Goal: Task Accomplishment & Management: Manage account settings

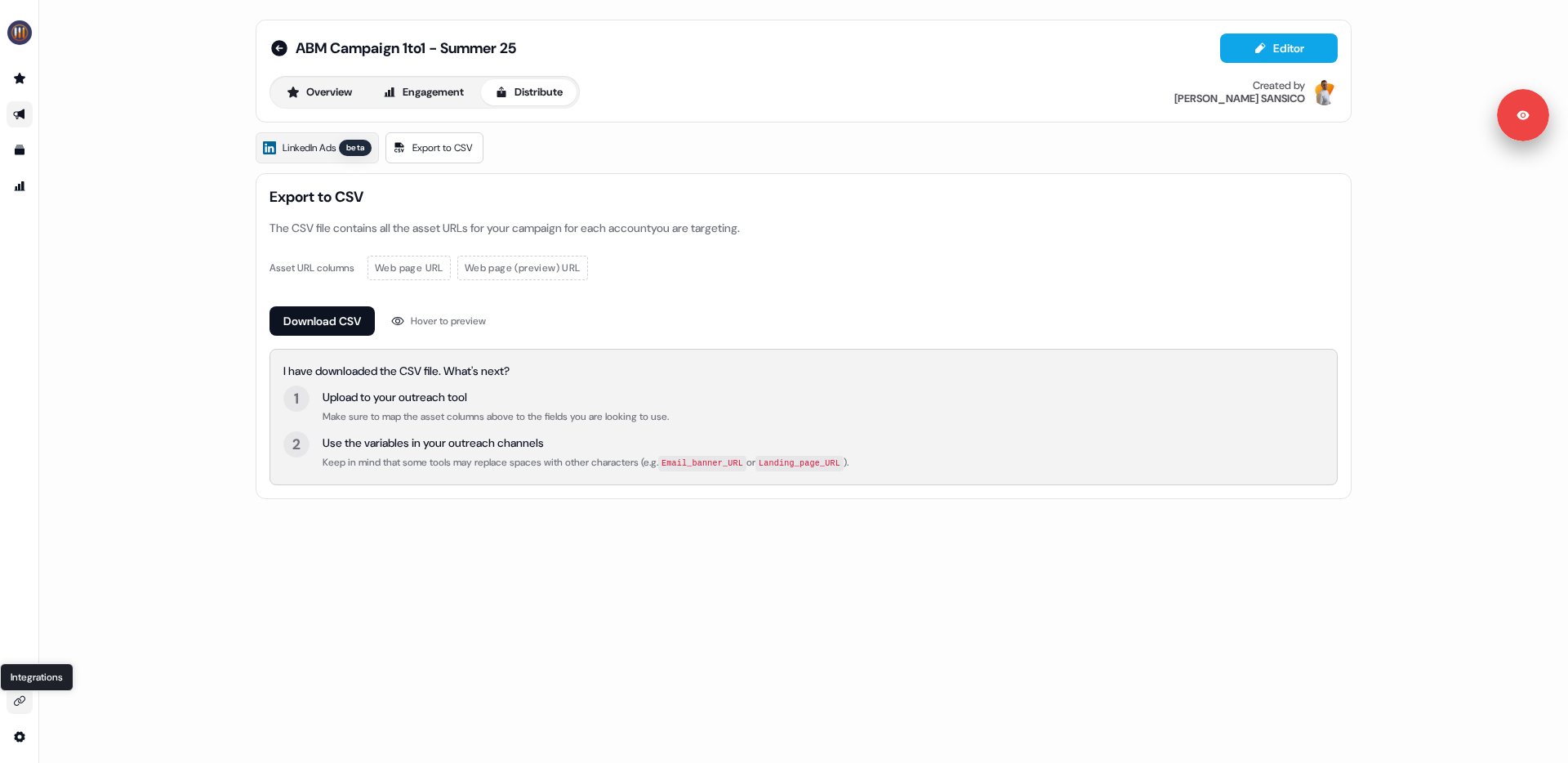
click at [16, 697] on icon "Go to integrations" at bounding box center [20, 701] width 14 height 14
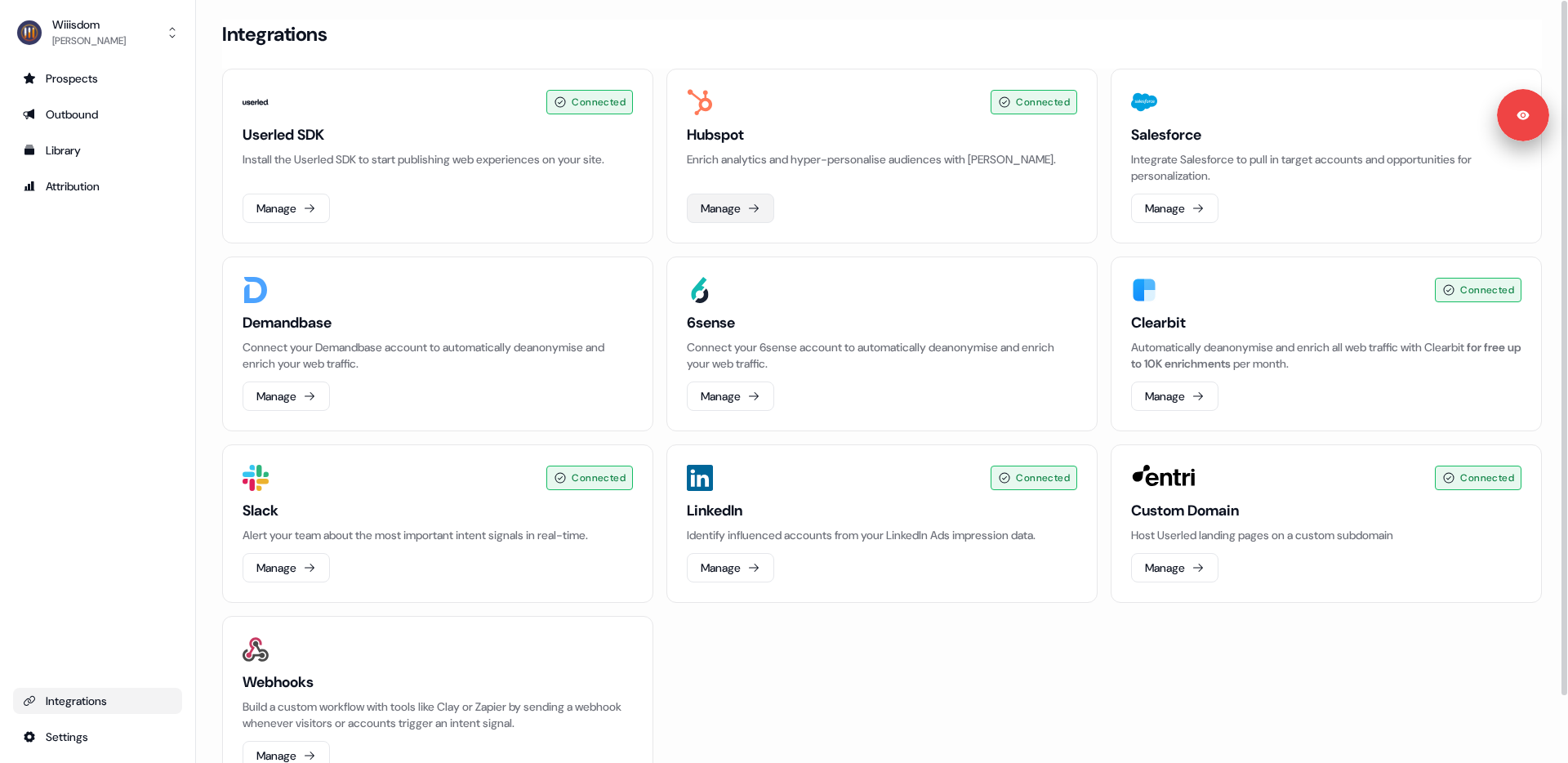
click at [759, 194] on button "Manage" at bounding box center [730, 208] width 87 height 29
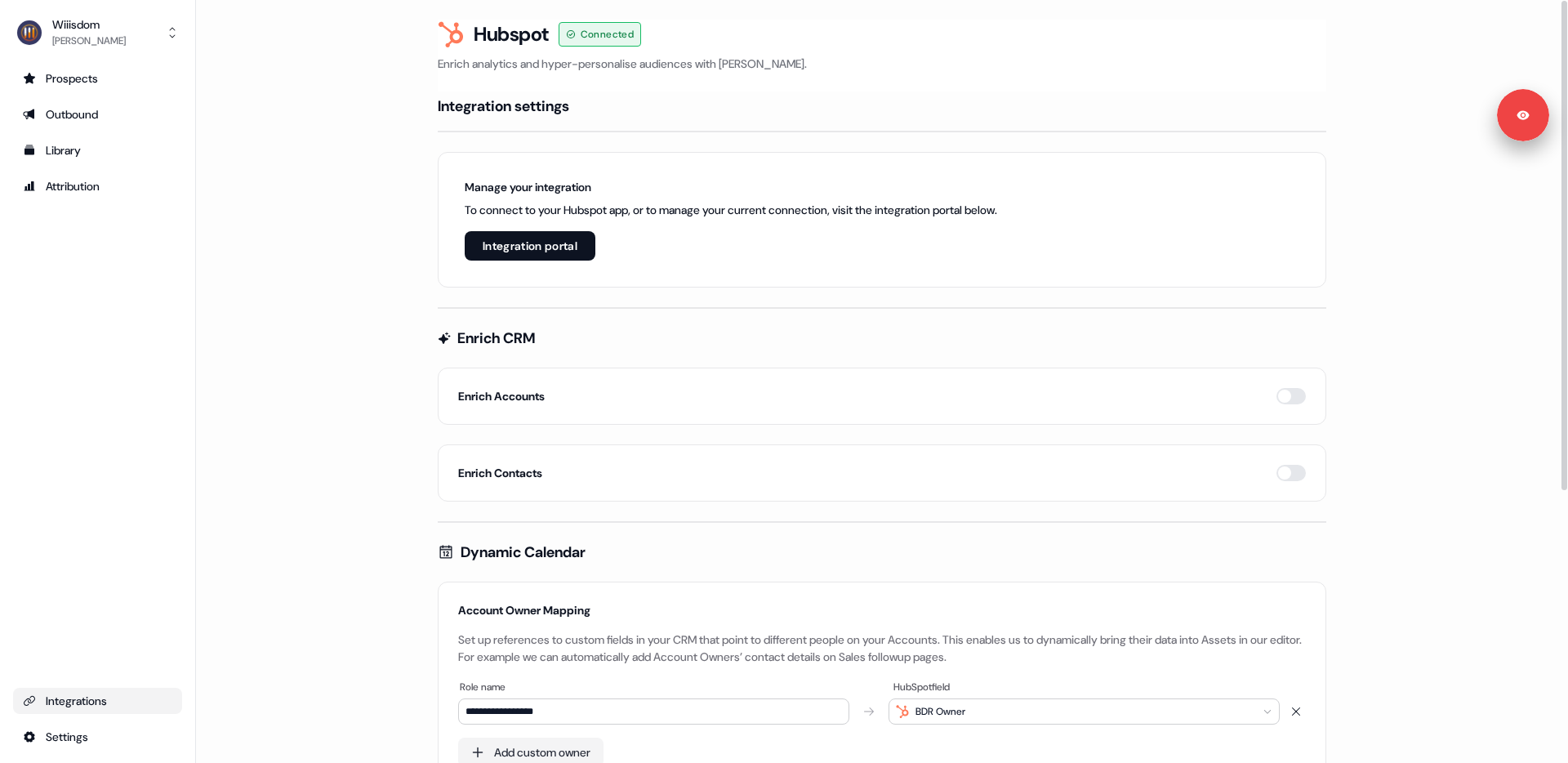
click at [552, 246] on button "Integration portal" at bounding box center [530, 246] width 131 height 29
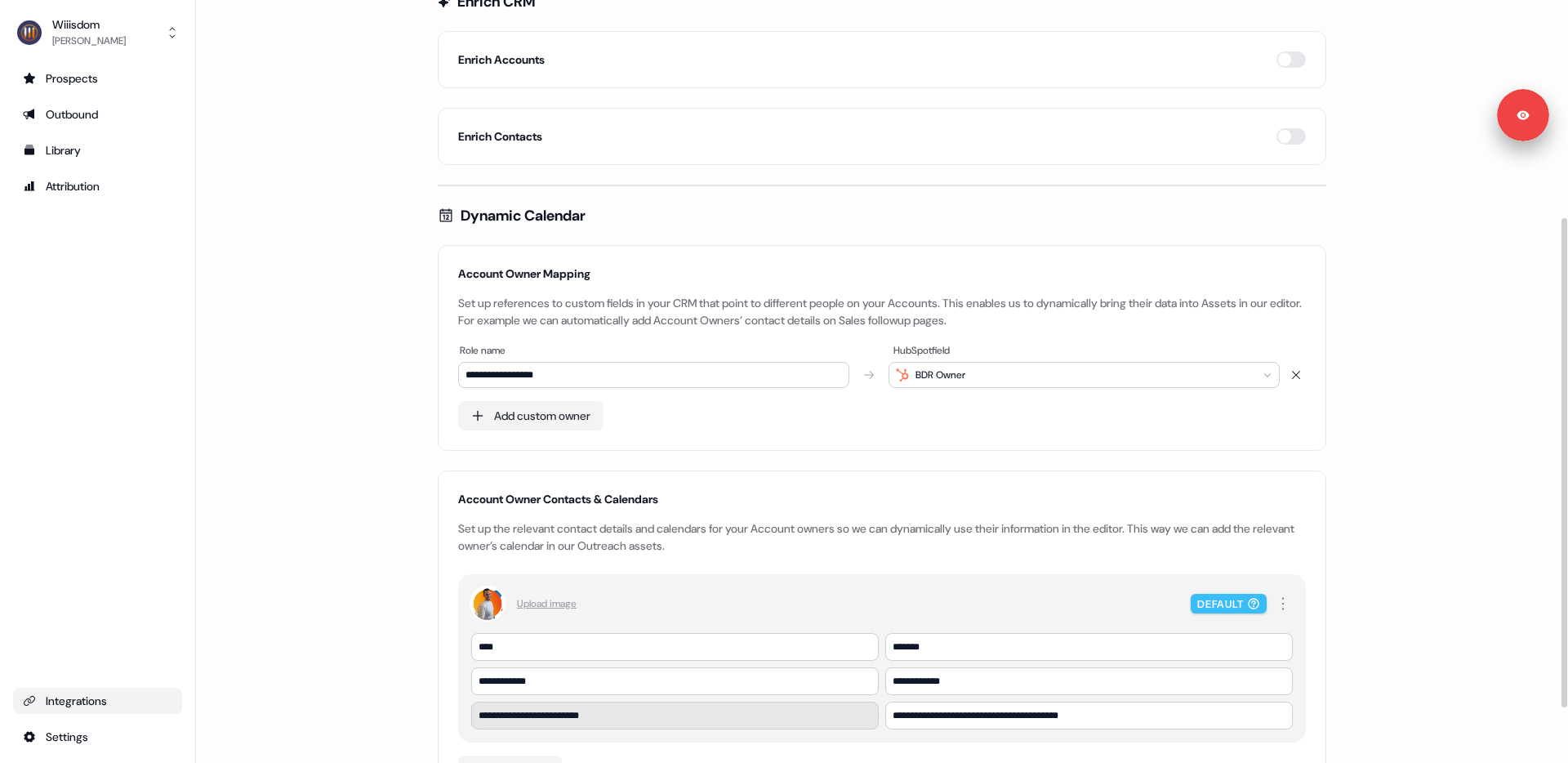
scroll to position [335, 0]
click at [1229, 372] on html "**********" at bounding box center [784, 381] width 1568 height 763
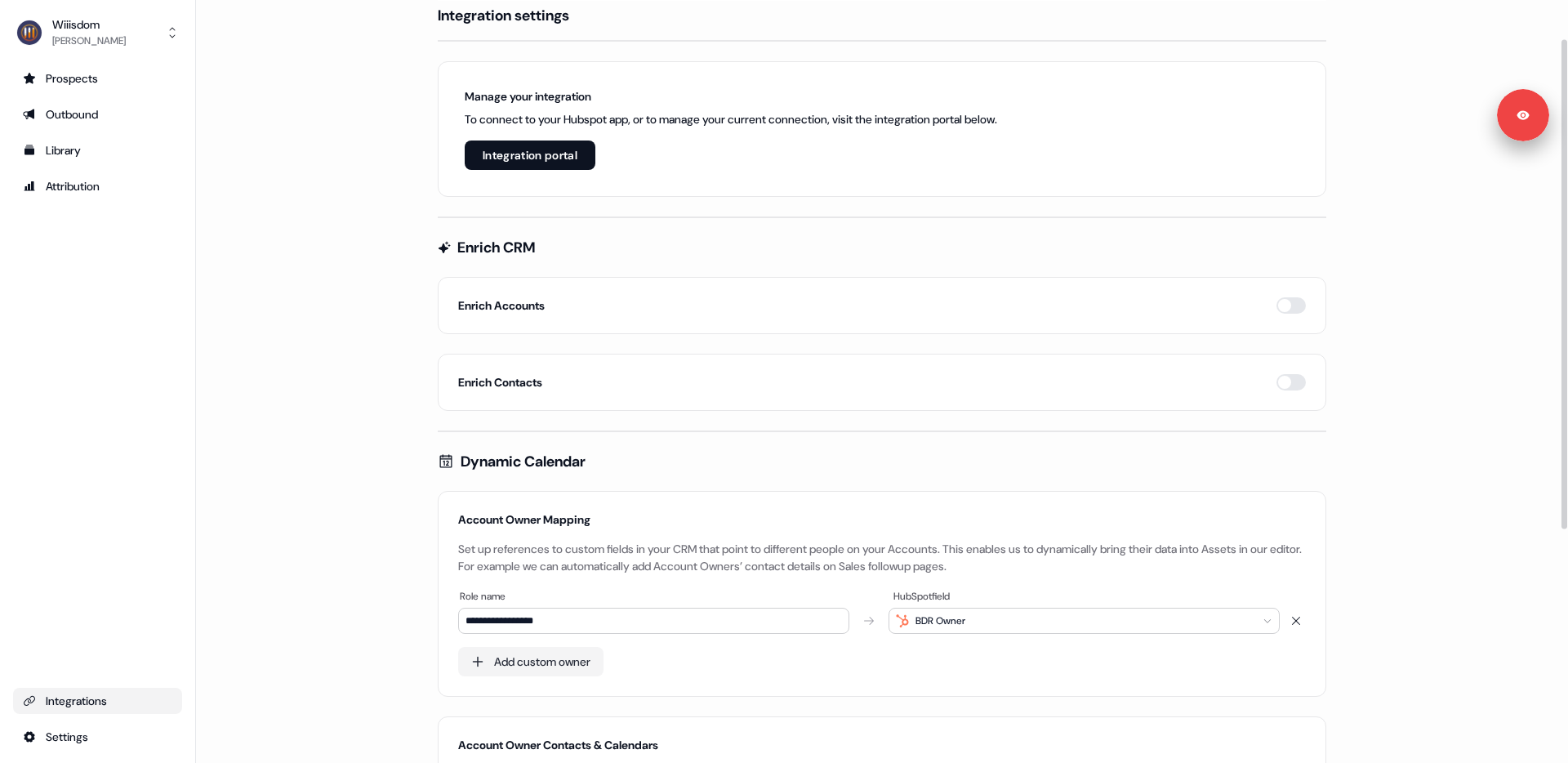
scroll to position [0, 0]
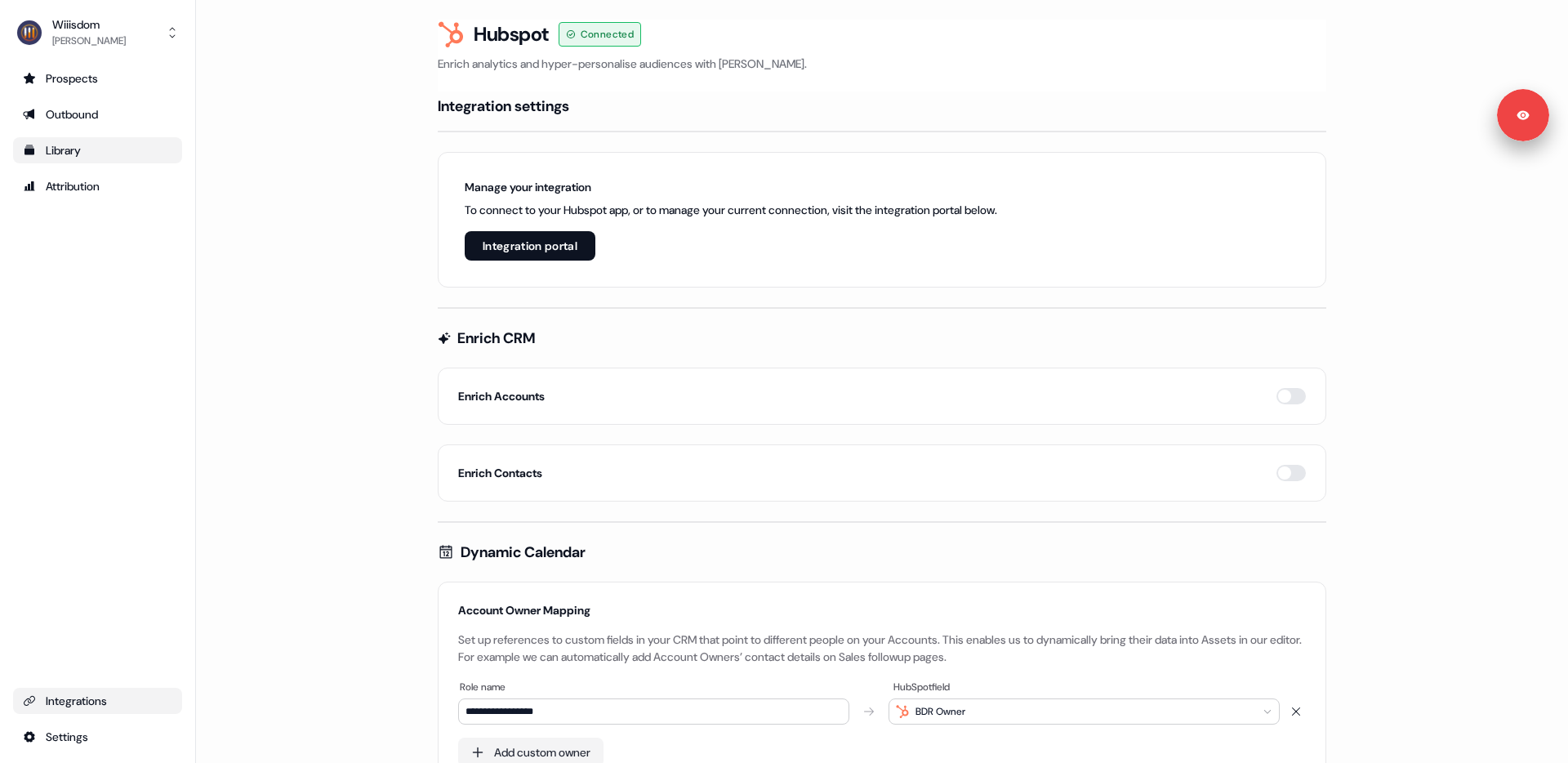
click at [57, 143] on div "Library" at bounding box center [98, 150] width 150 height 16
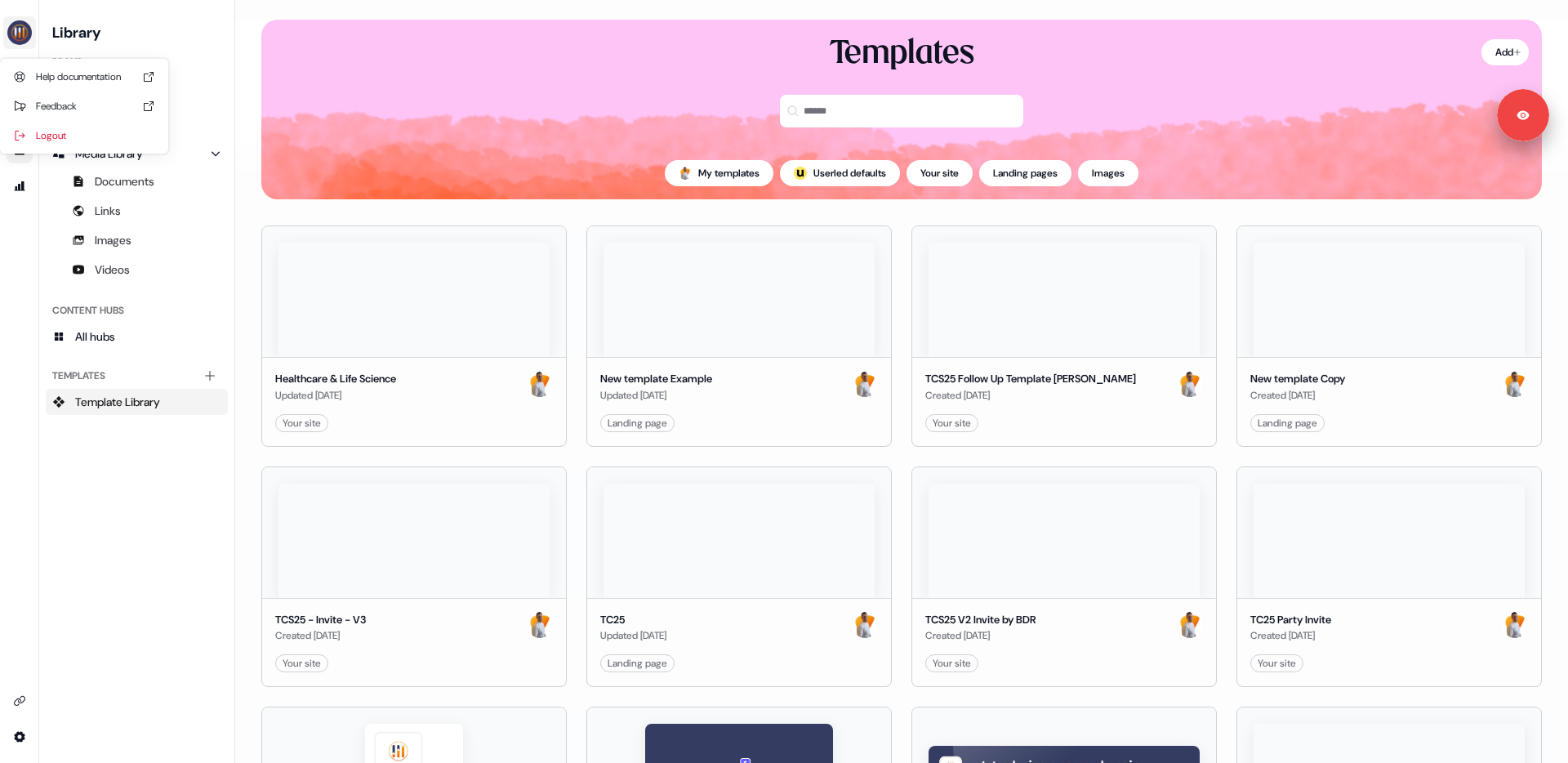
click at [18, 42] on img "side nav menu" at bounding box center [19, 32] width 26 height 26
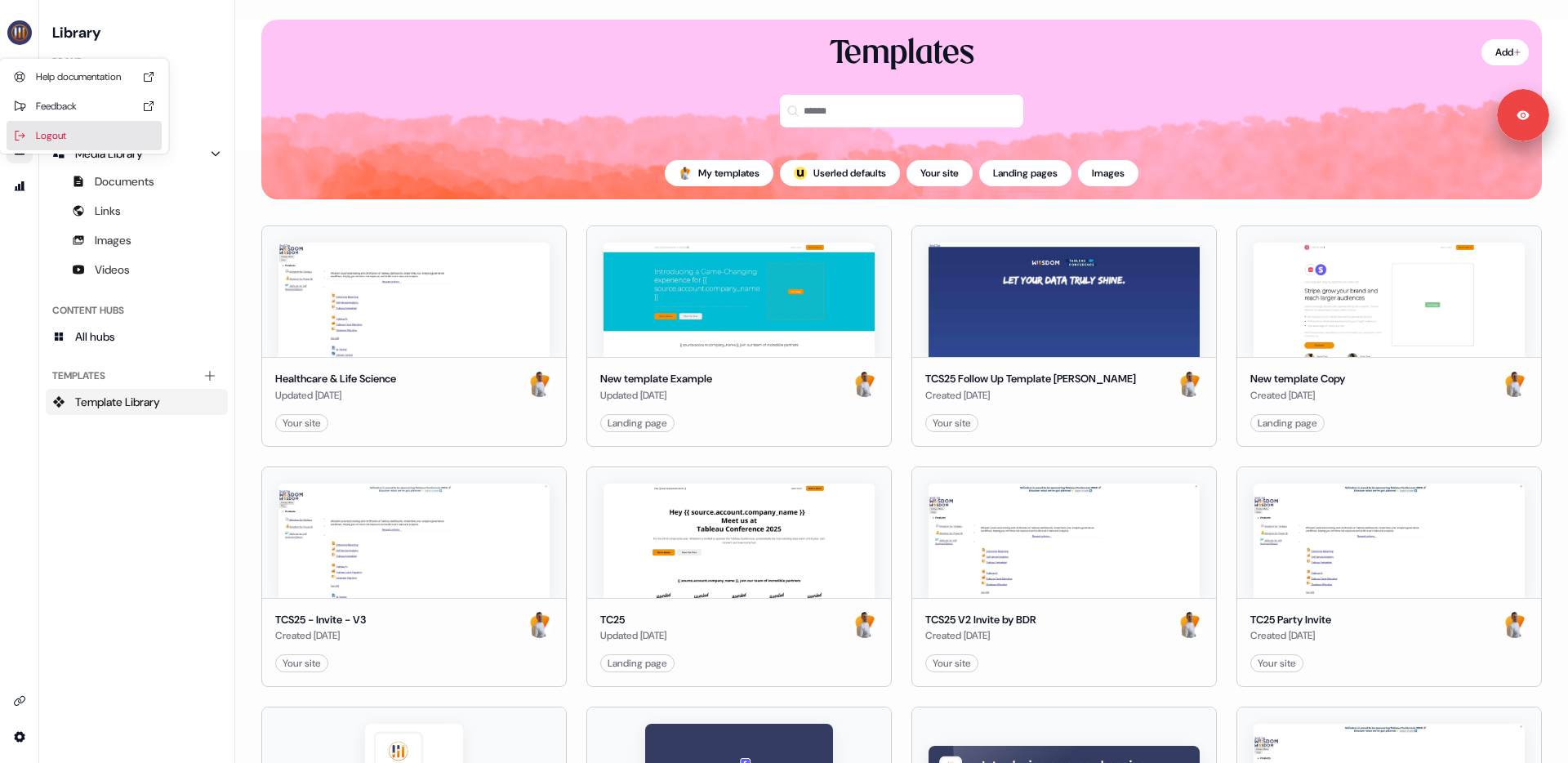
click at [63, 135] on div "Logout" at bounding box center [84, 135] width 155 height 29
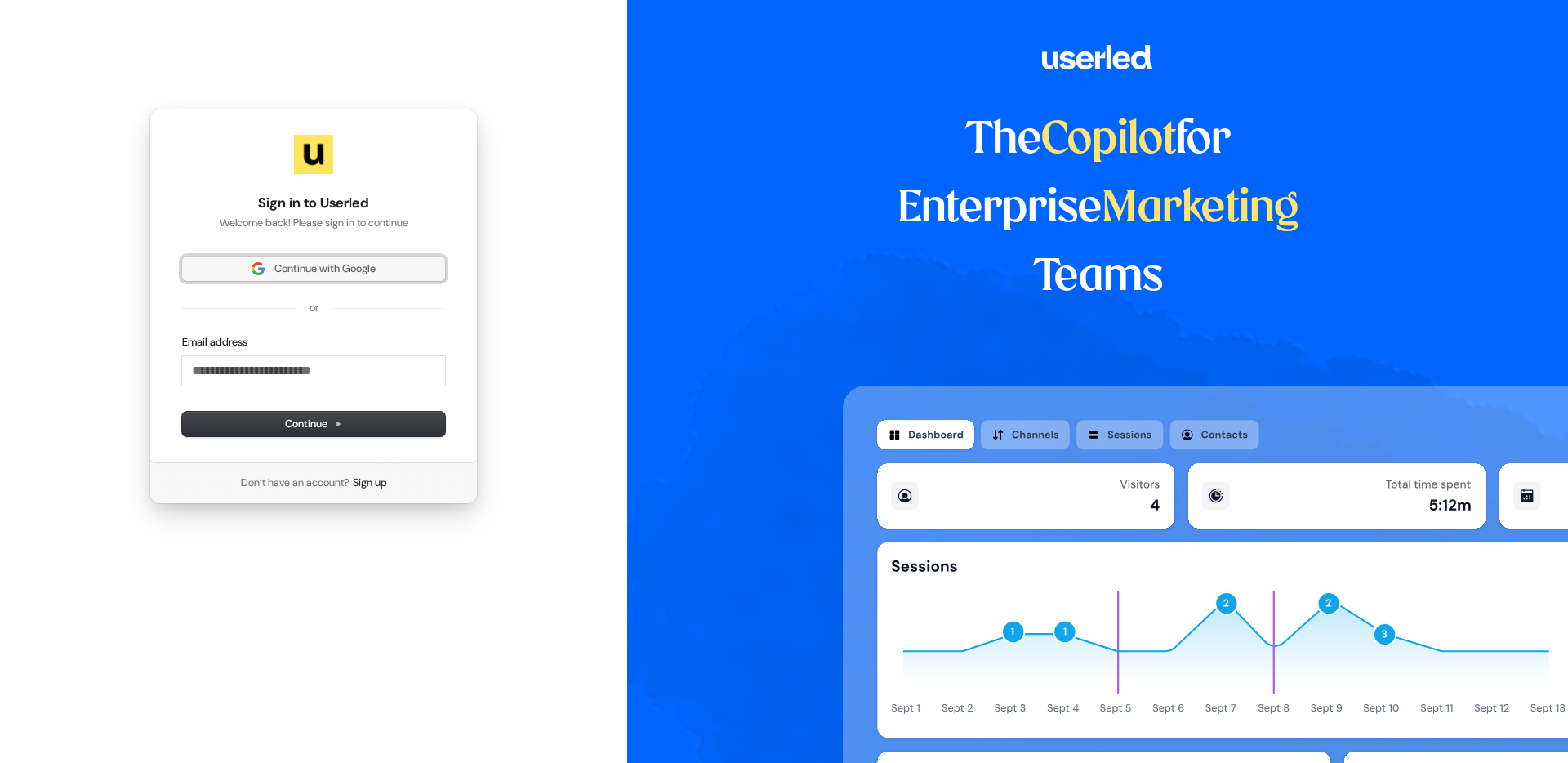
click at [326, 270] on span "Continue with Google" at bounding box center [325, 268] width 102 height 15
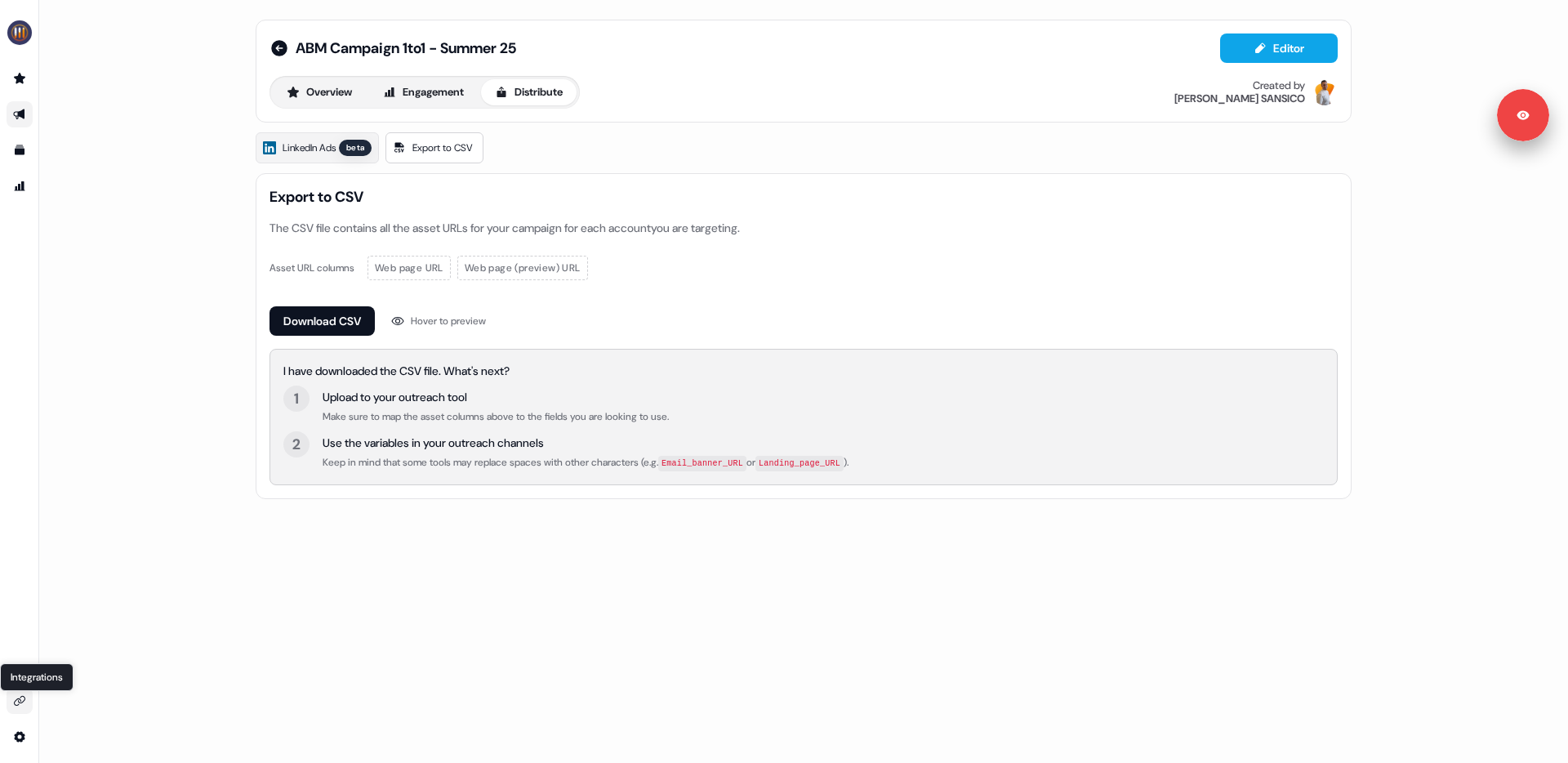
click at [15, 706] on icon "Go to integrations" at bounding box center [20, 701] width 14 height 14
click at [448, 93] on button "Engagement" at bounding box center [423, 92] width 108 height 26
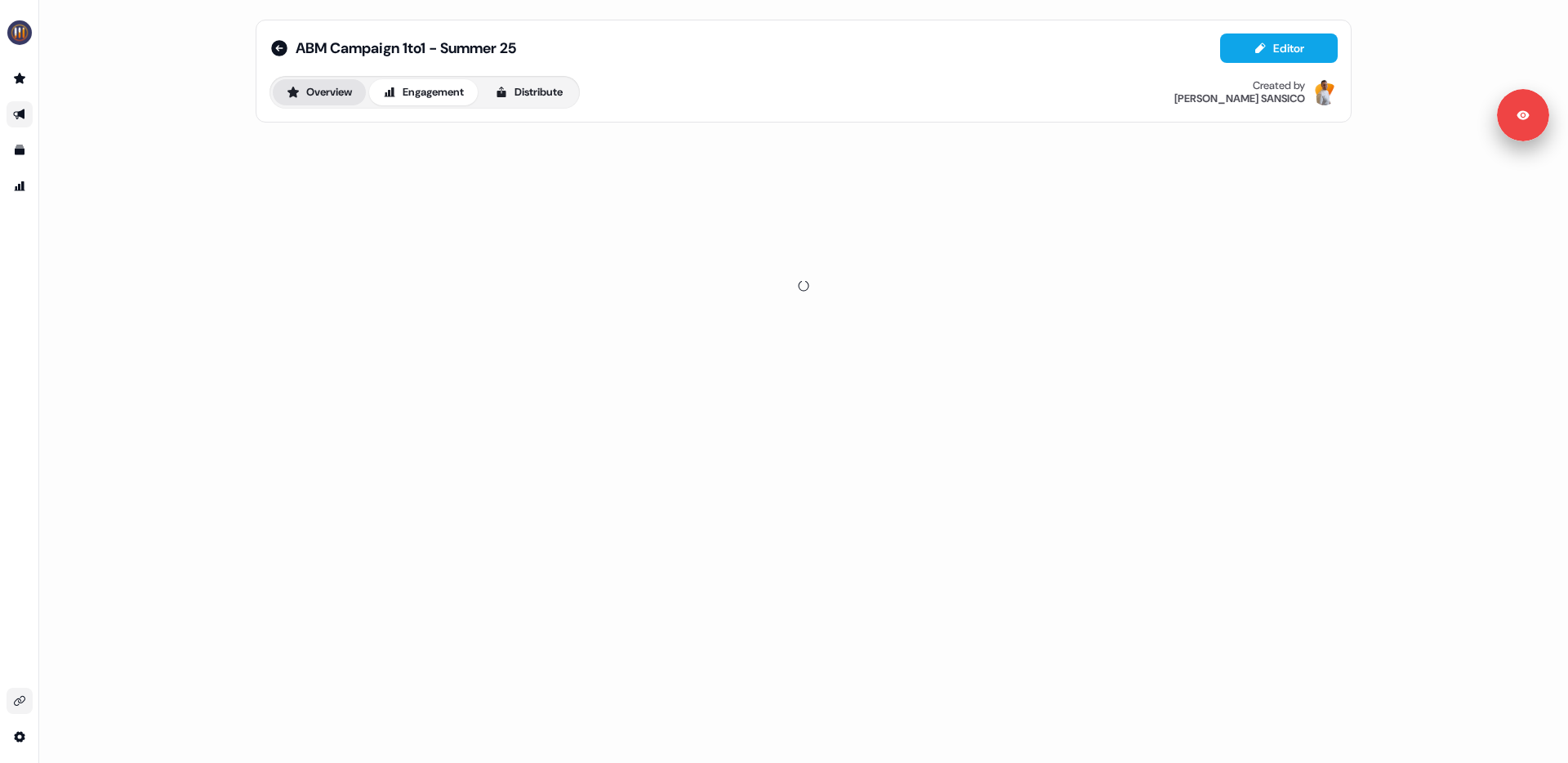
click at [332, 87] on button "Overview" at bounding box center [319, 92] width 93 height 26
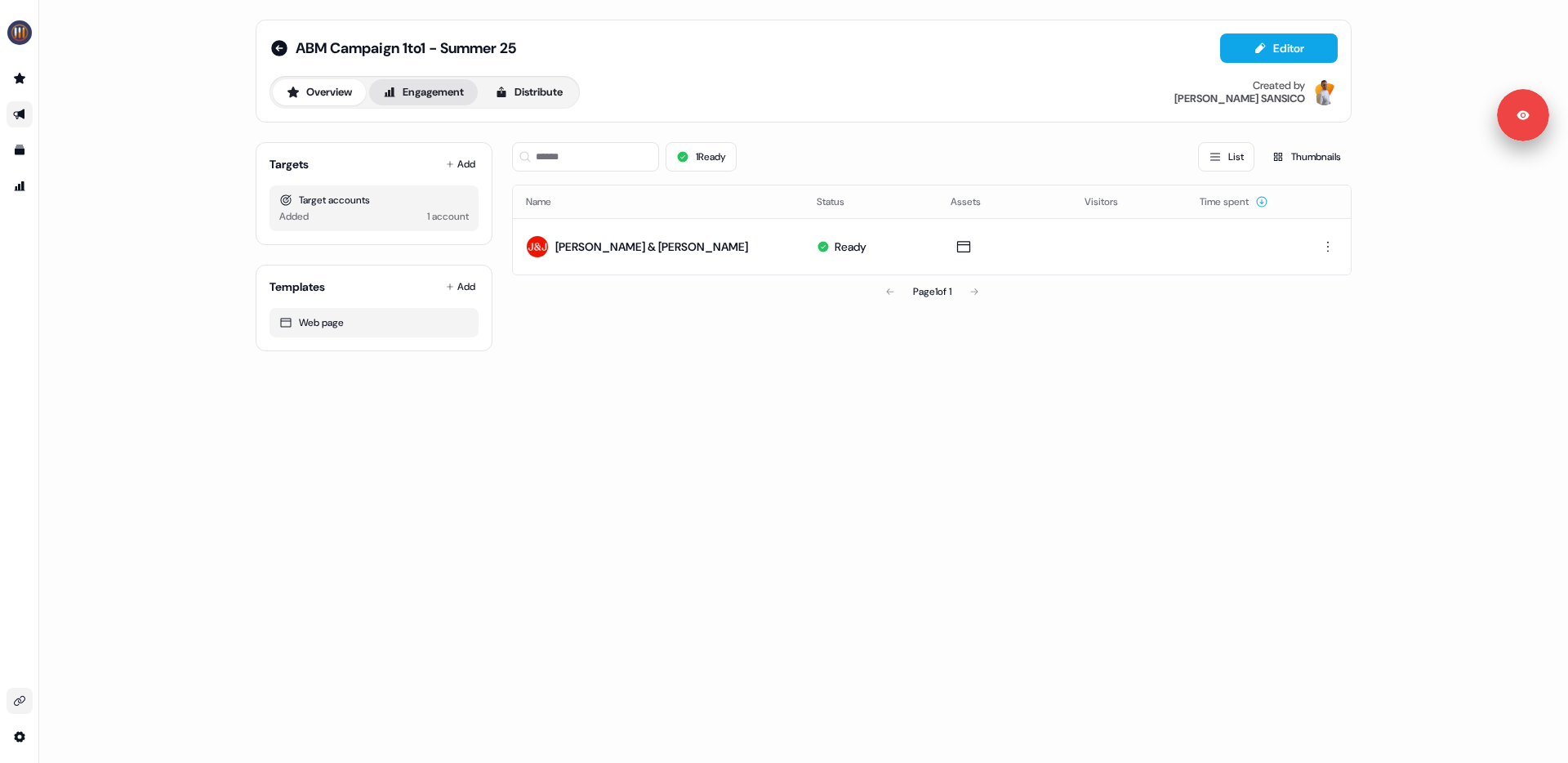
click at [409, 94] on button "Engagement" at bounding box center [423, 92] width 108 height 26
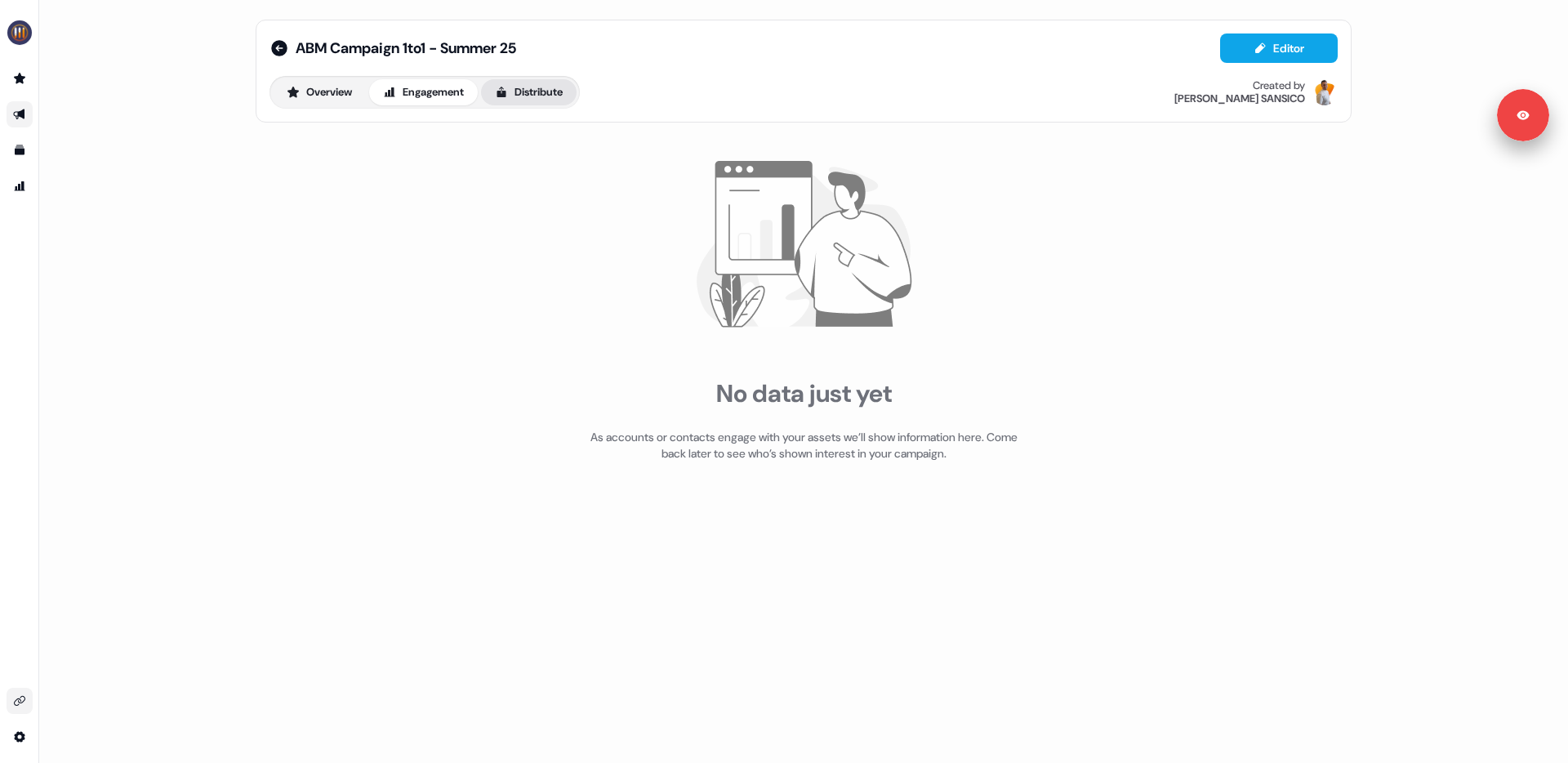
click at [508, 90] on icon at bounding box center [502, 93] width 14 height 14
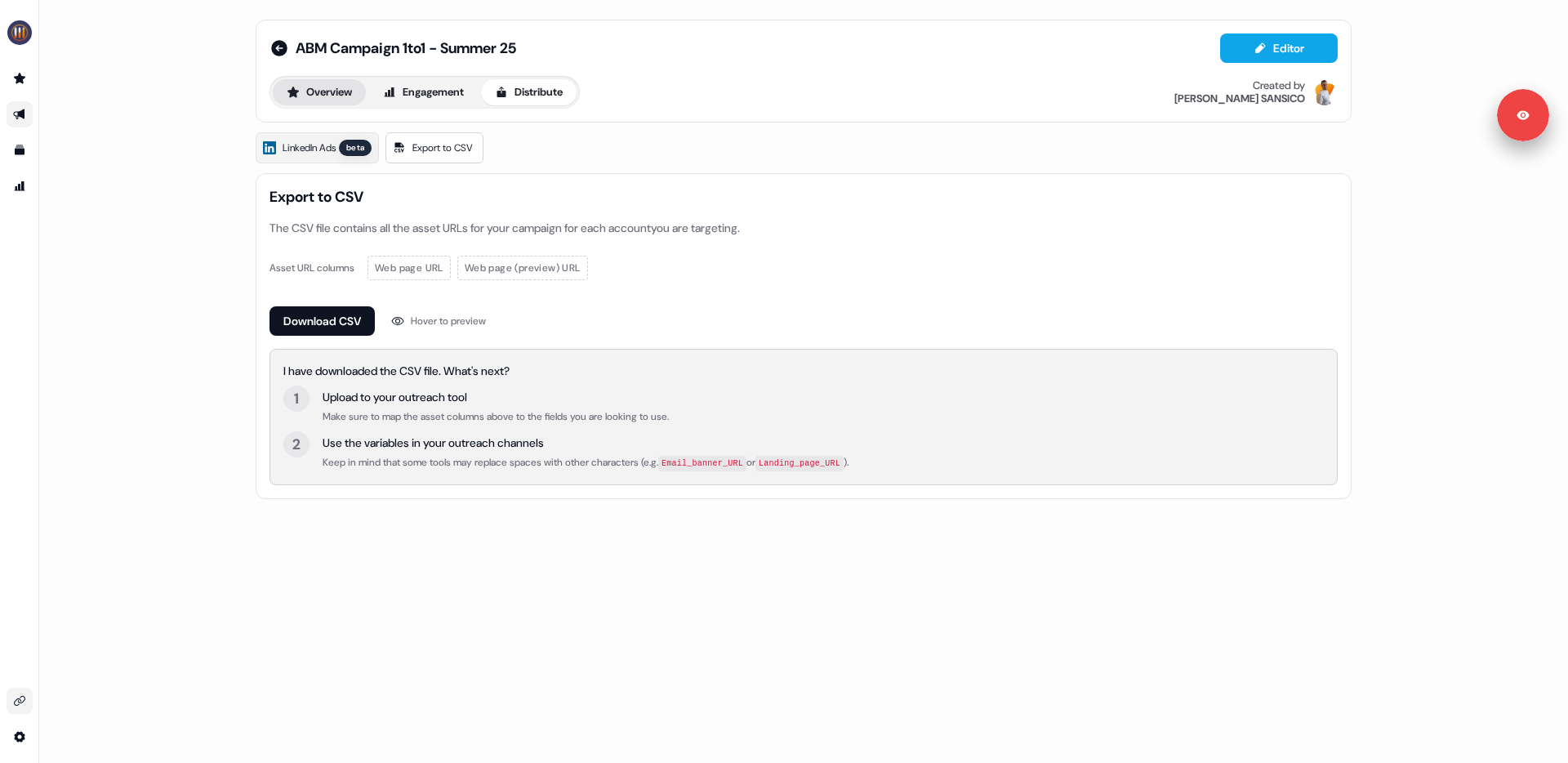
click at [349, 95] on button "Overview" at bounding box center [319, 92] width 93 height 26
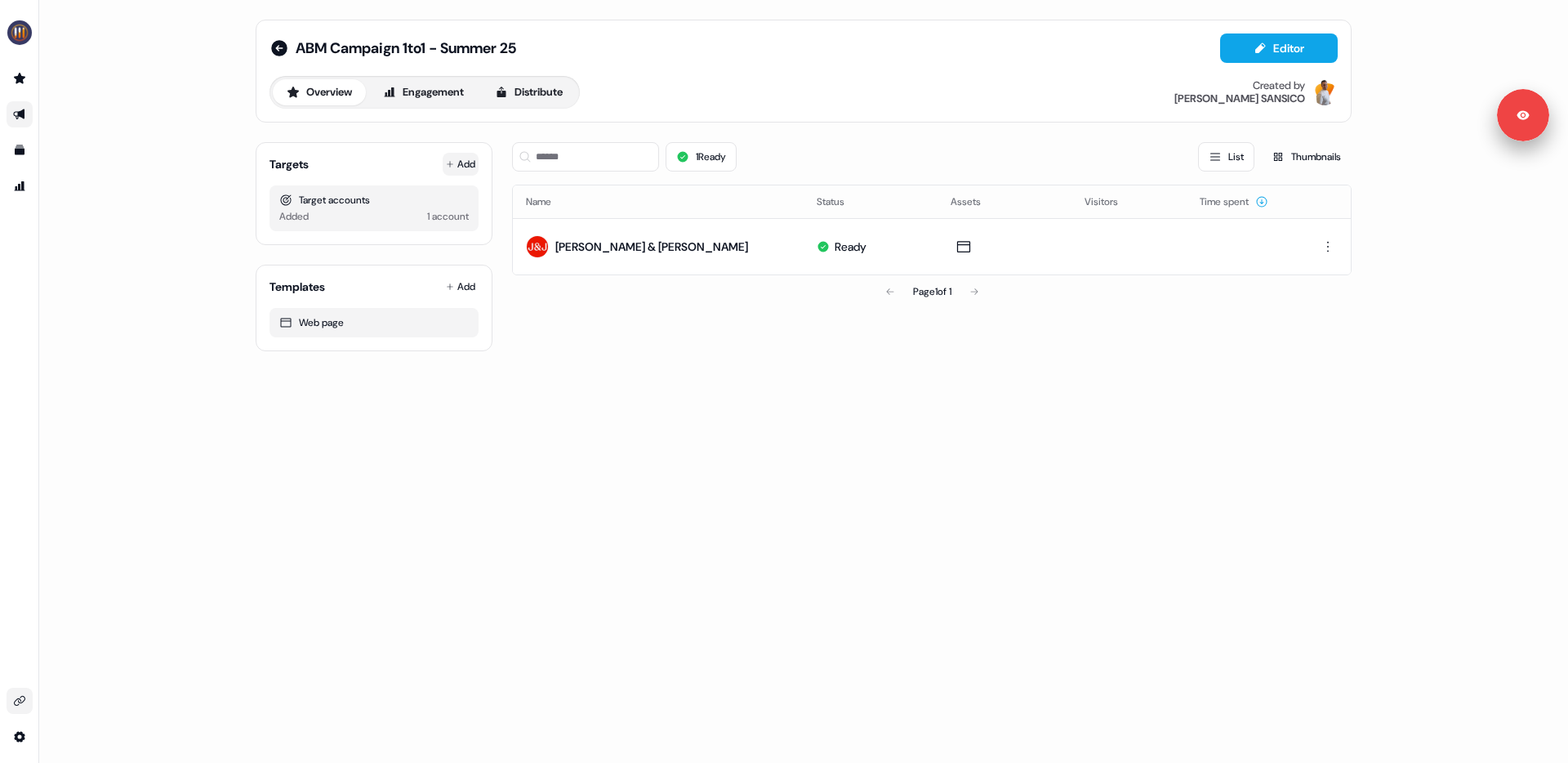
click at [459, 161] on button "Add" at bounding box center [460, 164] width 36 height 23
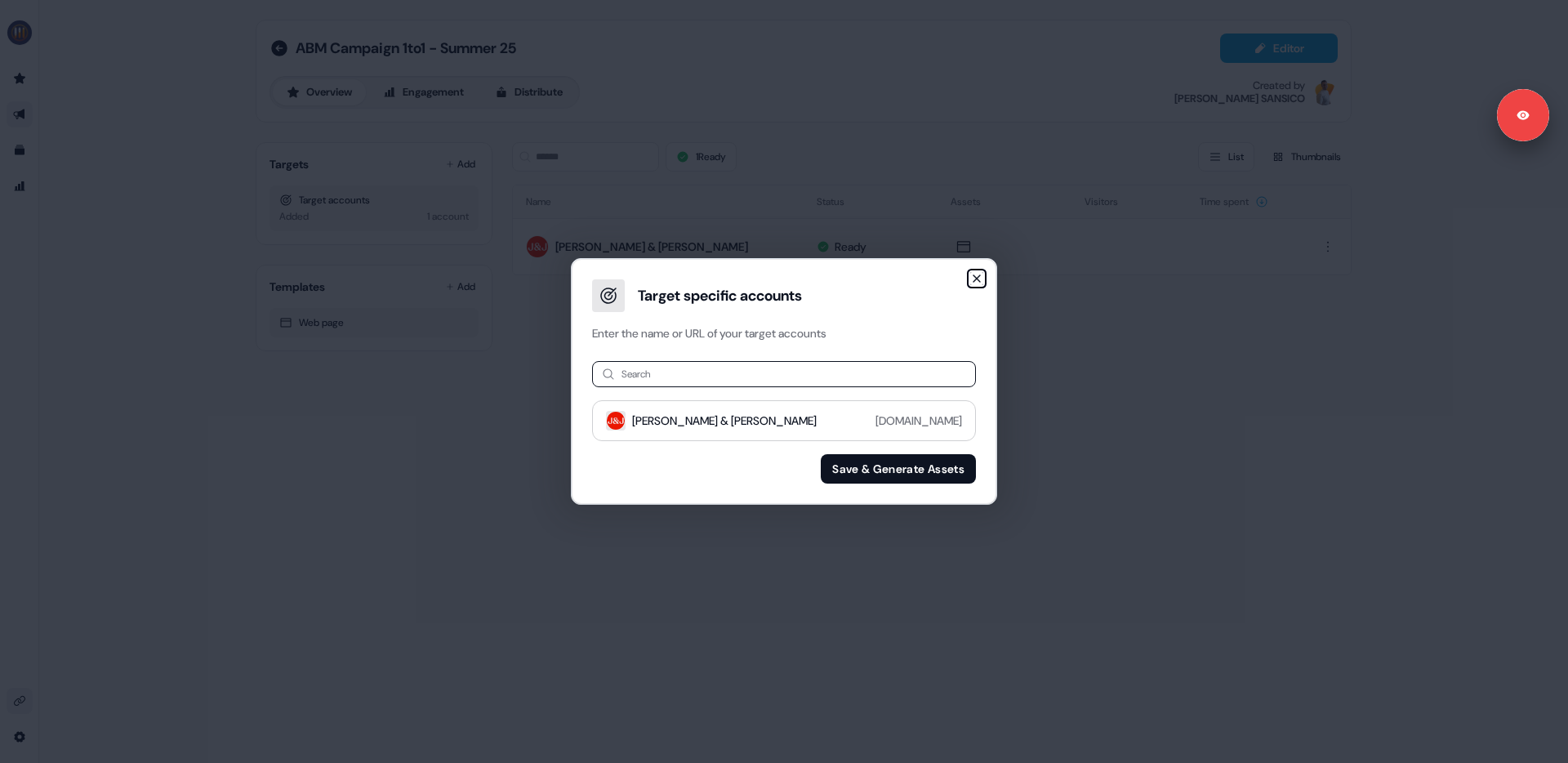
click at [976, 281] on icon "button" at bounding box center [976, 279] width 14 height 14
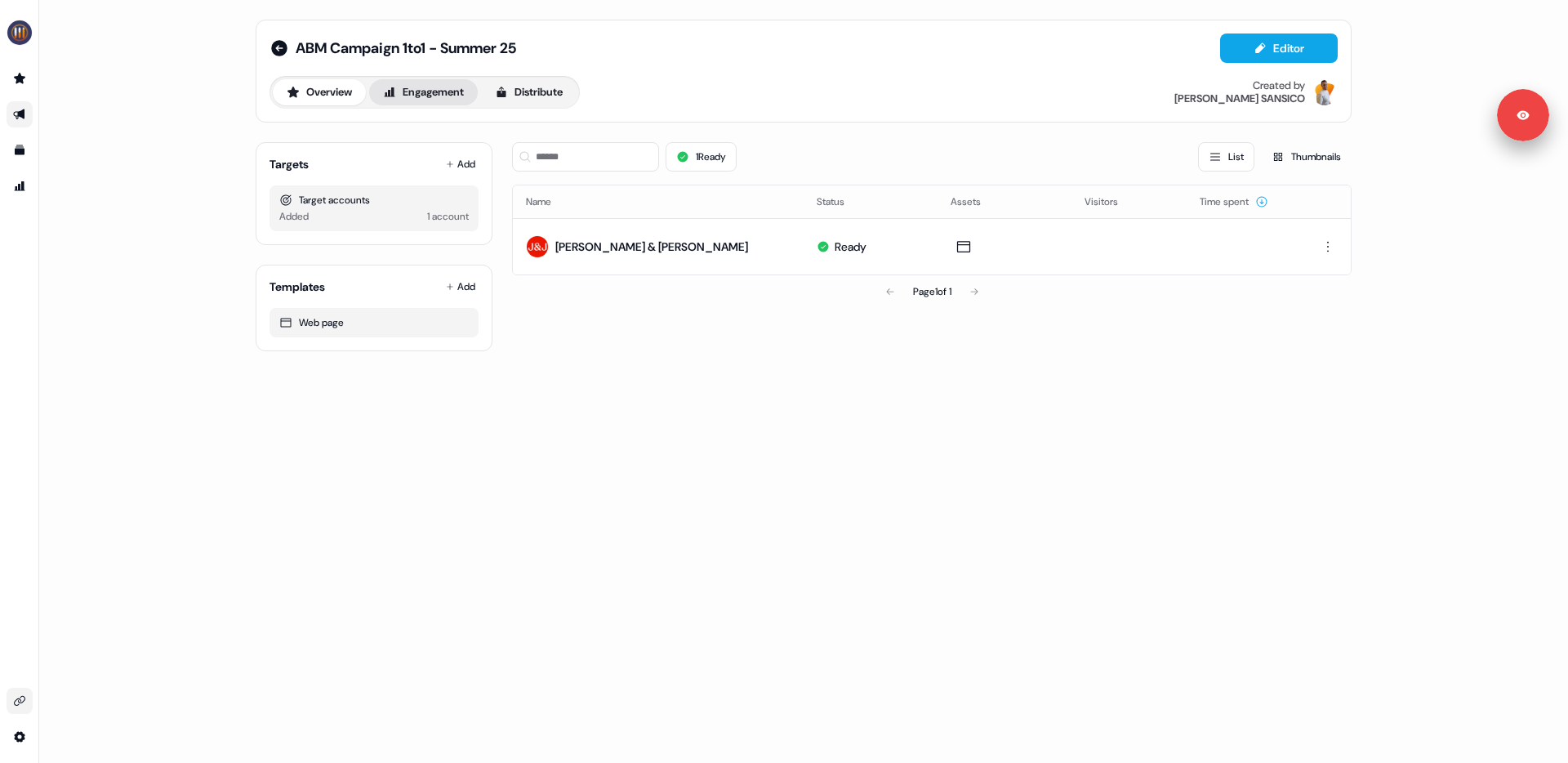
click at [418, 93] on button "Engagement" at bounding box center [423, 92] width 108 height 26
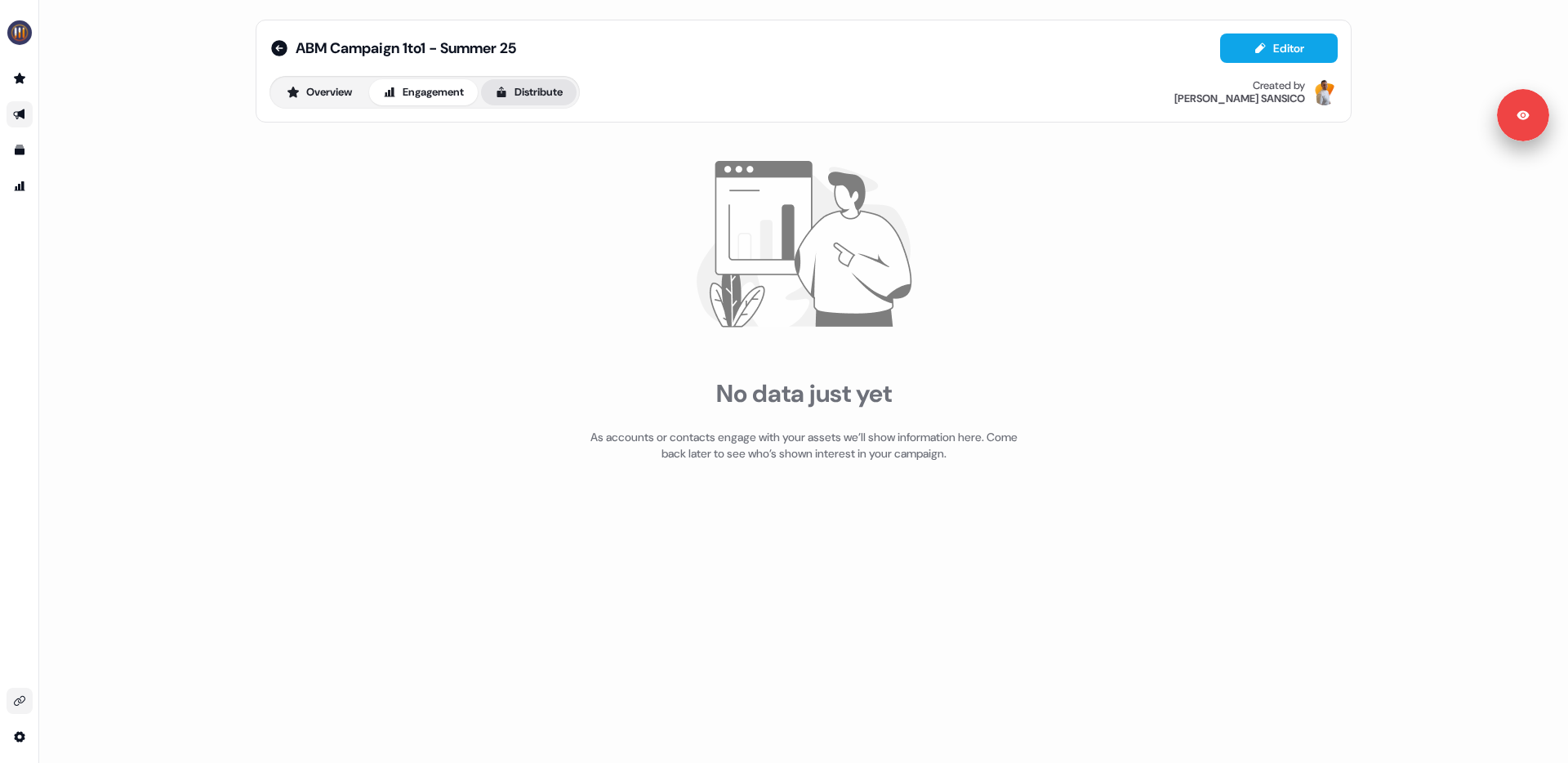
click at [541, 102] on button "Distribute" at bounding box center [528, 92] width 96 height 26
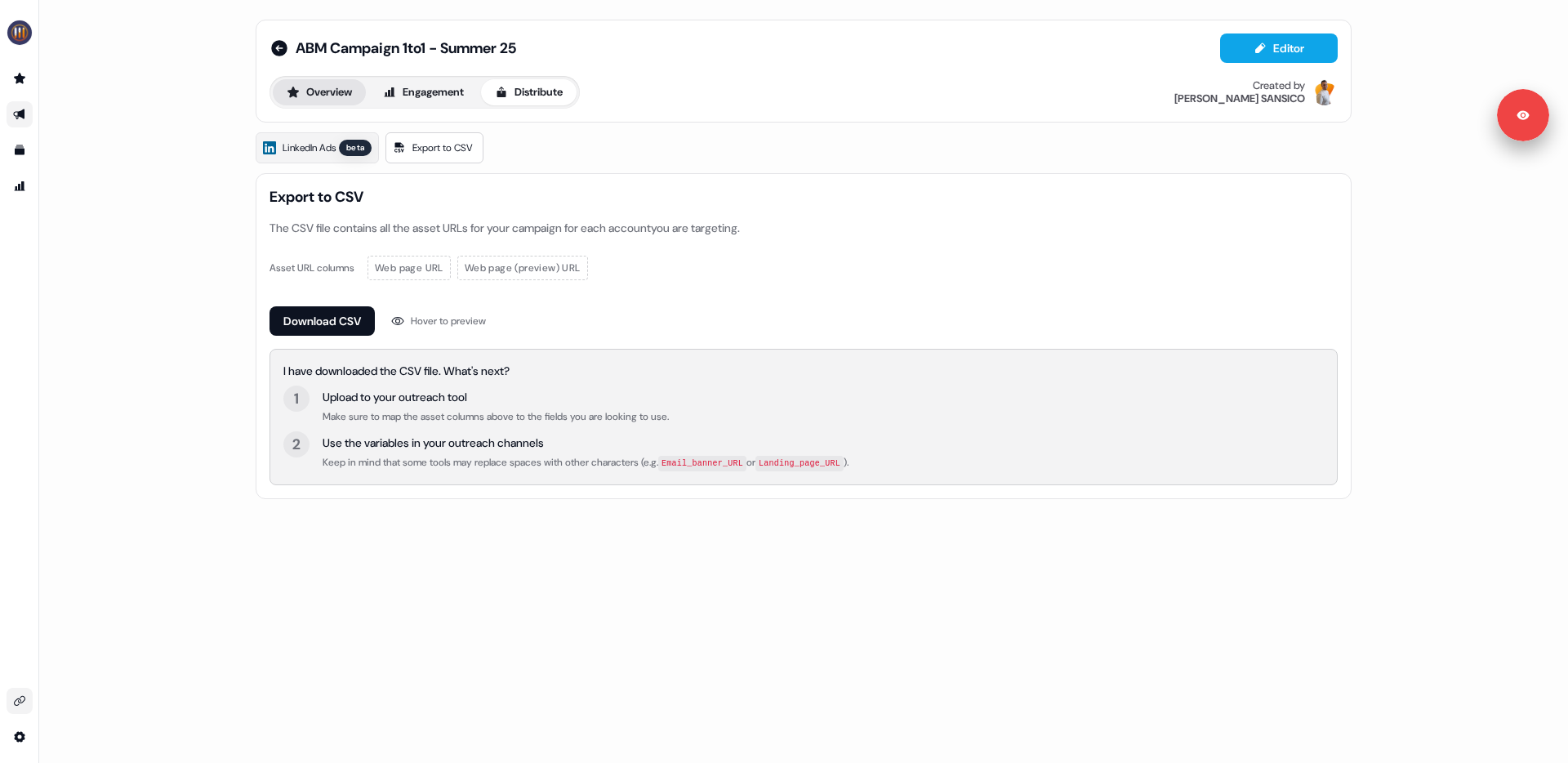
click at [331, 92] on button "Overview" at bounding box center [319, 92] width 93 height 26
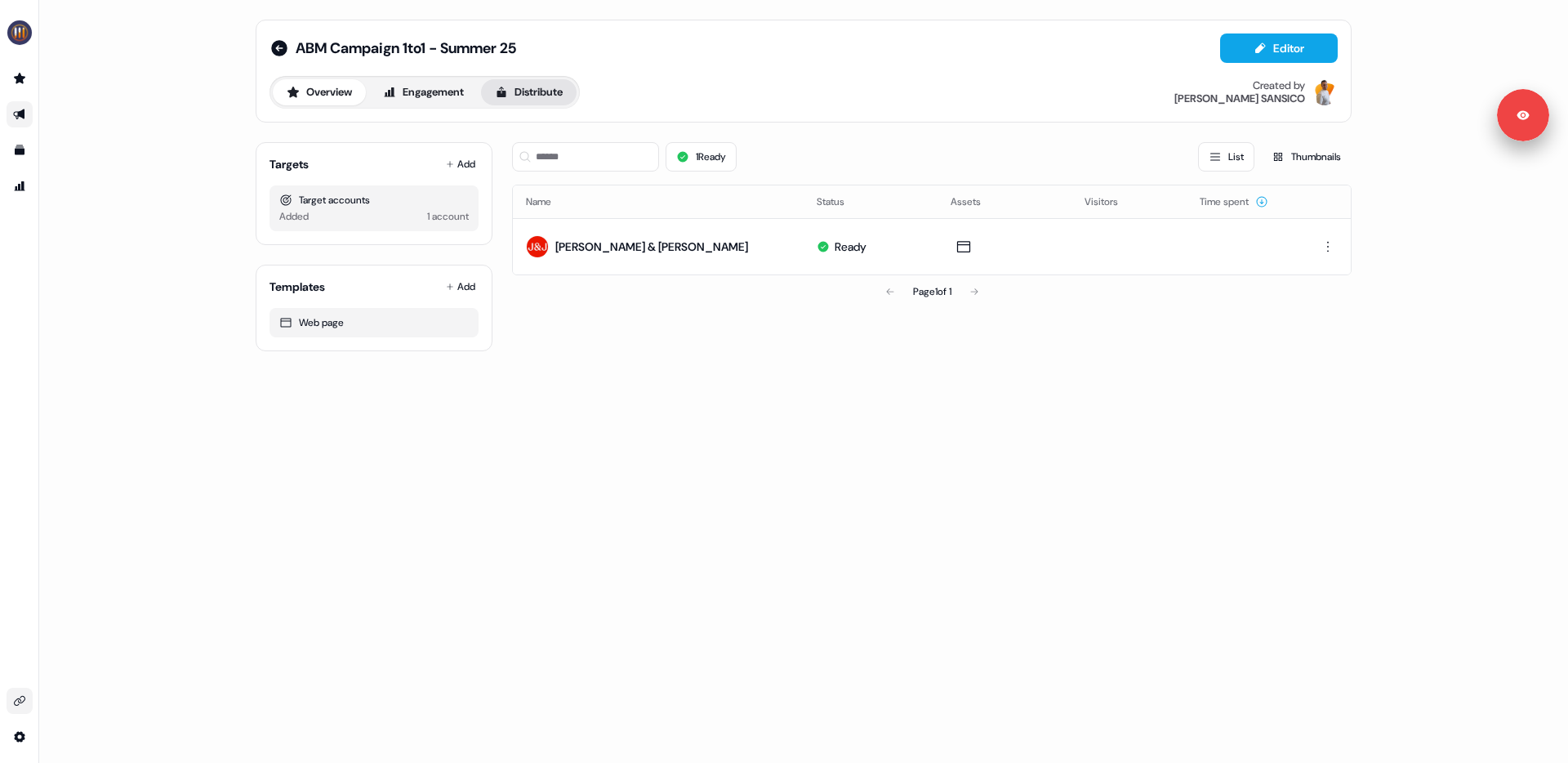
click at [555, 92] on button "Distribute" at bounding box center [528, 92] width 96 height 26
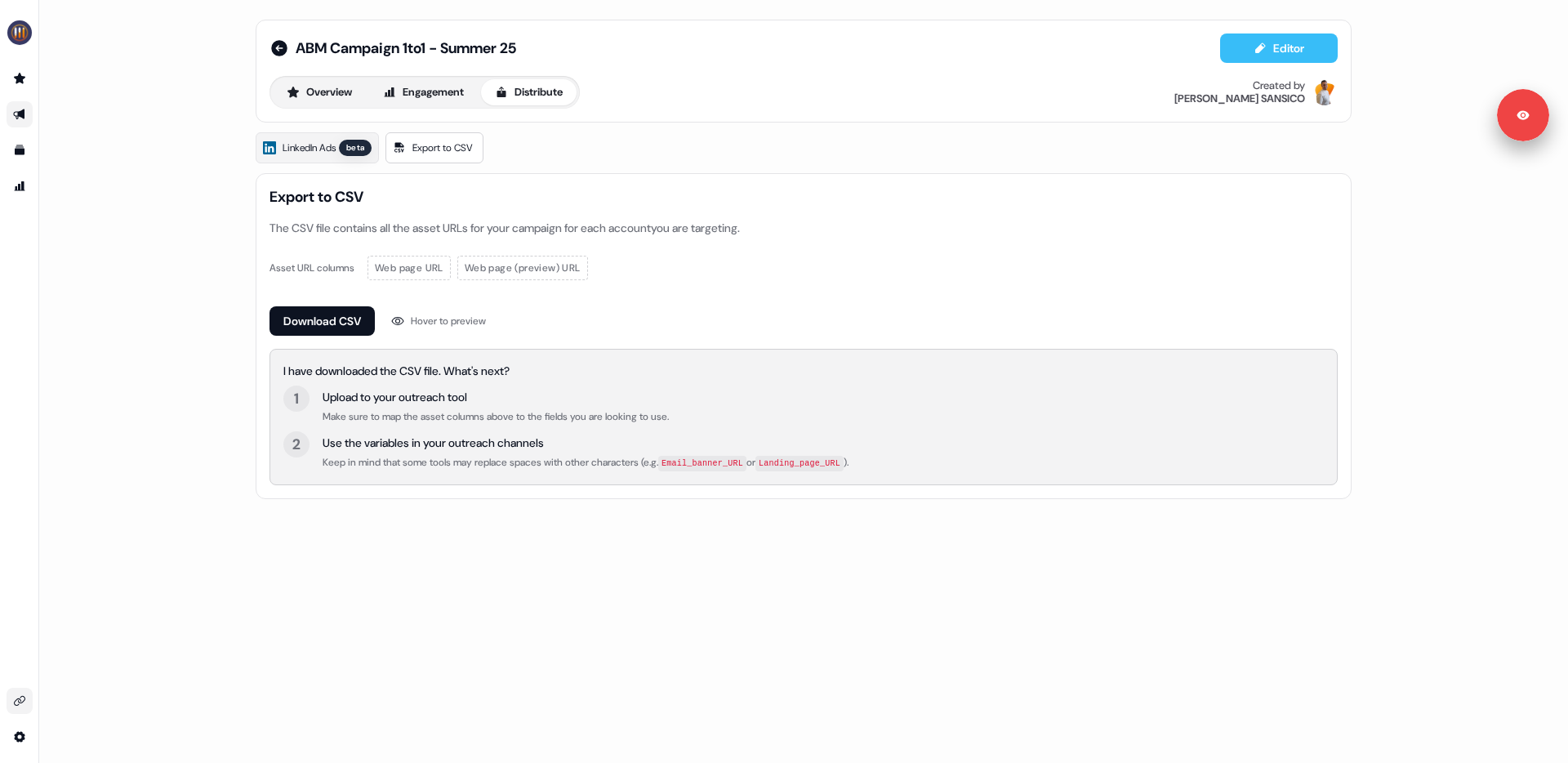
click at [1271, 61] on button "Editor" at bounding box center [1279, 48] width 118 height 29
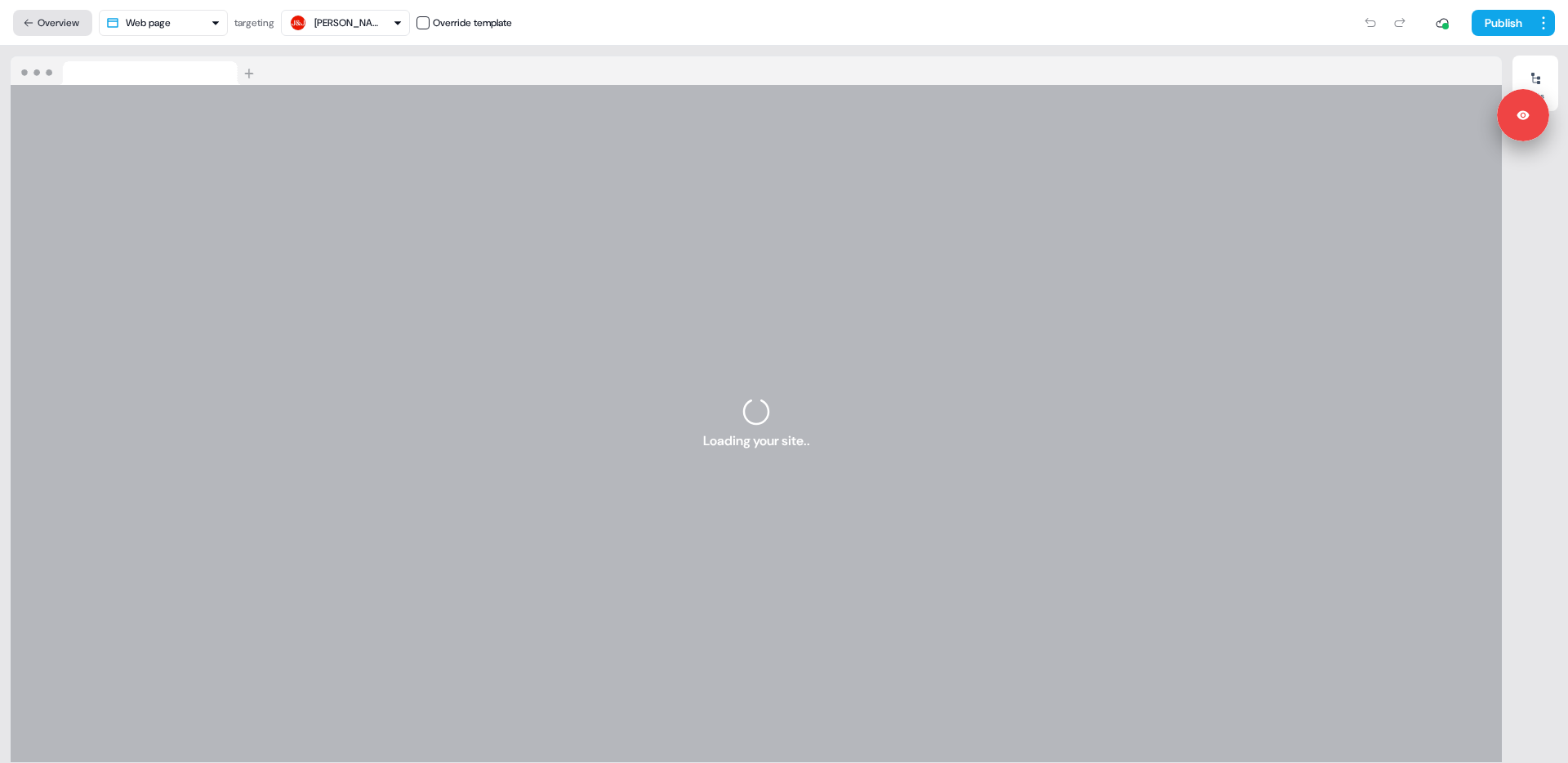
click at [51, 27] on button "Overview" at bounding box center [53, 22] width 79 height 26
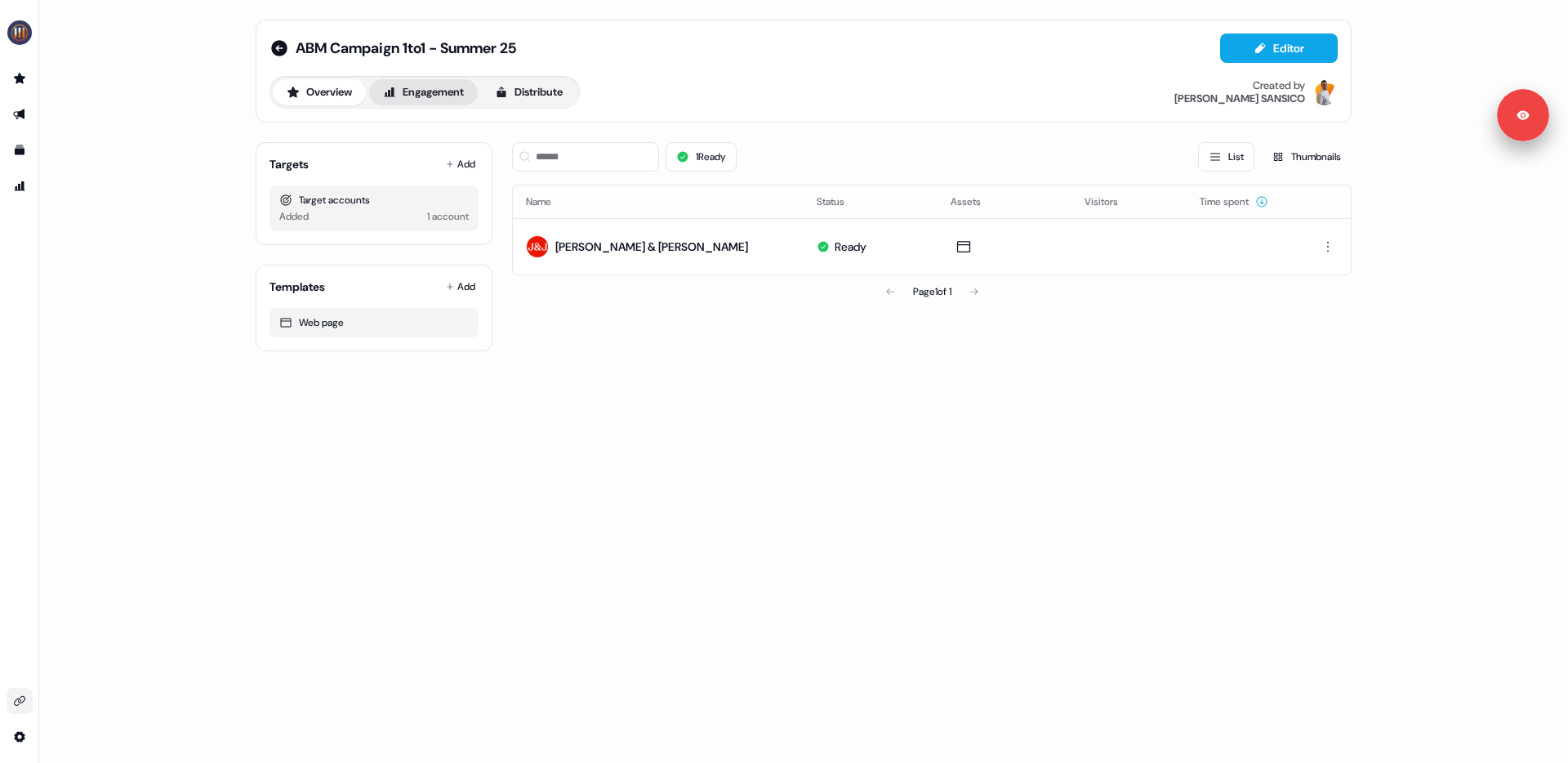
click at [444, 97] on button "Engagement" at bounding box center [423, 92] width 108 height 26
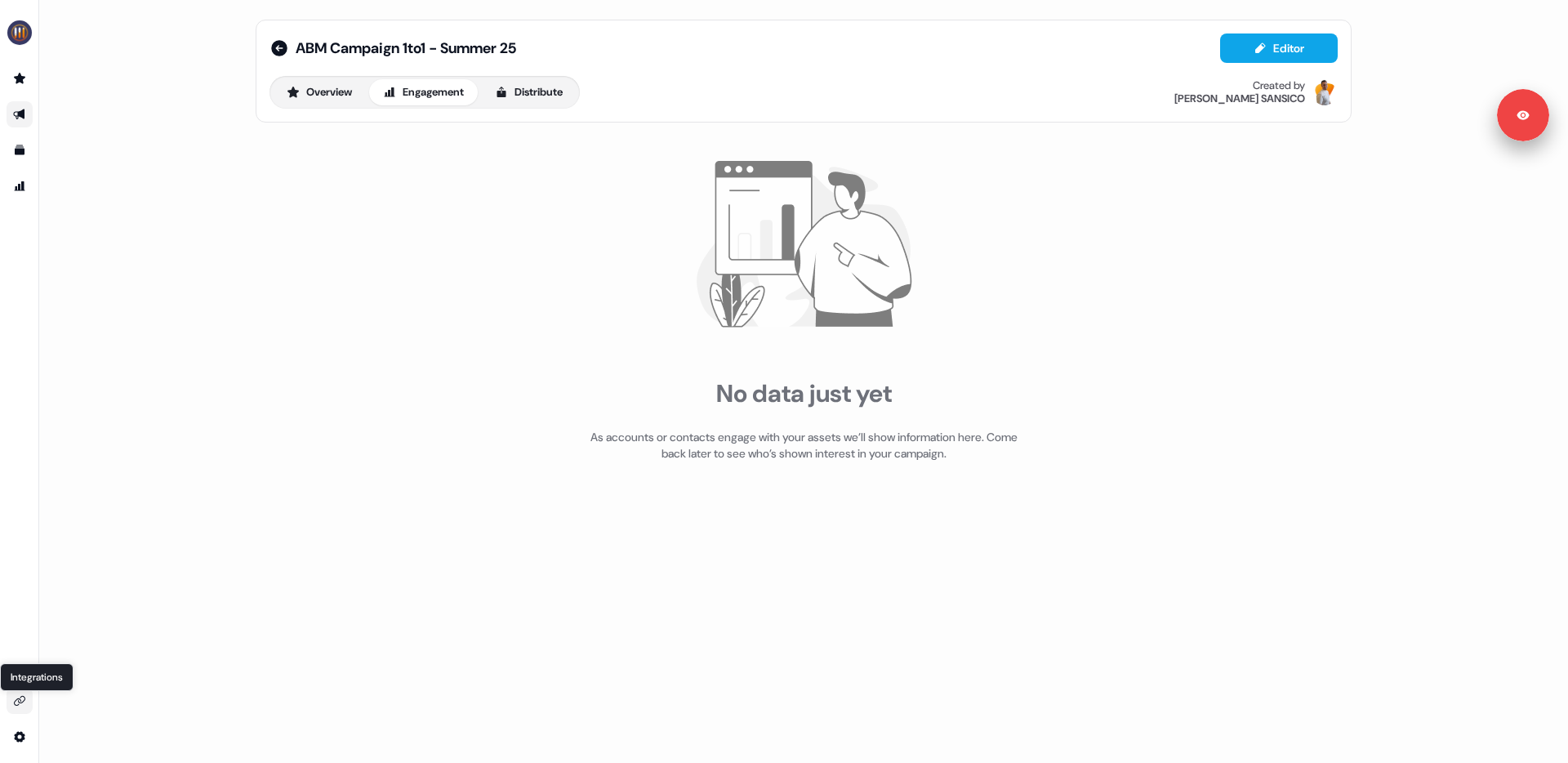
click at [15, 702] on icon "Go to integrations" at bounding box center [20, 701] width 14 height 14
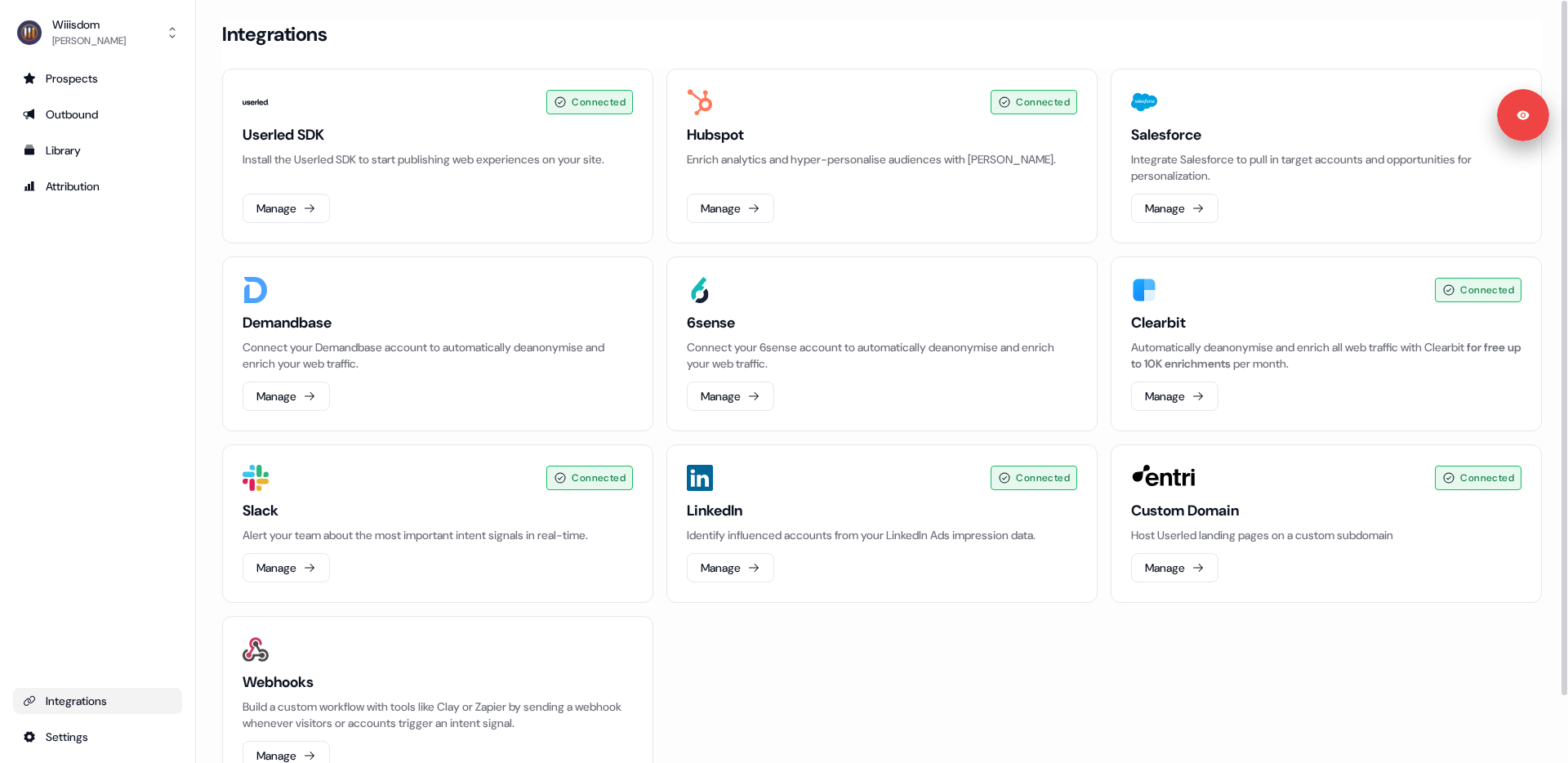
click at [1033, 99] on span "Connected" at bounding box center [1043, 102] width 54 height 16
click at [715, 212] on button "Manage" at bounding box center [730, 208] width 87 height 29
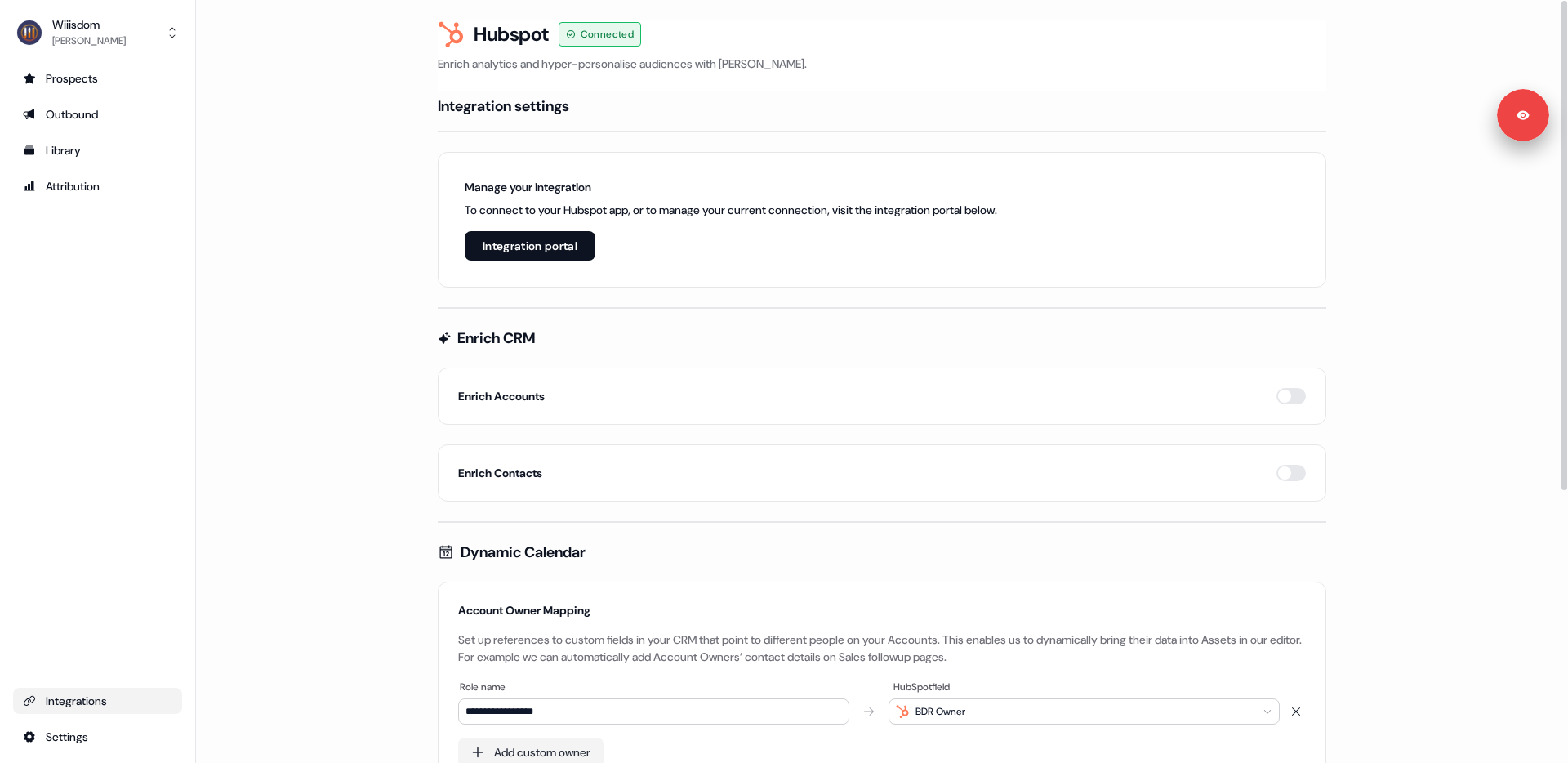
click at [673, 403] on div "Enrich Accounts" at bounding box center [882, 396] width 848 height 16
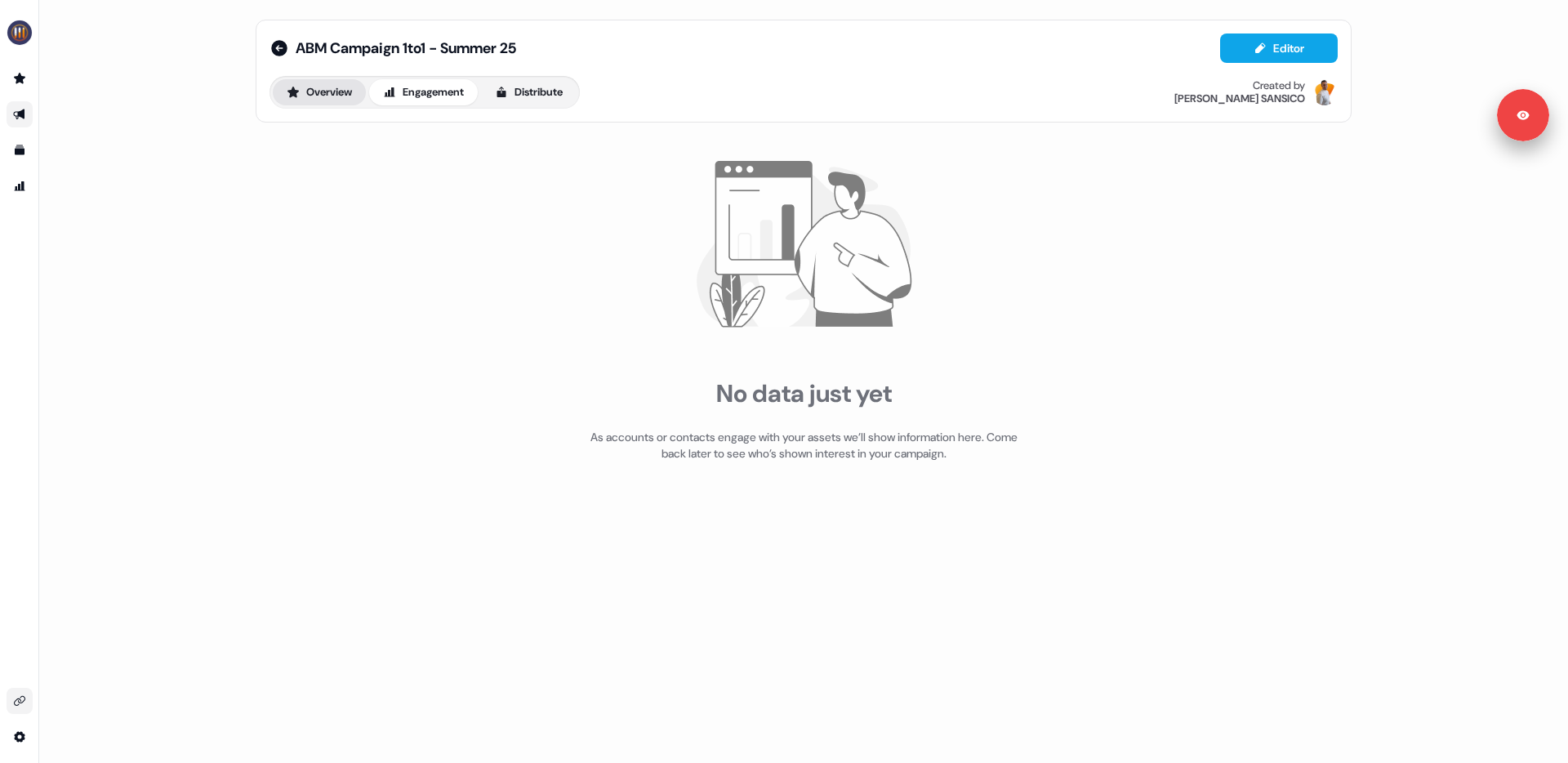
click at [314, 91] on button "Overview" at bounding box center [319, 92] width 93 height 26
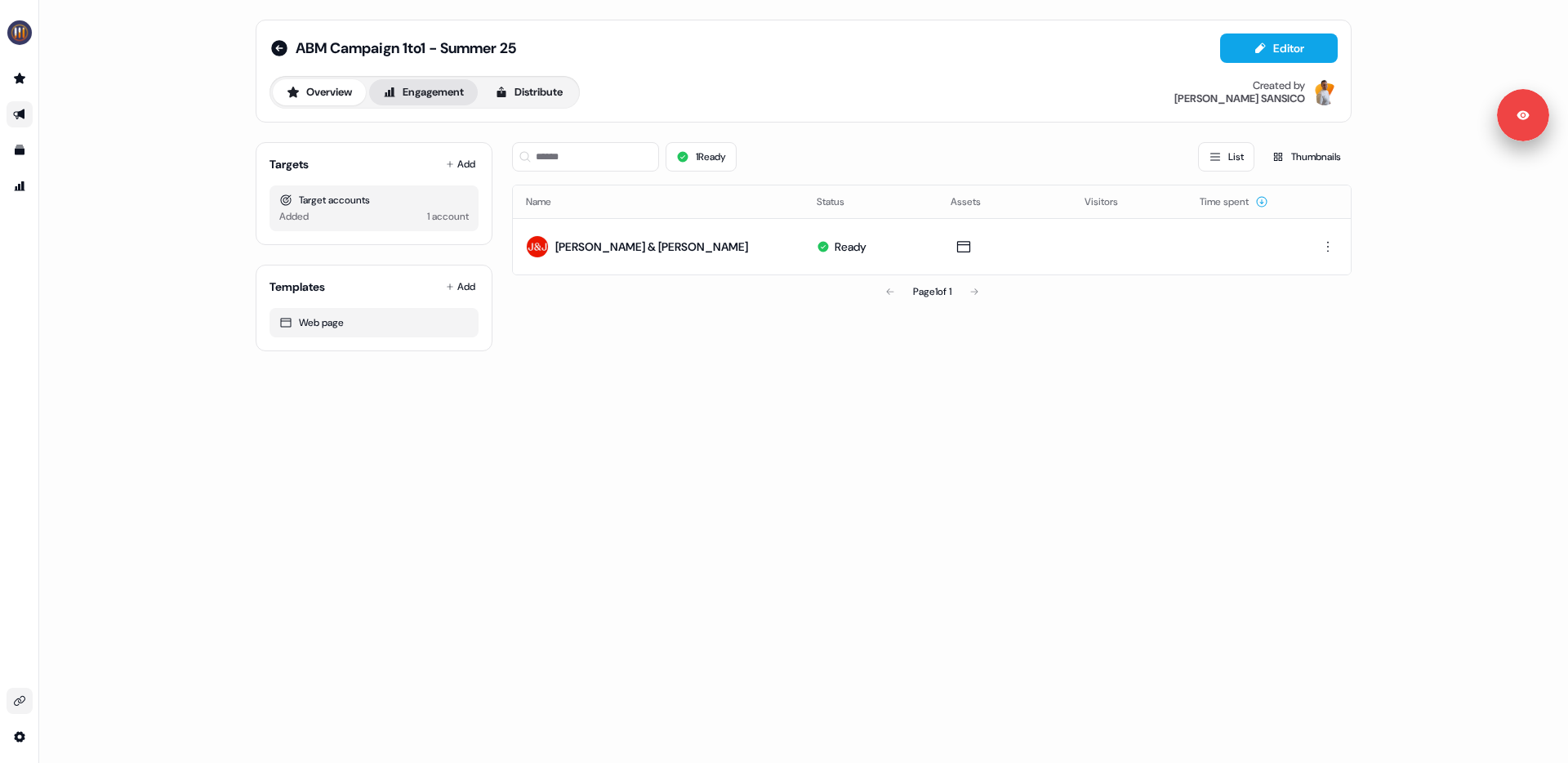
click at [443, 98] on button "Engagement" at bounding box center [423, 92] width 108 height 26
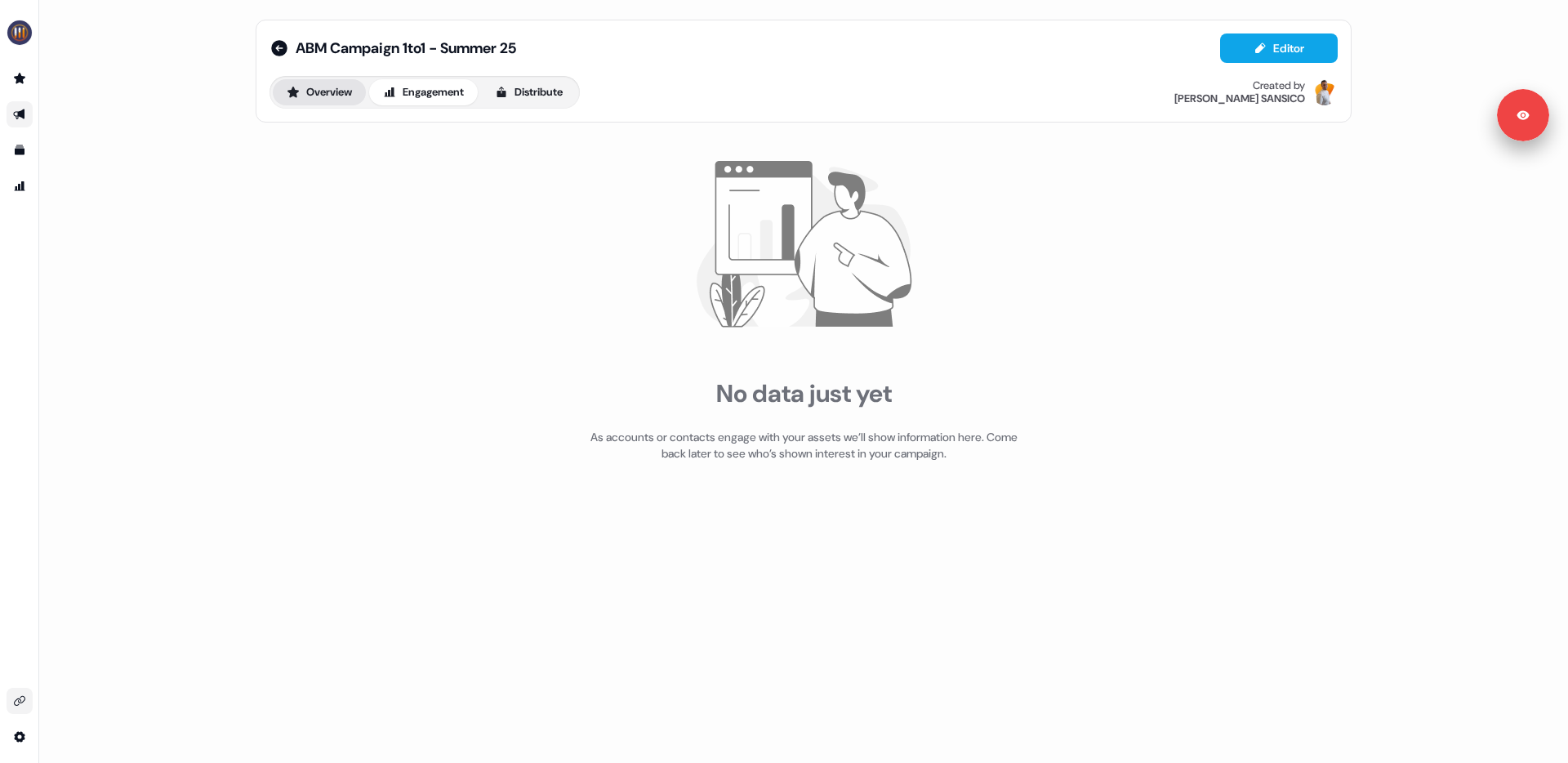
click at [348, 96] on button "Overview" at bounding box center [319, 92] width 93 height 26
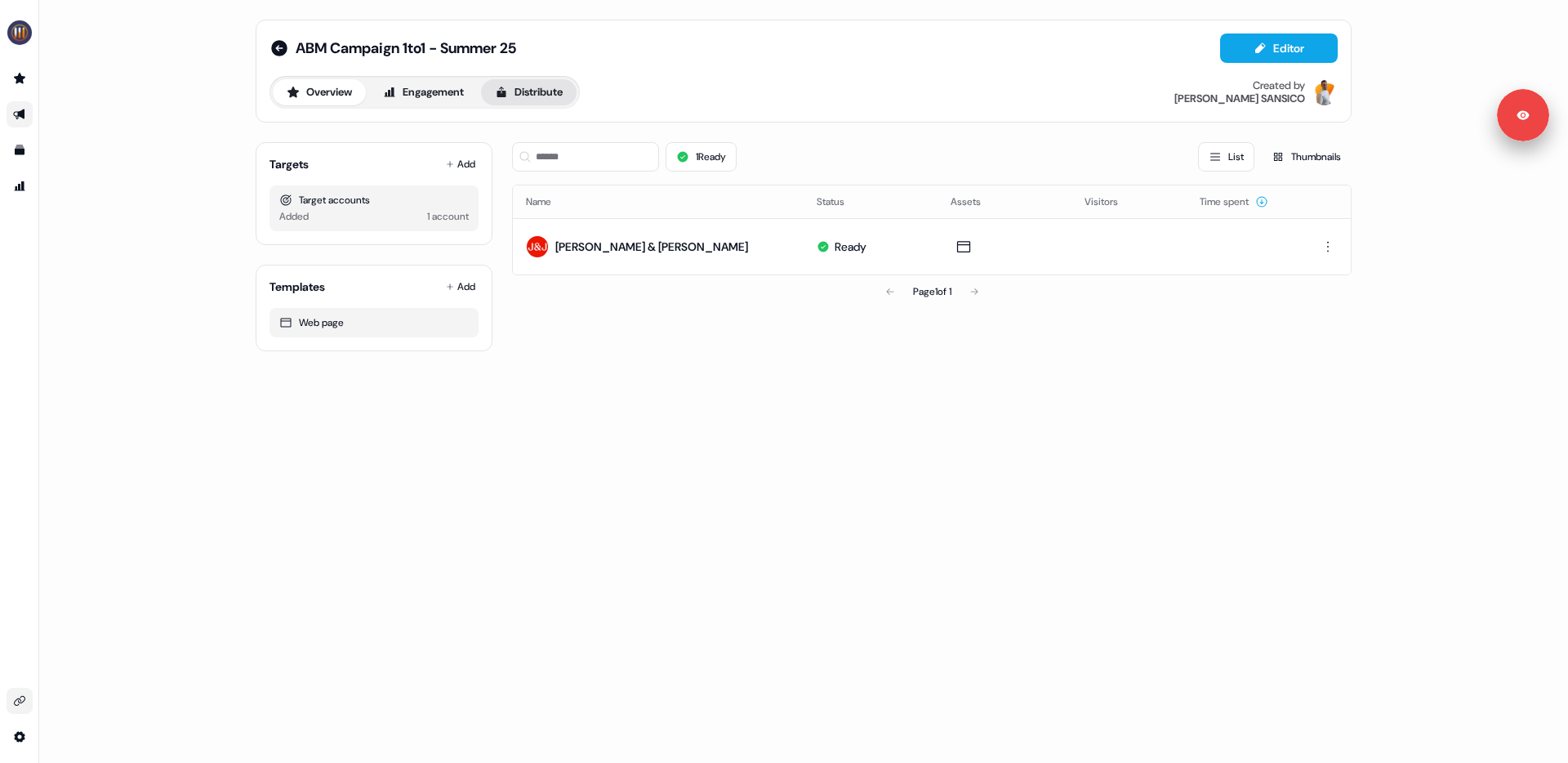
click at [535, 97] on button "Distribute" at bounding box center [528, 92] width 96 height 26
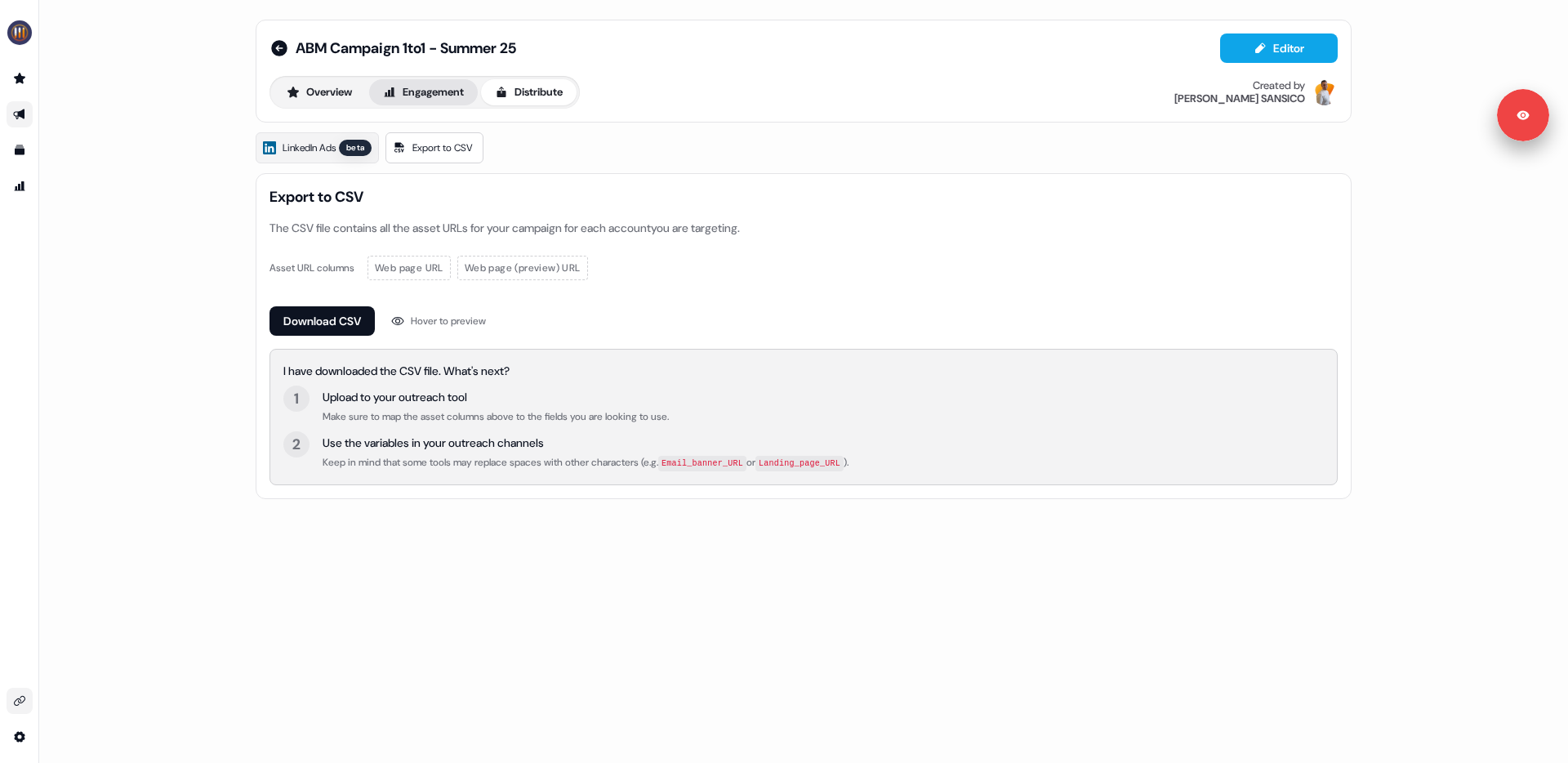
click at [440, 94] on button "Engagement" at bounding box center [423, 92] width 108 height 26
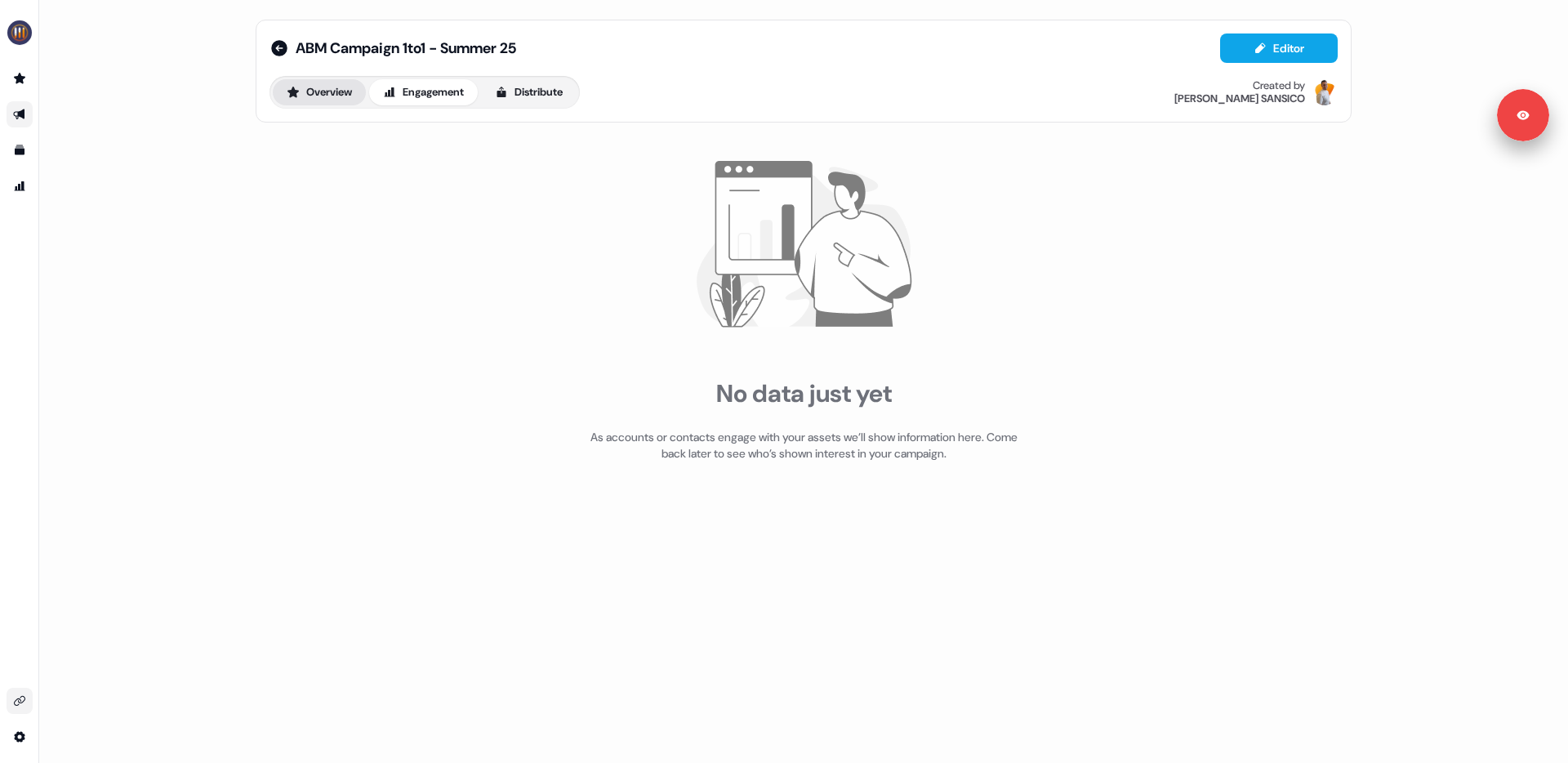
click at [326, 95] on button "Overview" at bounding box center [319, 92] width 93 height 26
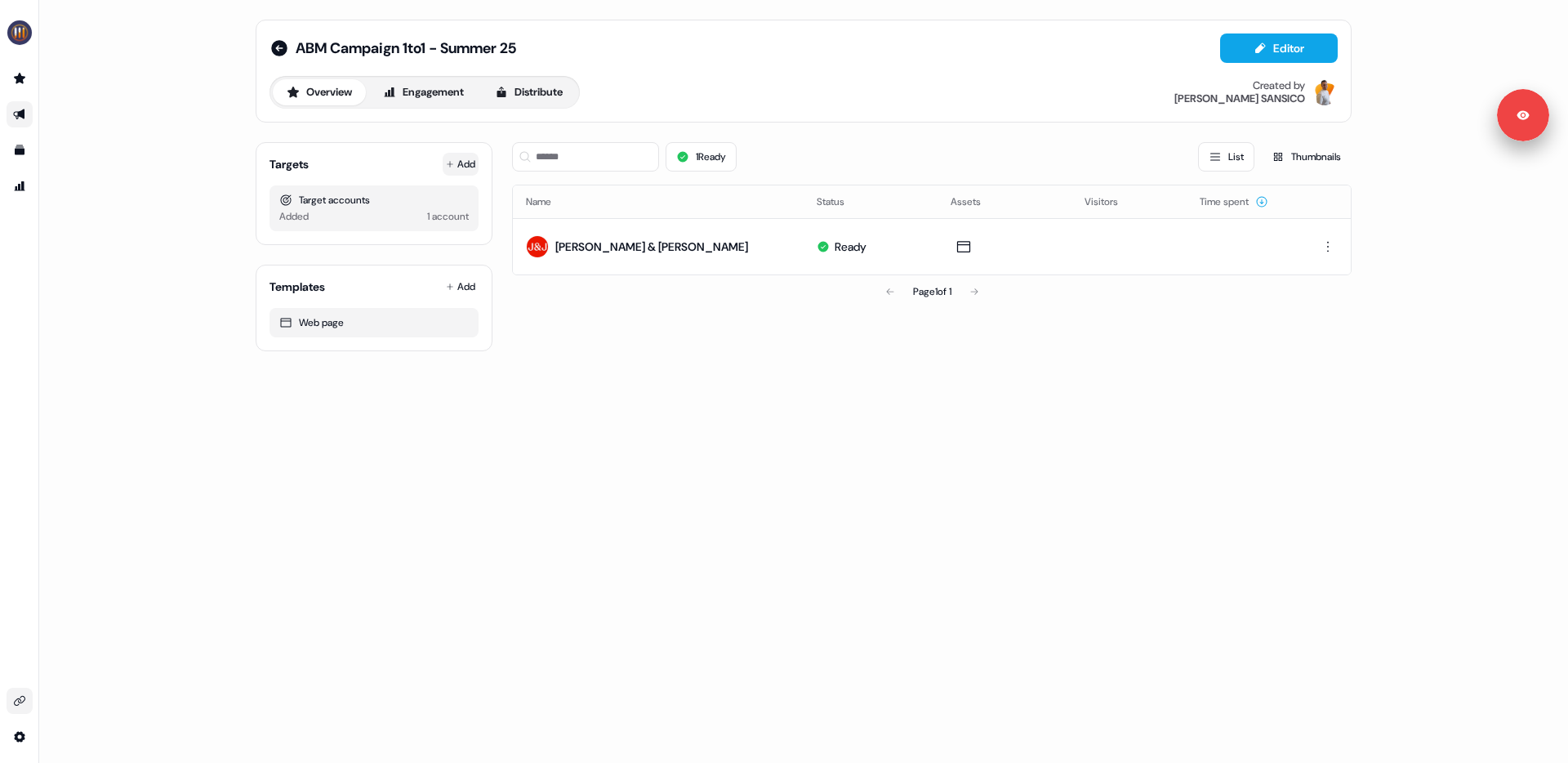
click at [460, 167] on button "Add" at bounding box center [460, 164] width 36 height 23
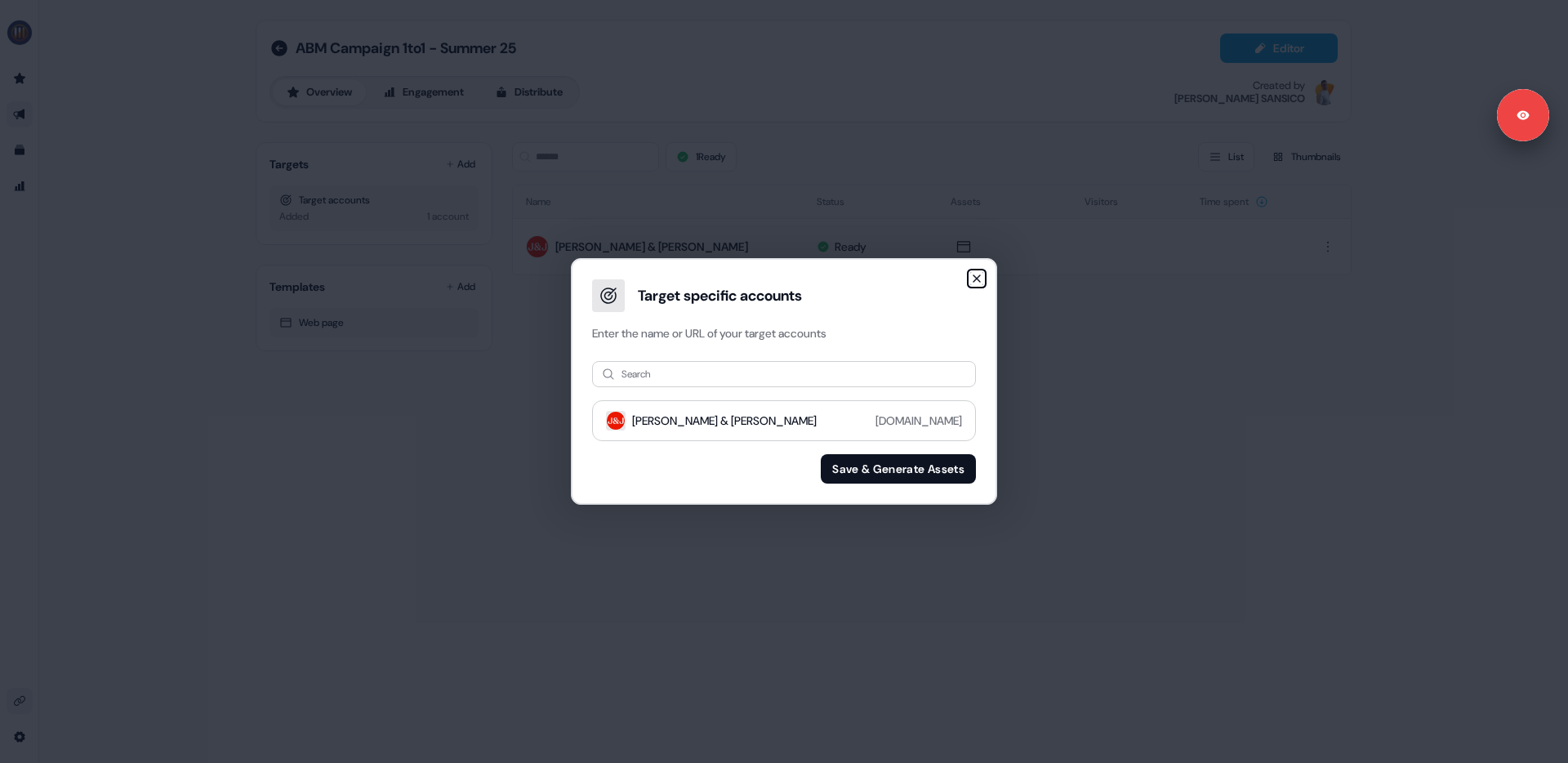
click at [977, 282] on icon "button" at bounding box center [976, 279] width 14 height 14
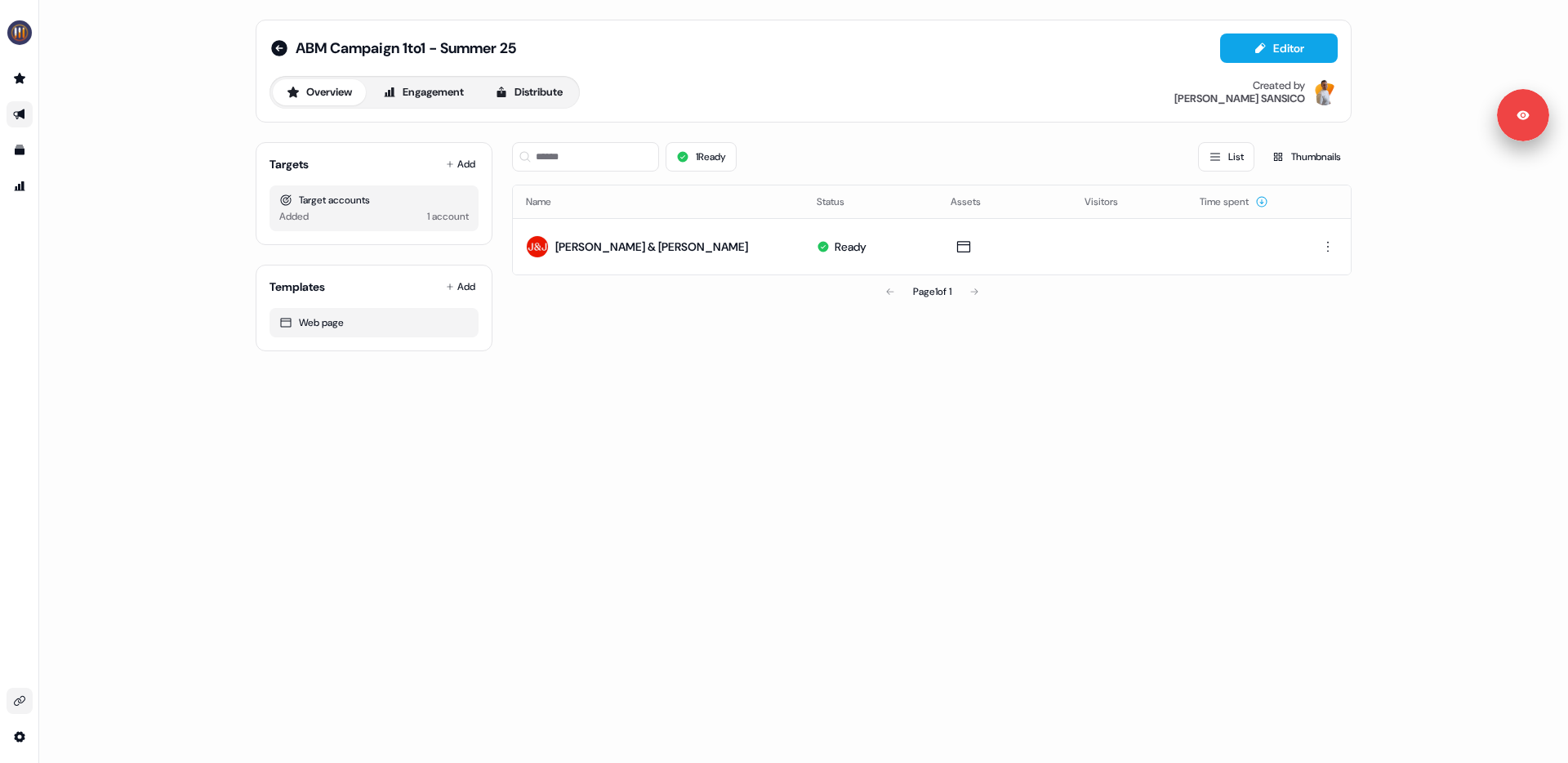
click at [284, 197] on icon at bounding box center [285, 199] width 11 height 11
click at [357, 193] on div "Target accounts" at bounding box center [374, 199] width 189 height 16
click at [304, 216] on div "Added" at bounding box center [294, 216] width 29 height 16
click at [344, 193] on div "Target accounts" at bounding box center [374, 199] width 189 height 16
click at [284, 199] on icon at bounding box center [286, 200] width 14 height 14
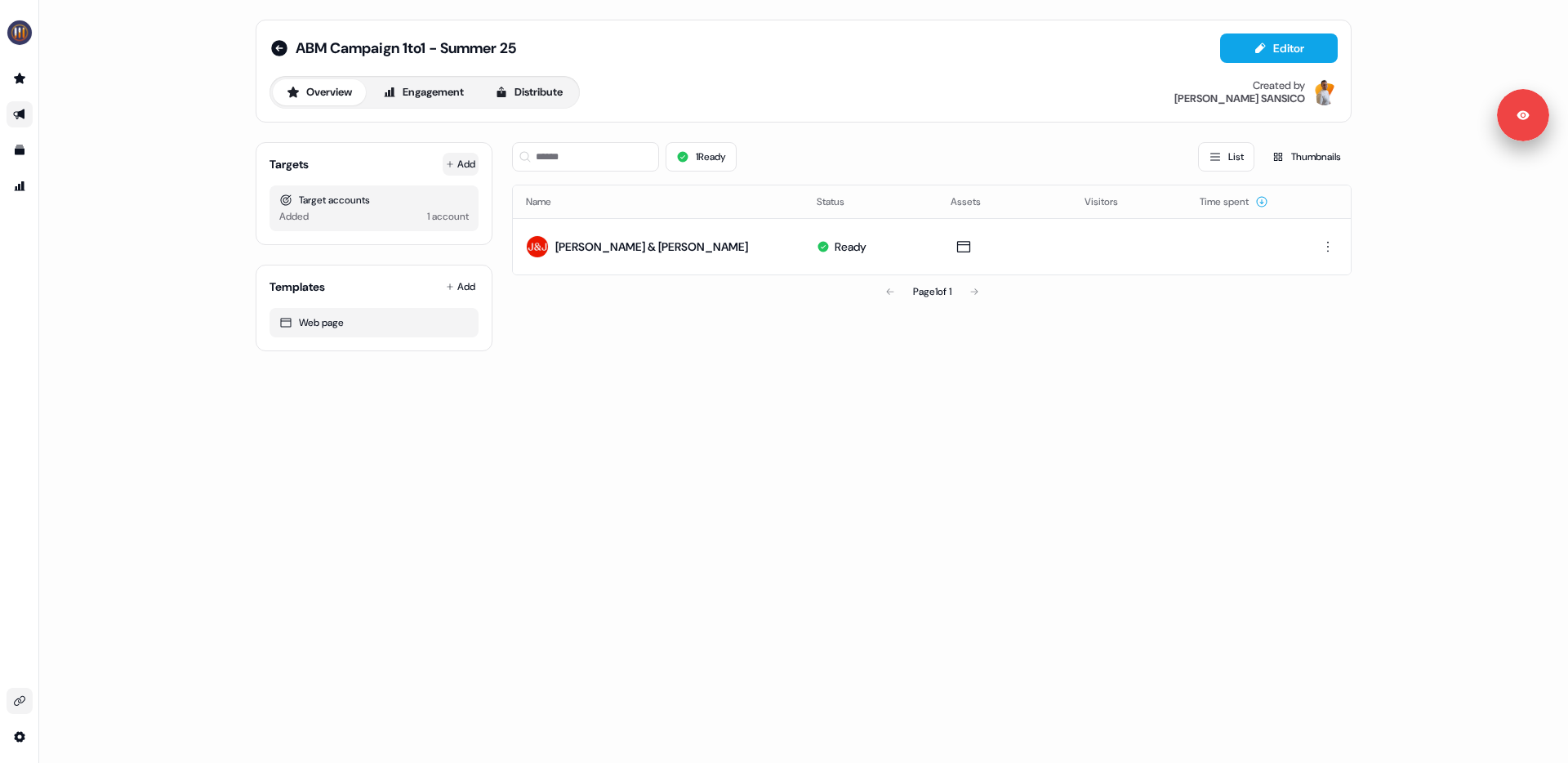
click at [456, 164] on button "Add" at bounding box center [460, 164] width 36 height 23
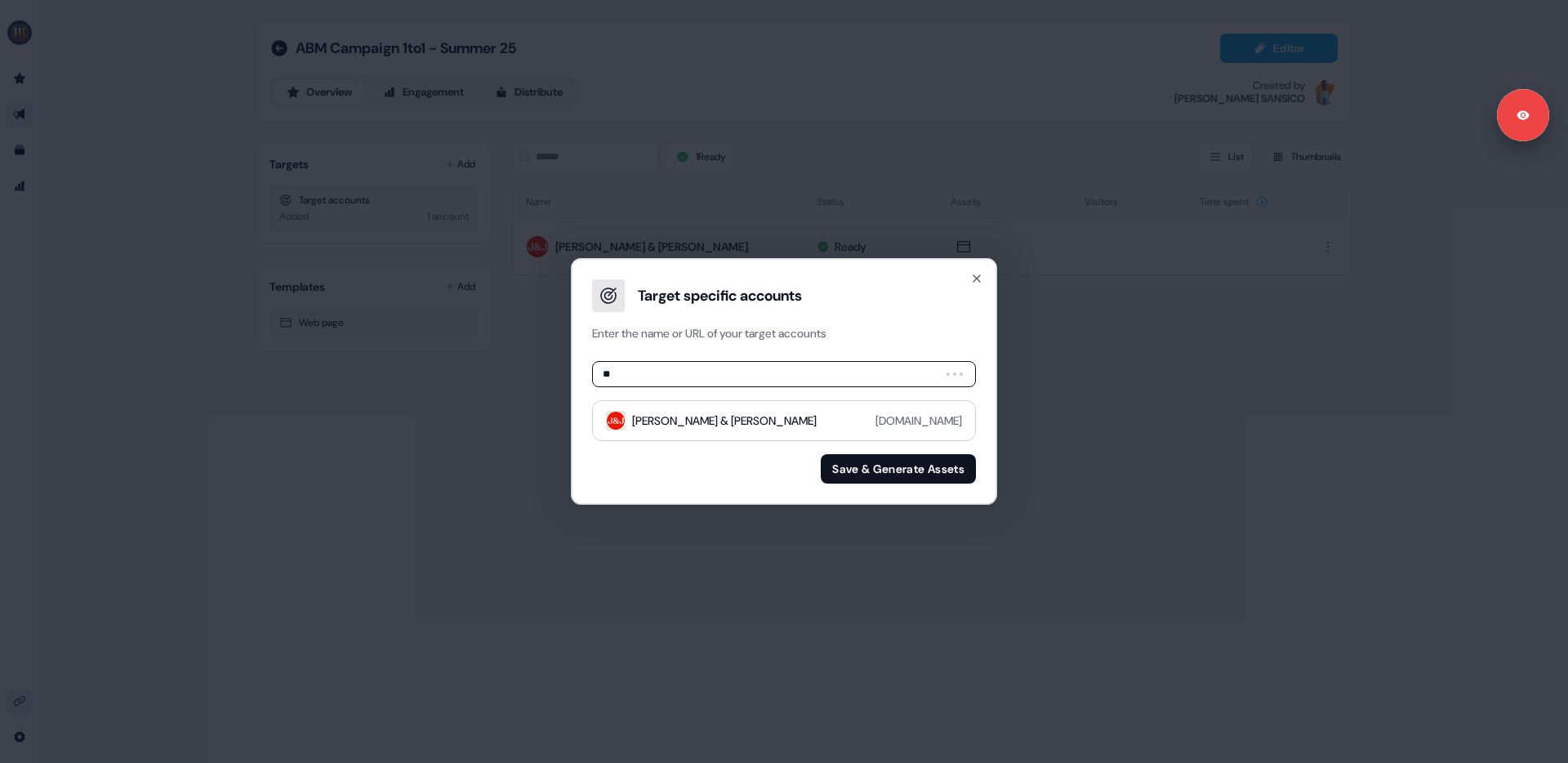
type input "***"
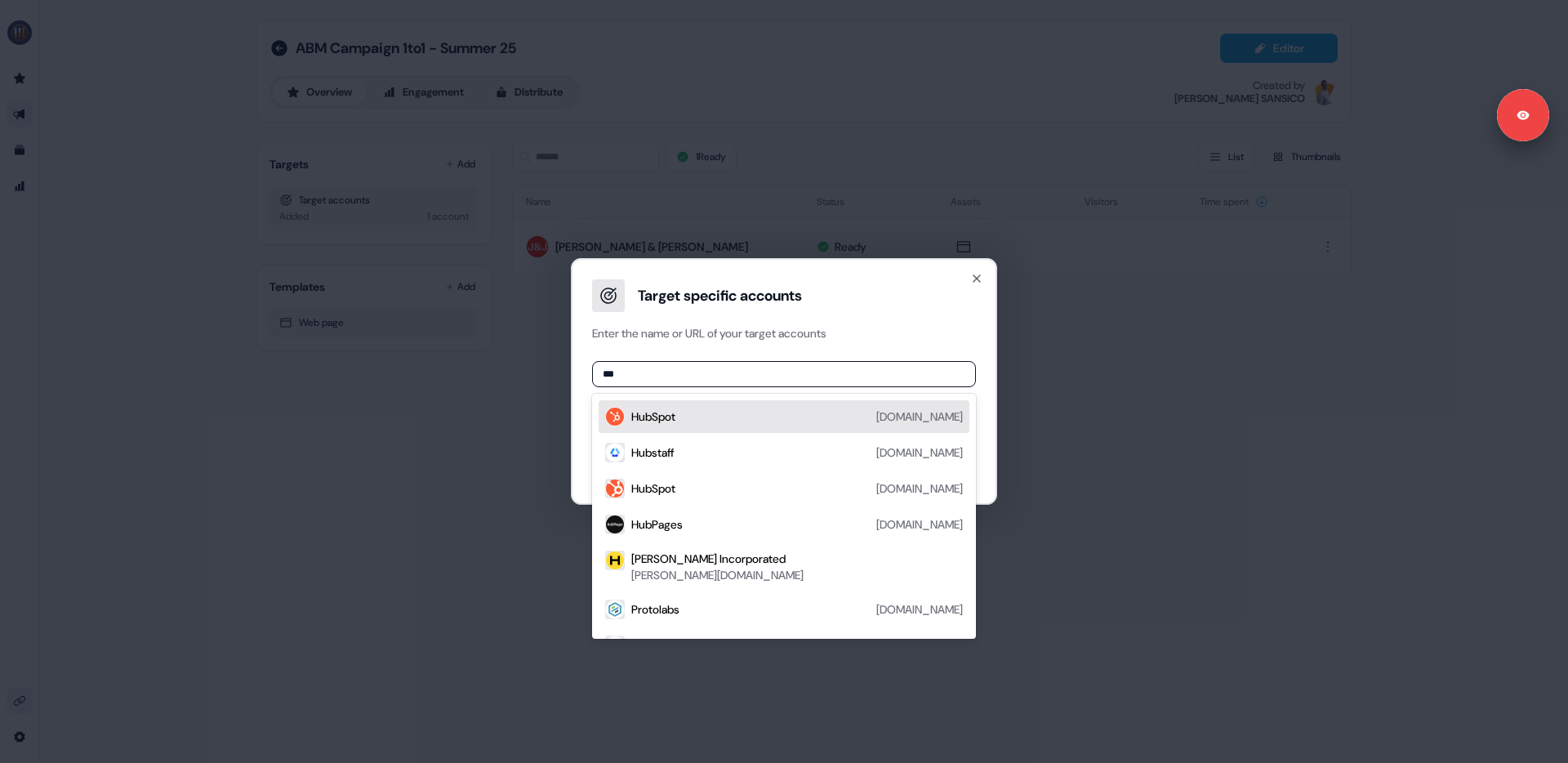
click at [828, 416] on div "HubSpot hubspot.com" at bounding box center [797, 417] width 332 height 19
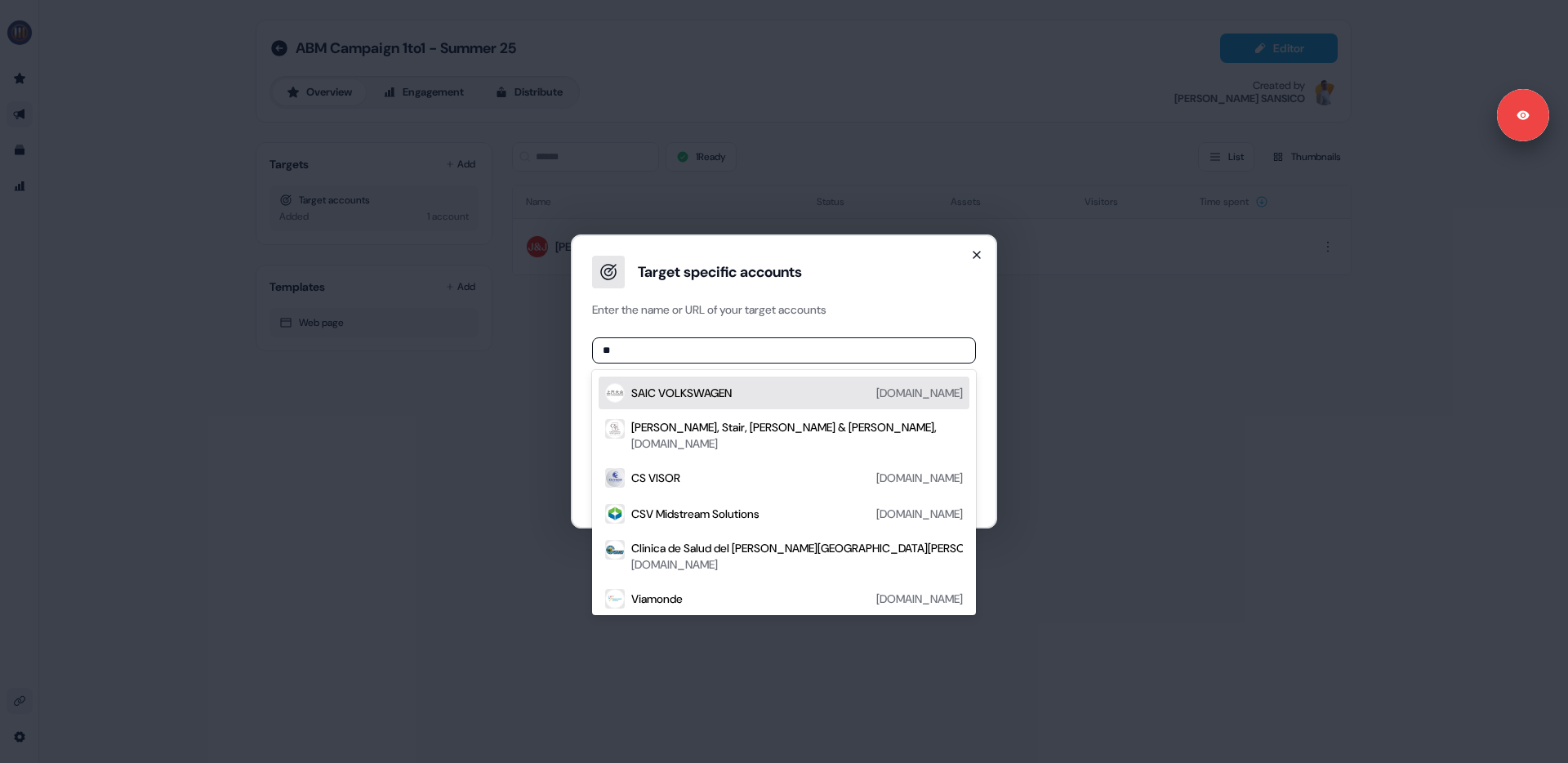
type input "*"
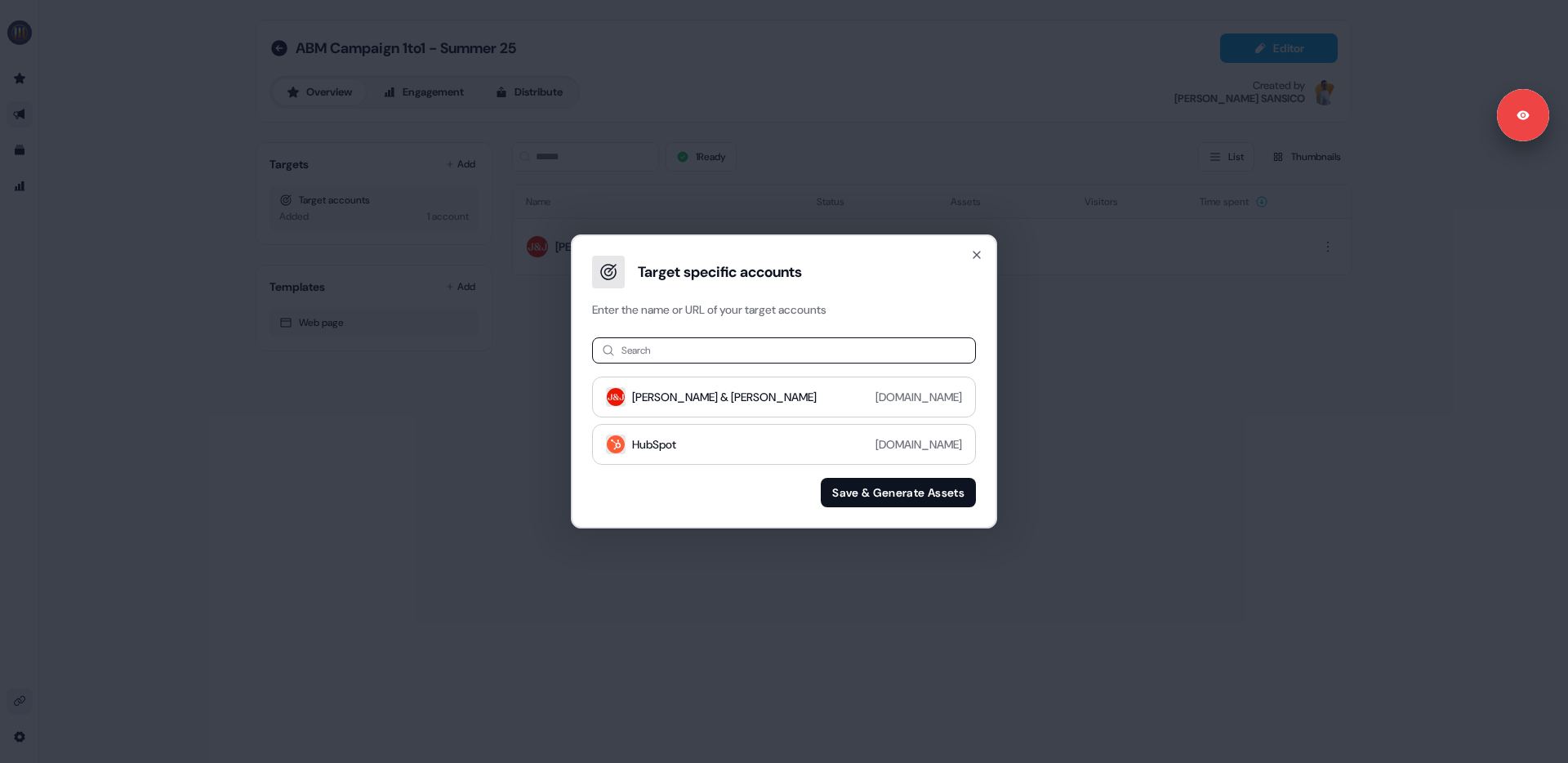
click at [982, 254] on div "Target specific accounts Enter the name or URL of your target accounts" at bounding box center [784, 277] width 423 height 81
click at [980, 256] on icon "button" at bounding box center [976, 255] width 14 height 14
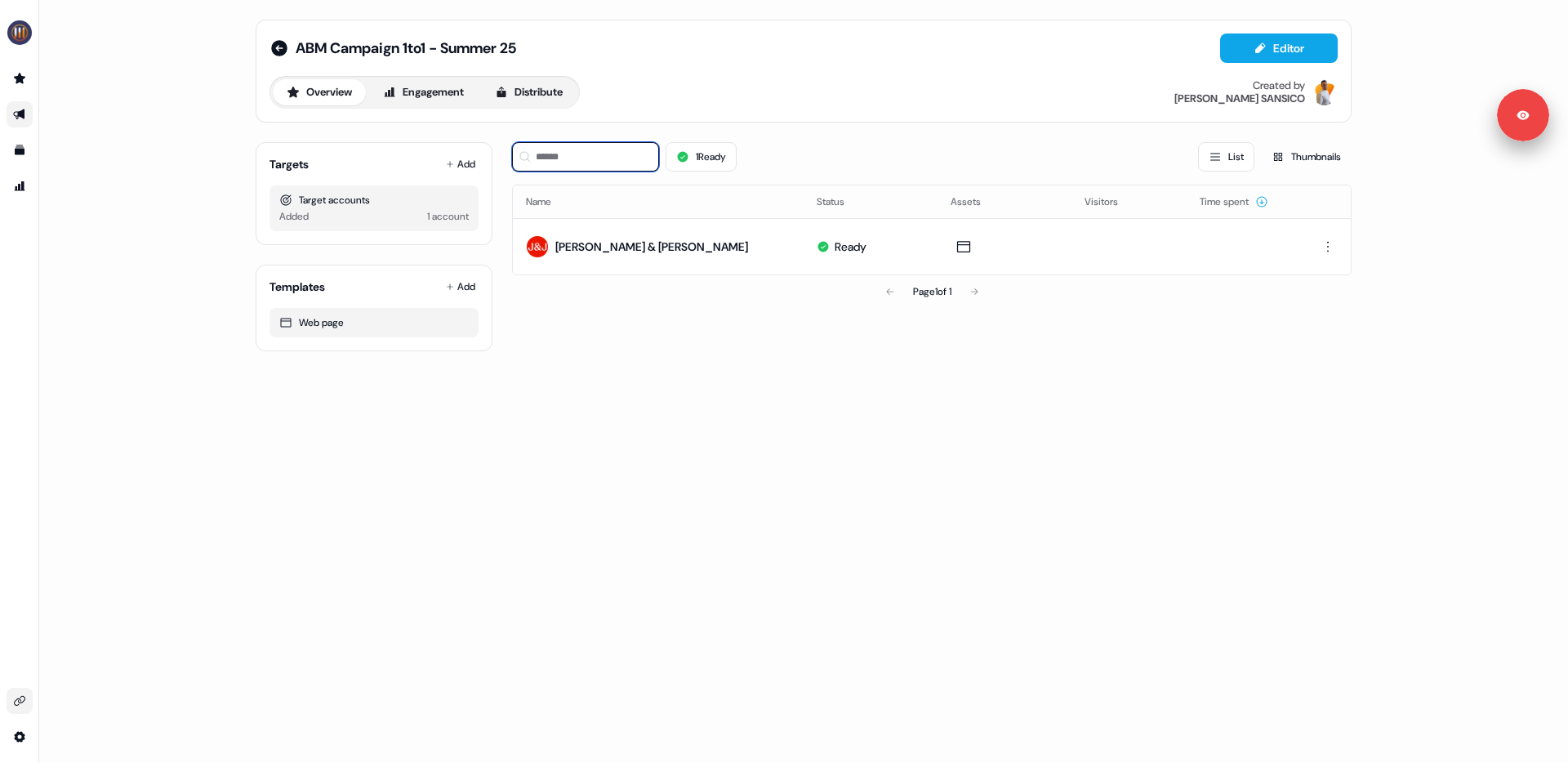
click at [613, 161] on input at bounding box center [586, 157] width 147 height 29
type input "*"
click at [23, 112] on icon "Go to outbound experience" at bounding box center [19, 114] width 12 height 11
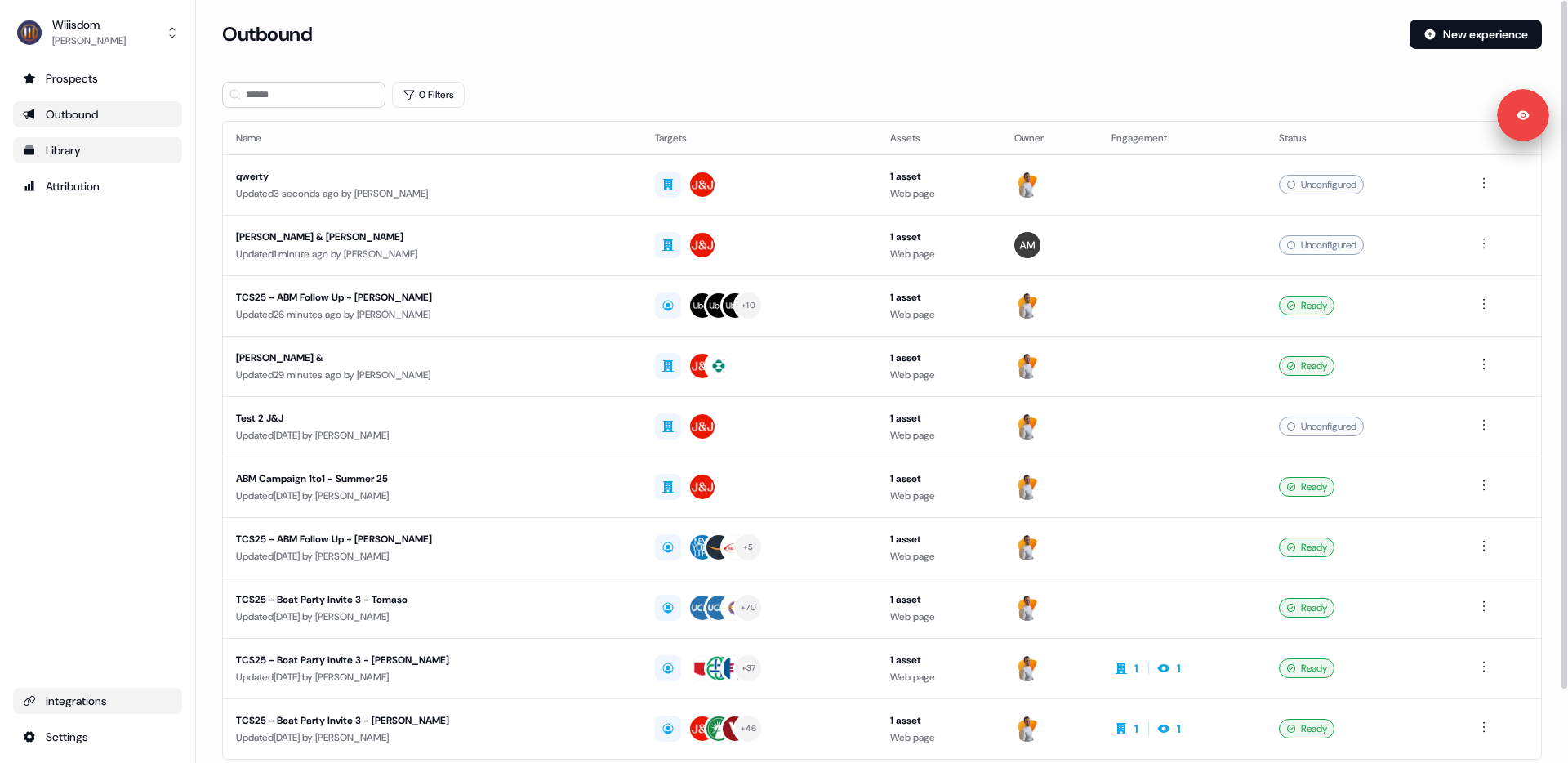
click at [72, 155] on div "Library" at bounding box center [98, 150] width 150 height 16
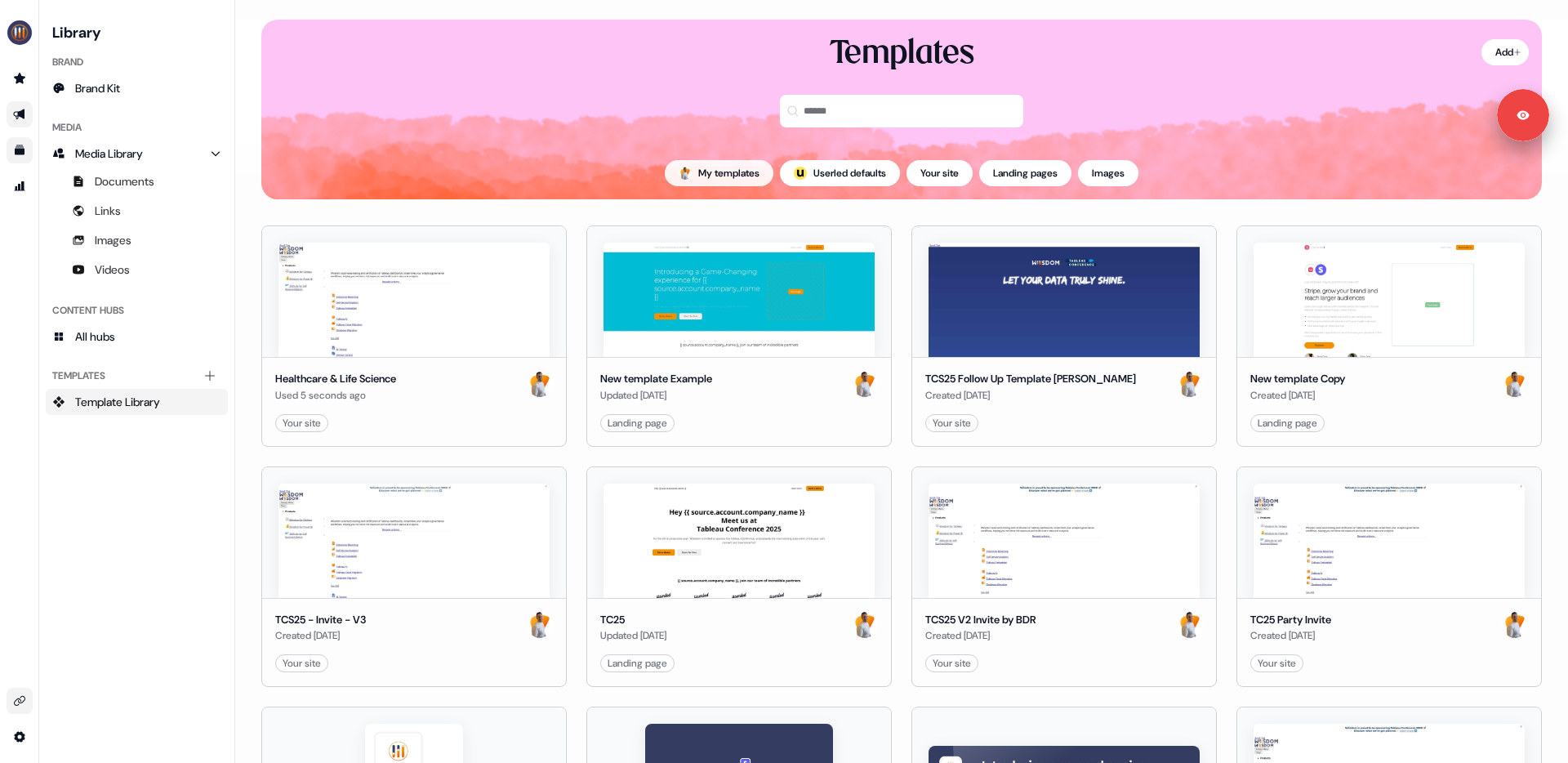
click at [693, 164] on button "My templates" at bounding box center [719, 173] width 108 height 26
click at [102, 182] on span "Documents" at bounding box center [125, 181] width 60 height 16
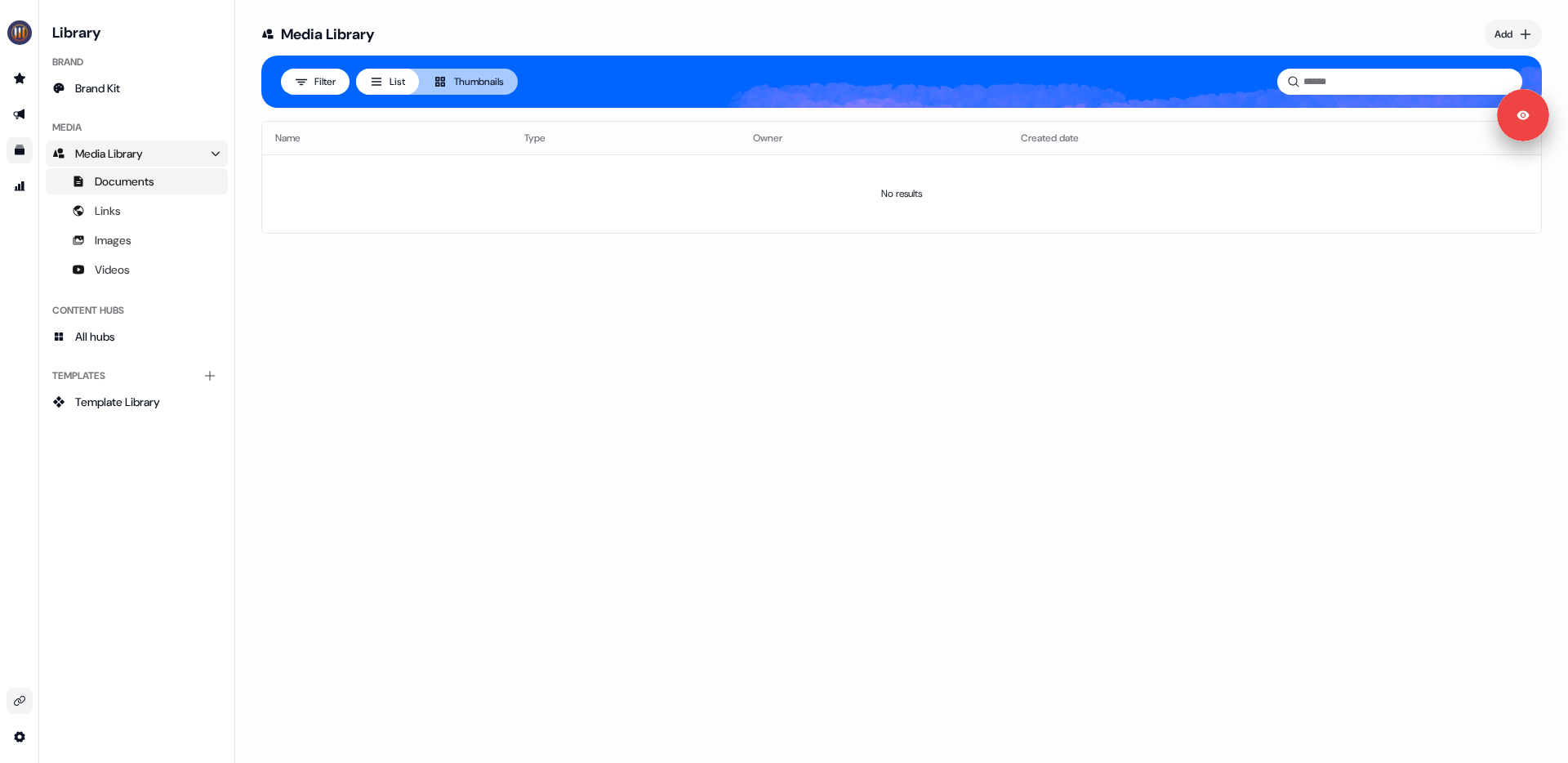
click at [103, 152] on span "Media Library" at bounding box center [109, 153] width 68 height 16
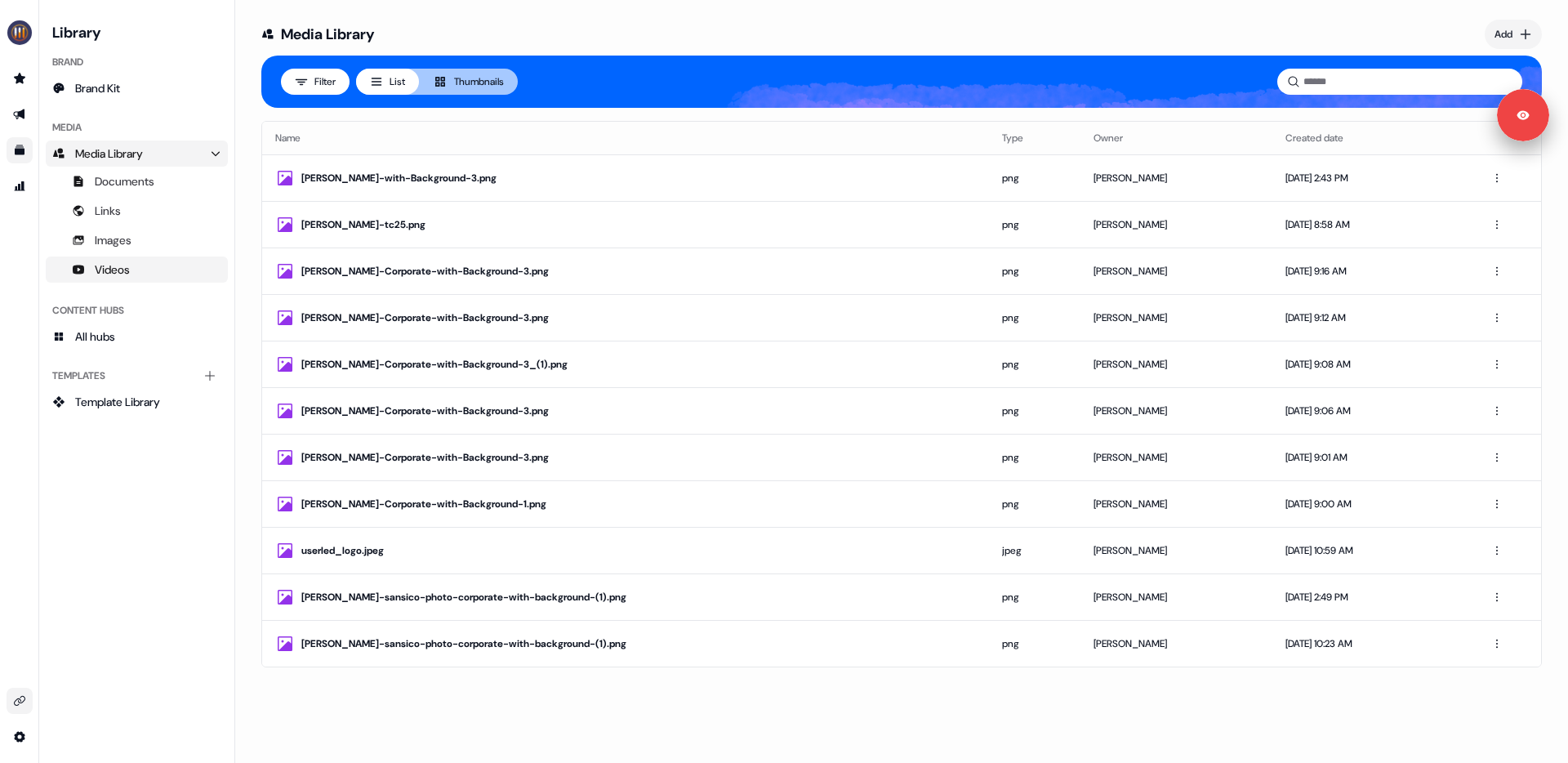
click at [120, 268] on span "Videos" at bounding box center [112, 269] width 35 height 16
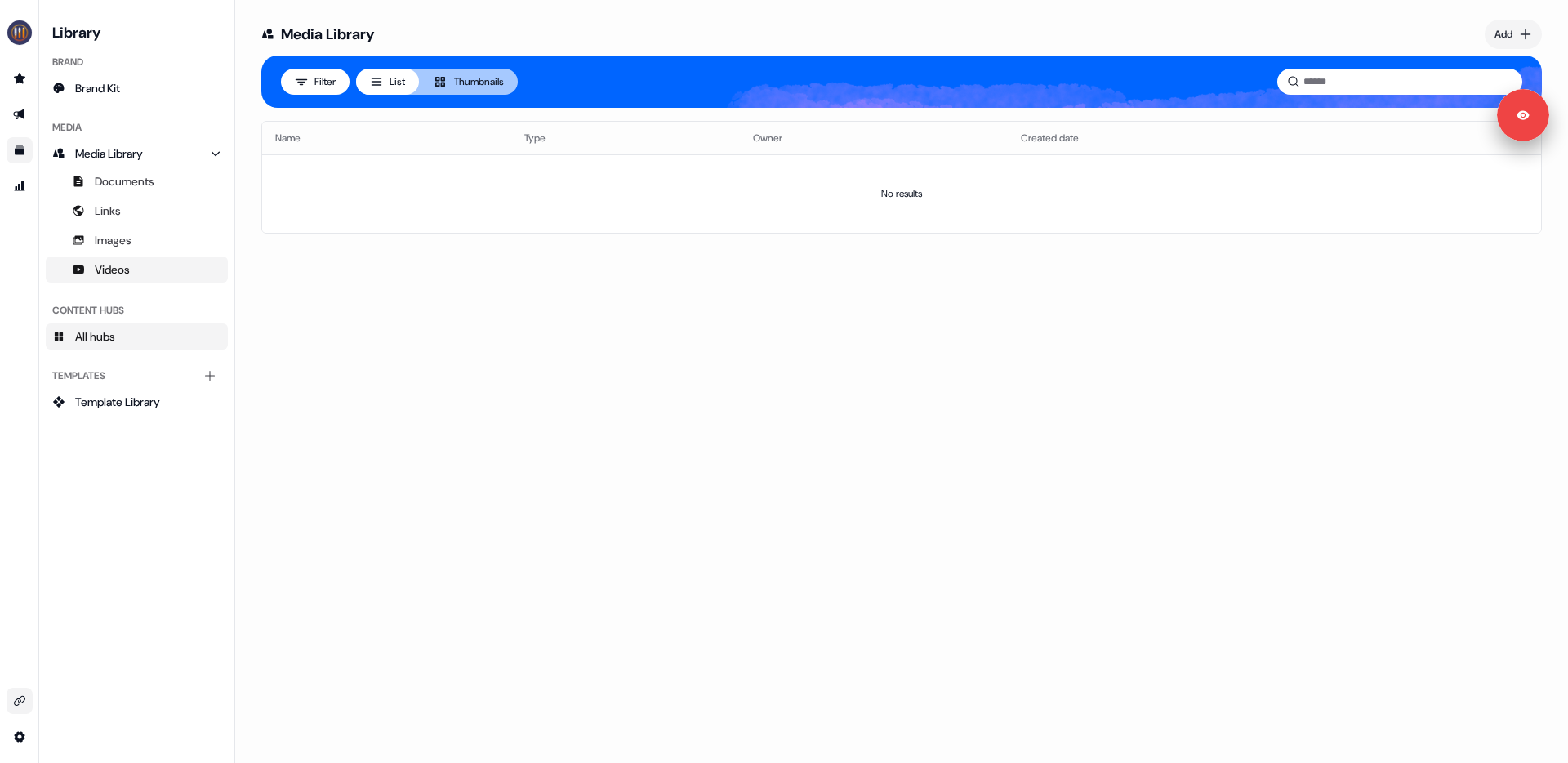
click at [86, 343] on span "All hubs" at bounding box center [95, 337] width 40 height 16
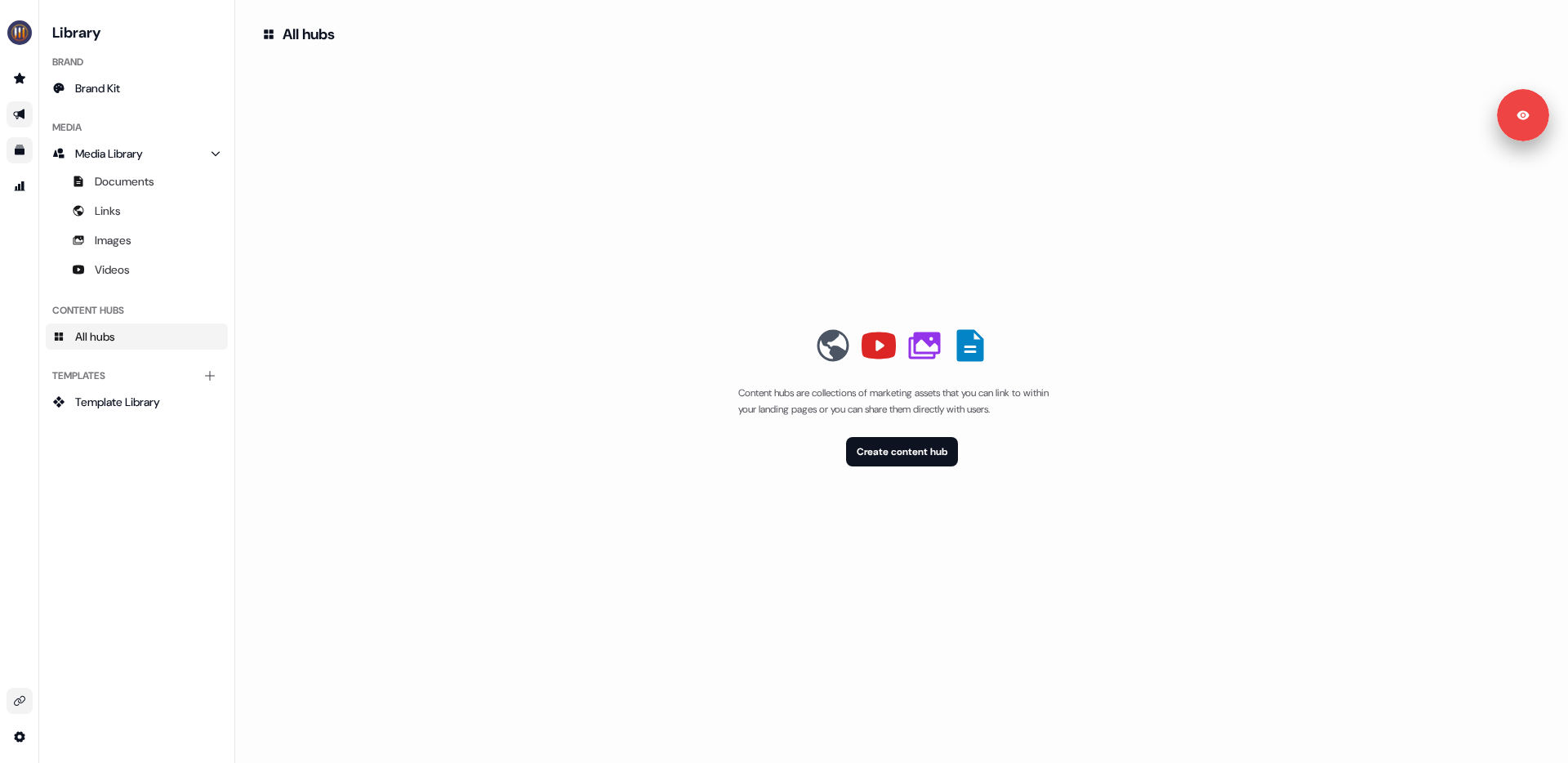
click at [19, 105] on link "Go to outbound experience" at bounding box center [19, 114] width 26 height 26
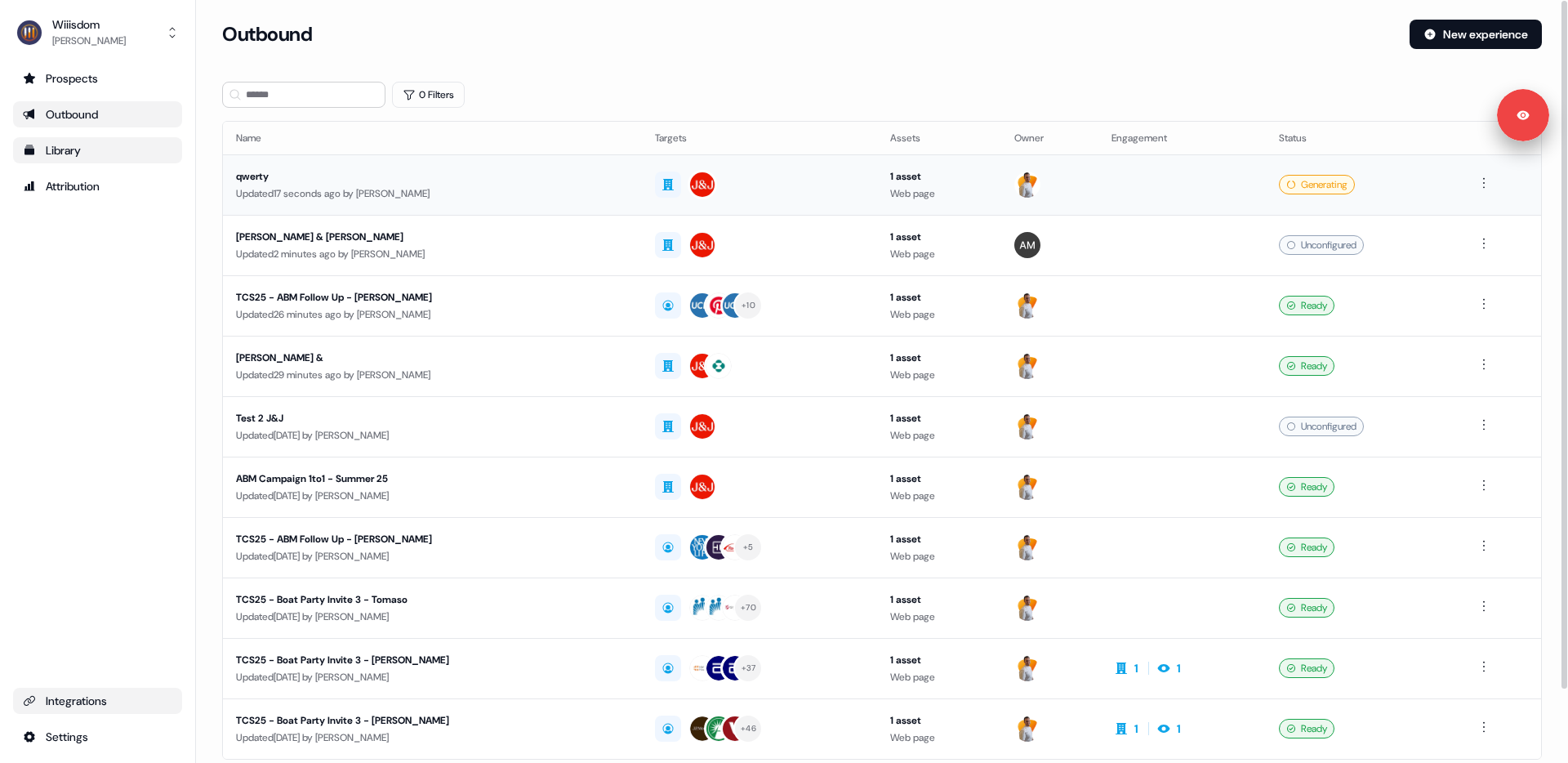
click at [294, 176] on div "qwerty" at bounding box center [431, 176] width 392 height 16
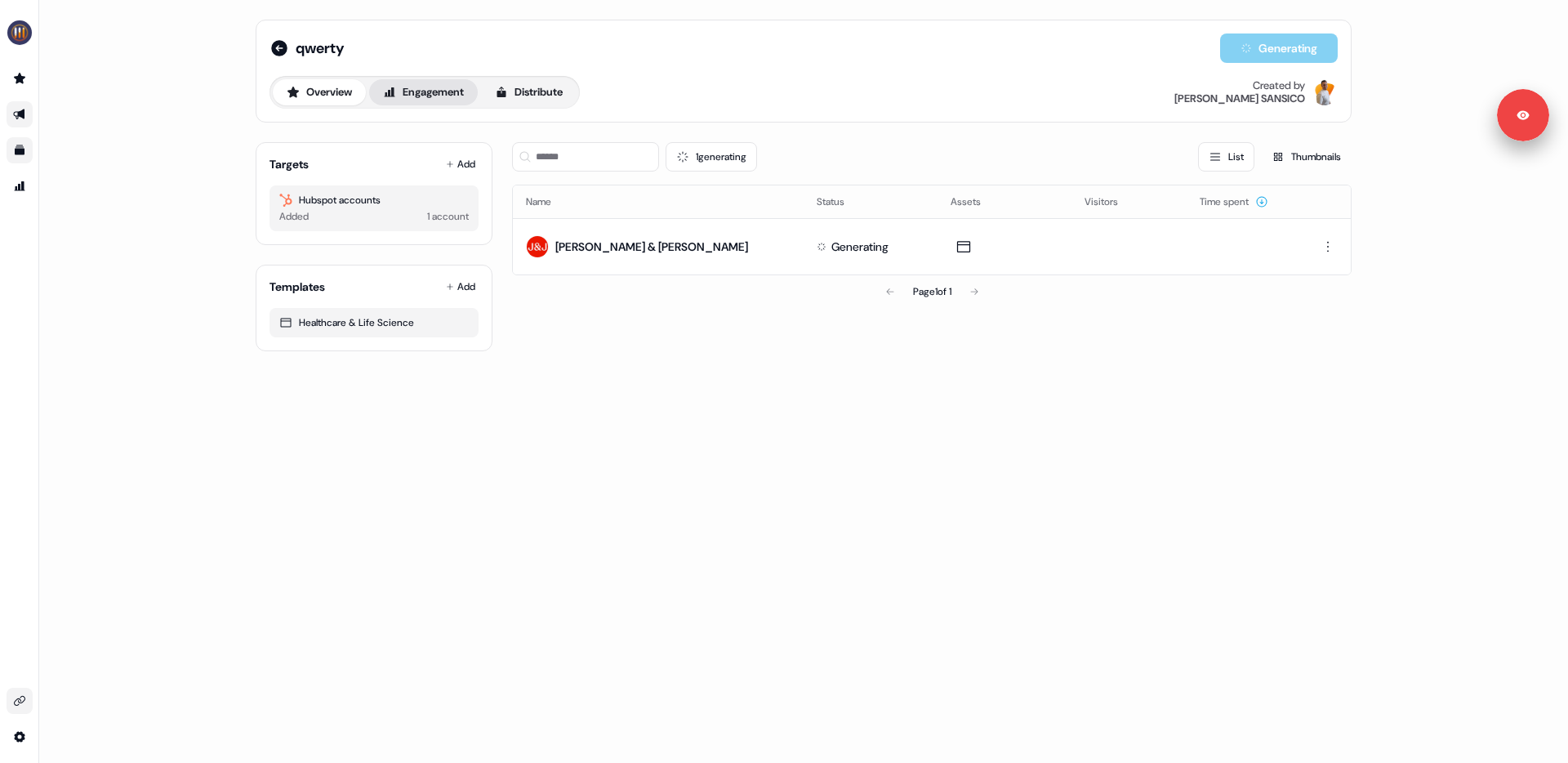
click at [423, 93] on button "Engagement" at bounding box center [423, 92] width 108 height 26
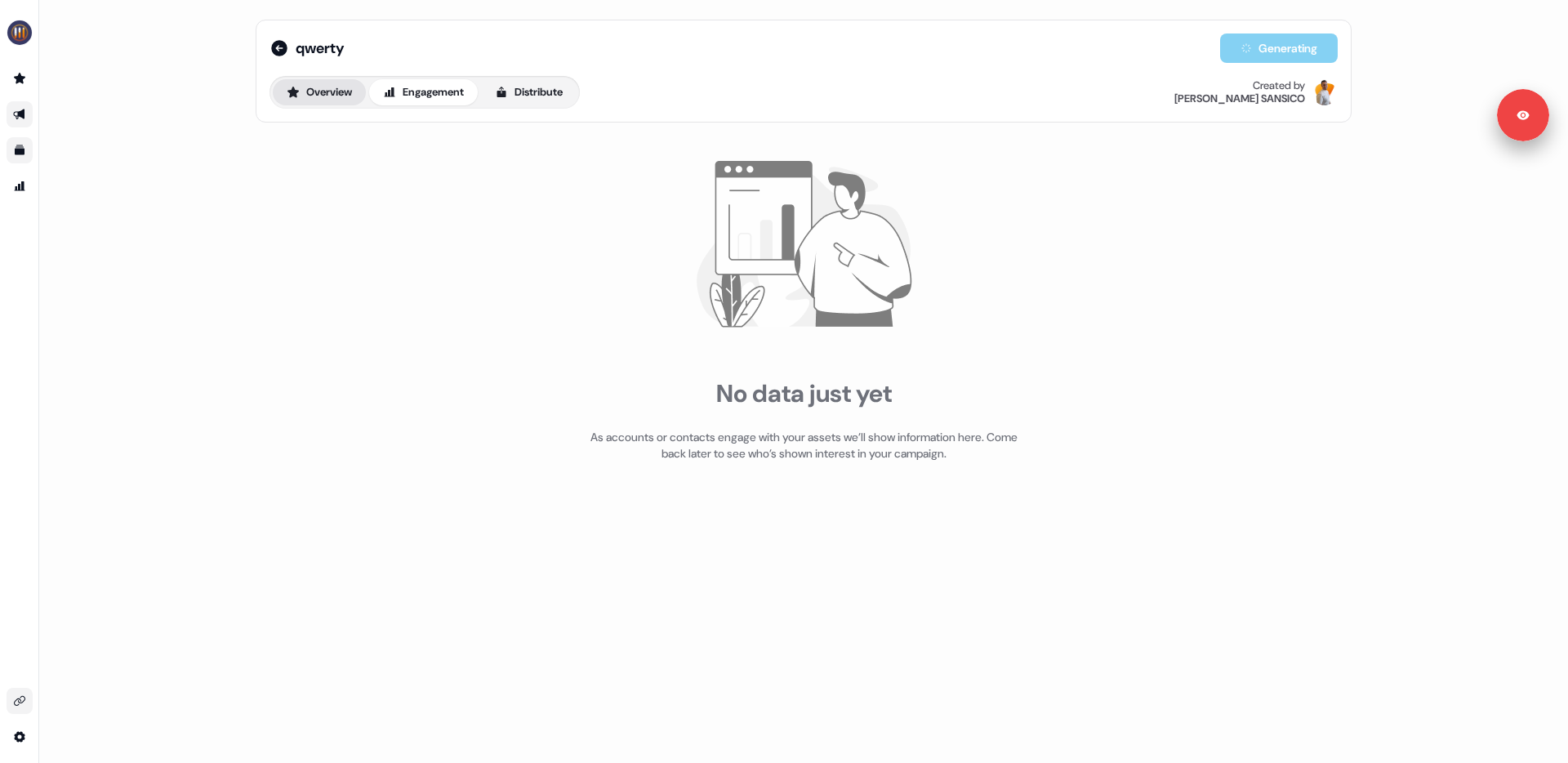
click at [311, 92] on button "Overview" at bounding box center [319, 92] width 93 height 26
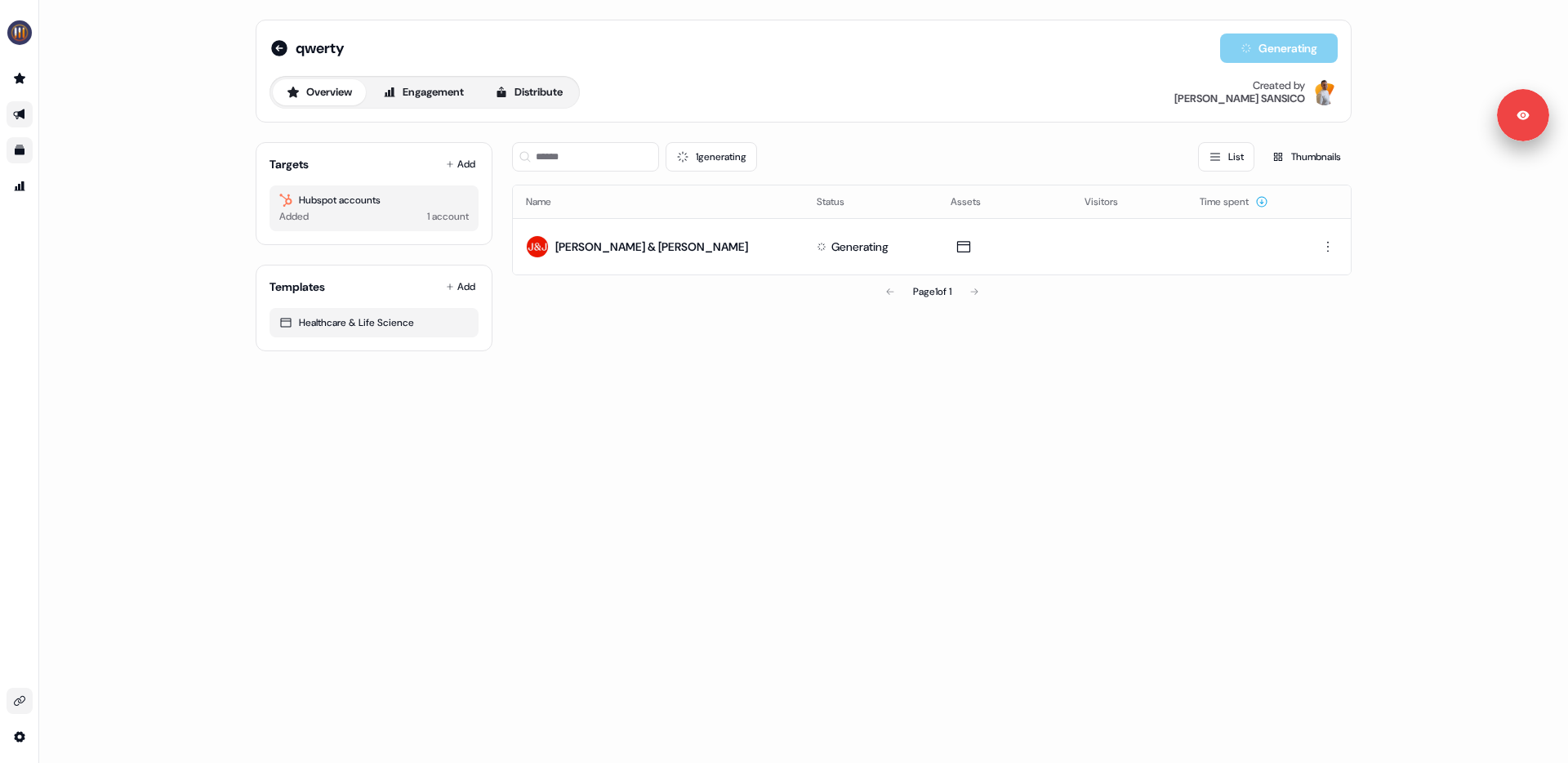
click at [446, 210] on div "1 account" at bounding box center [448, 216] width 42 height 16
click at [17, 148] on icon "Go to templates" at bounding box center [19, 150] width 10 height 10
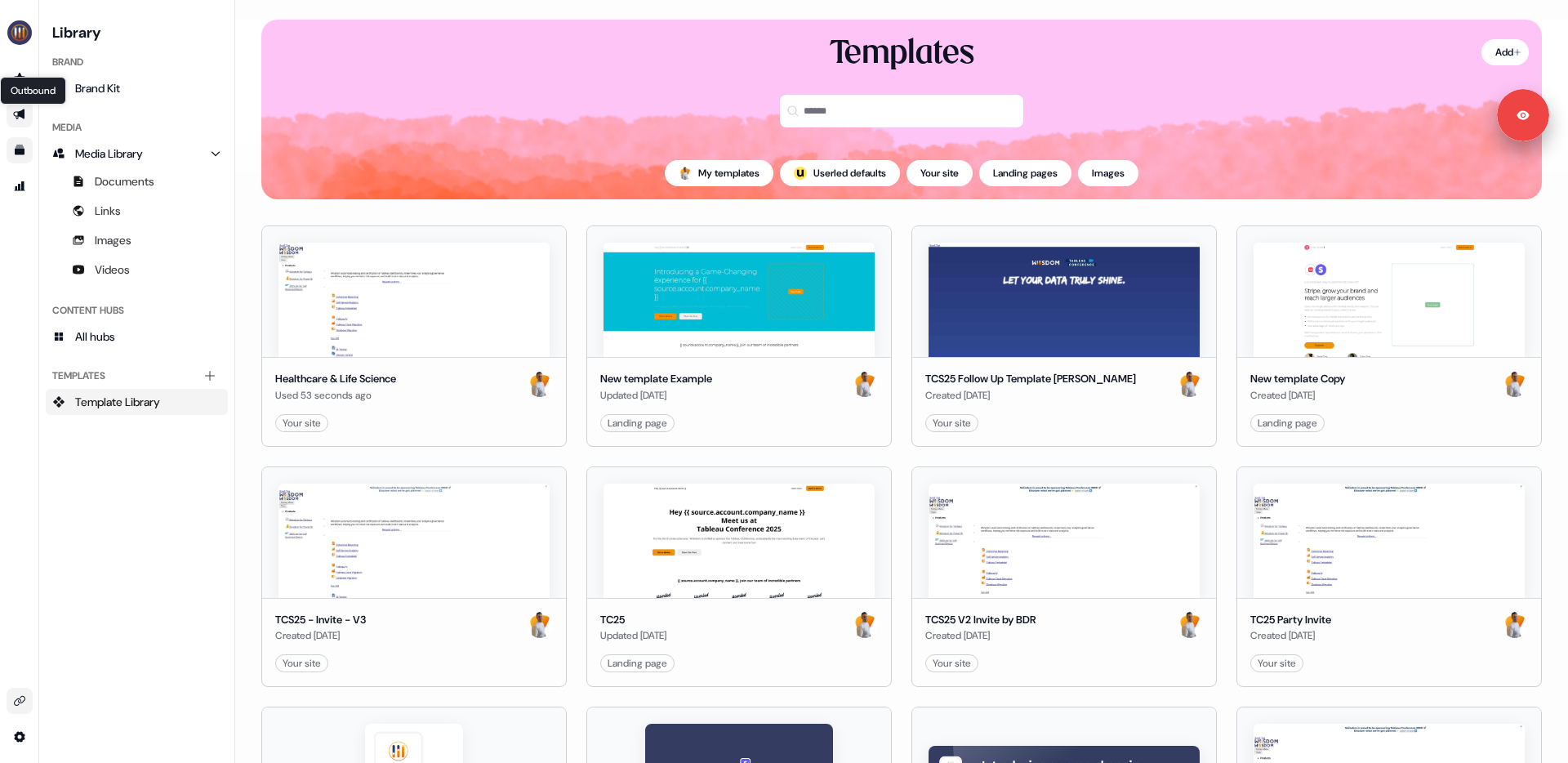
click at [14, 118] on icon "Go to outbound experience" at bounding box center [20, 114] width 14 height 14
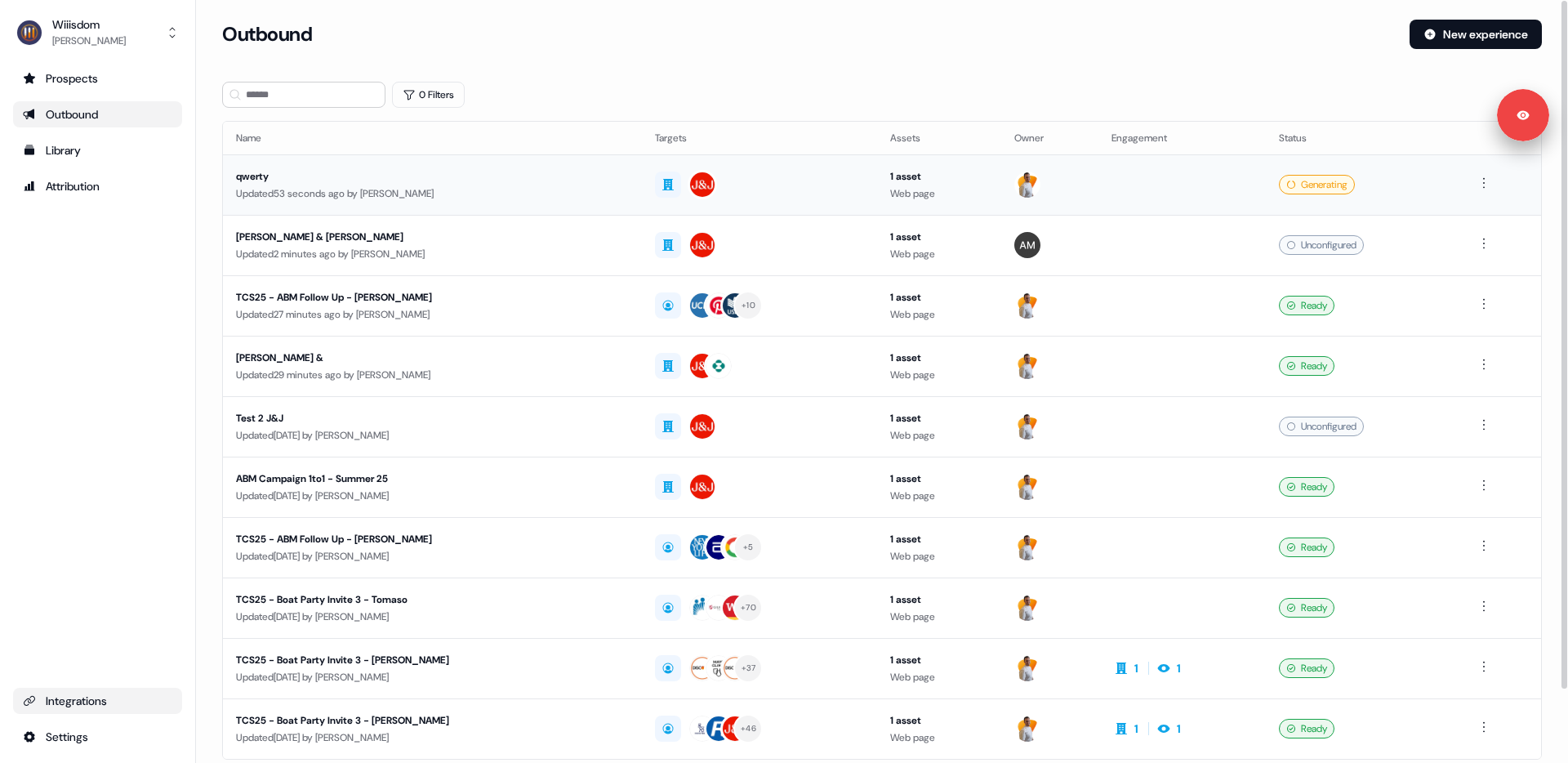
click at [344, 178] on div "qwerty" at bounding box center [431, 176] width 392 height 16
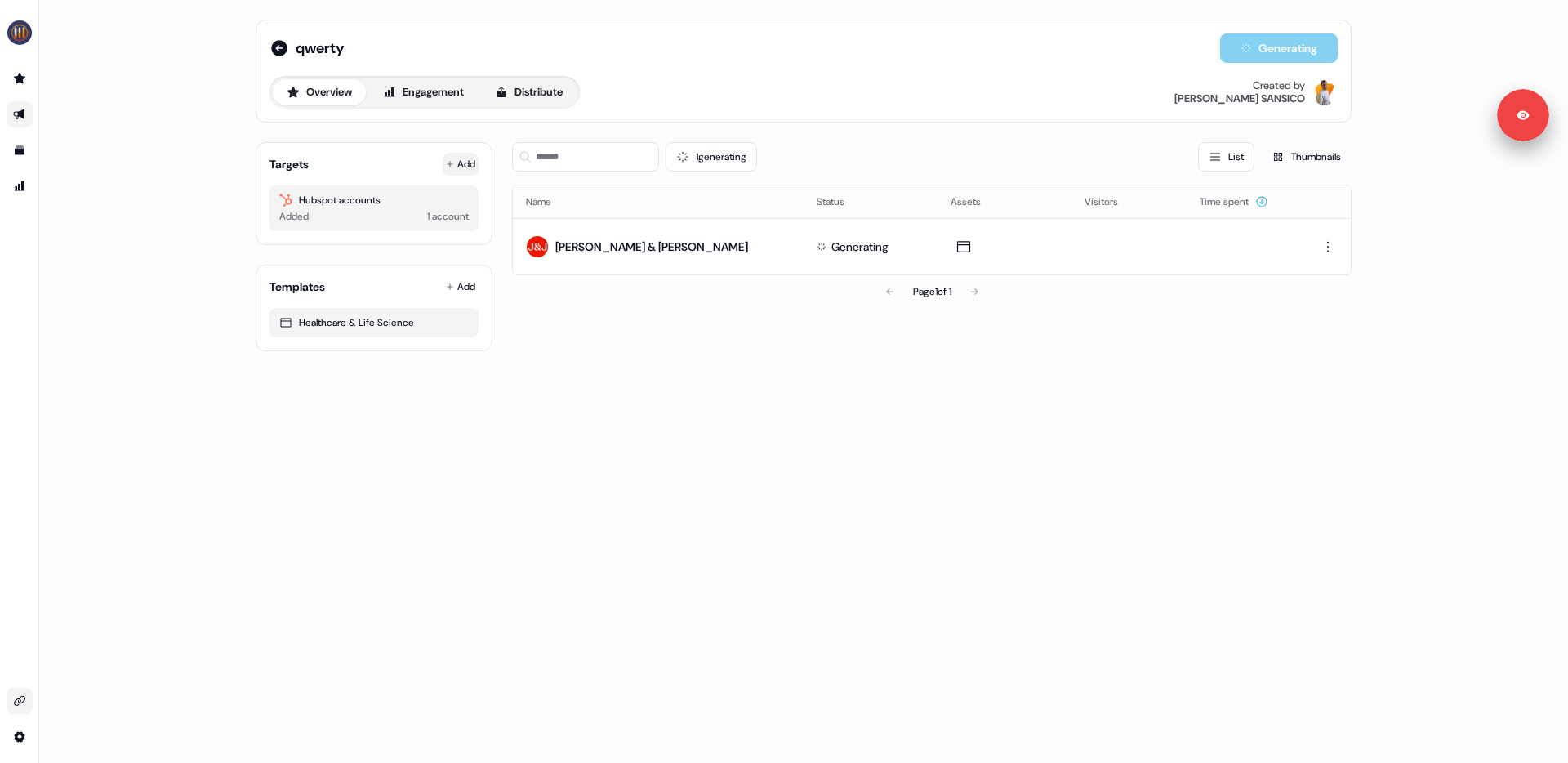
click at [462, 168] on button "Add" at bounding box center [460, 164] width 36 height 23
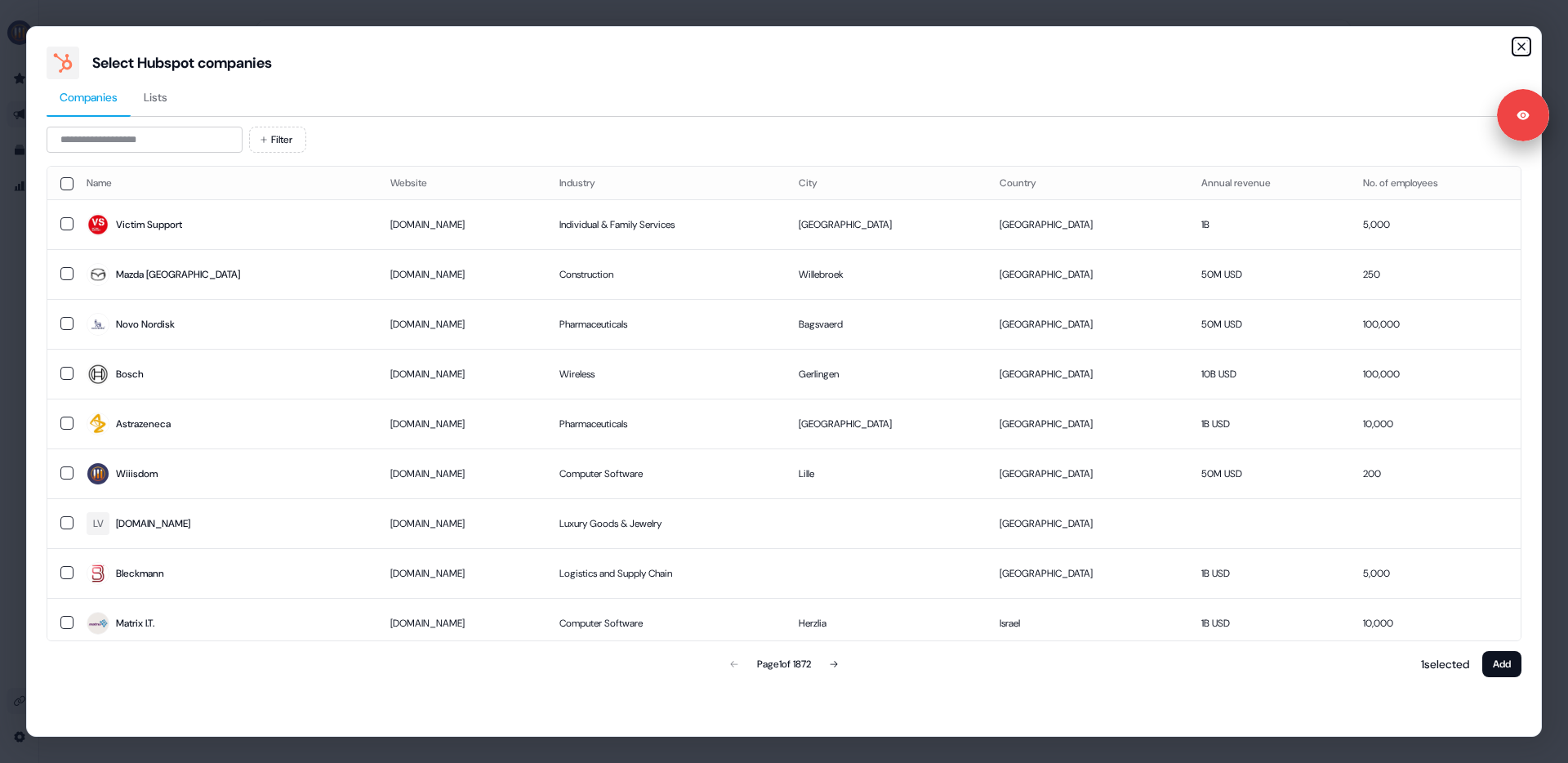
click at [1523, 50] on icon "button" at bounding box center [1522, 46] width 14 height 14
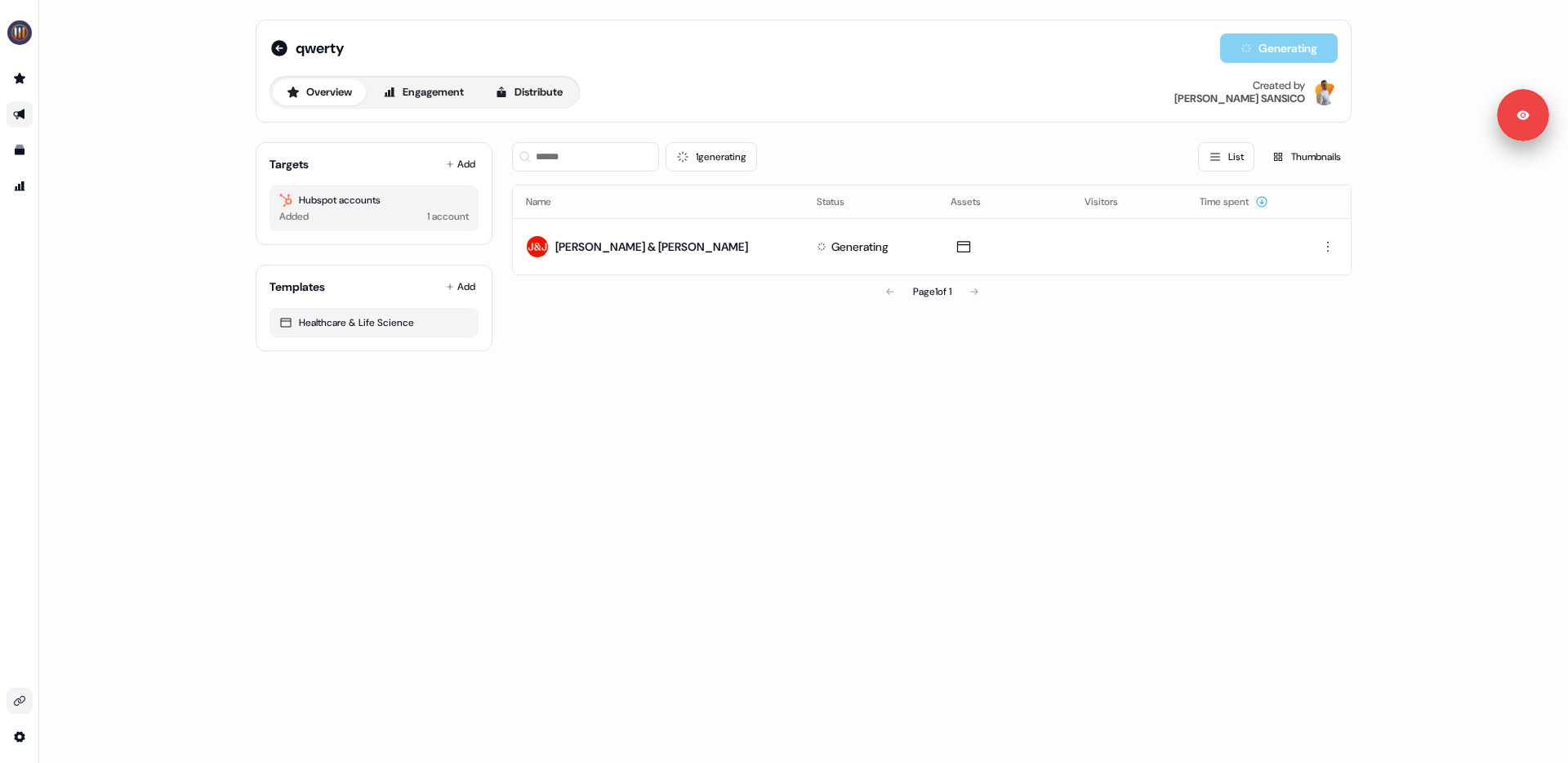
click at [15, 113] on icon "Go to outbound experience" at bounding box center [20, 114] width 14 height 14
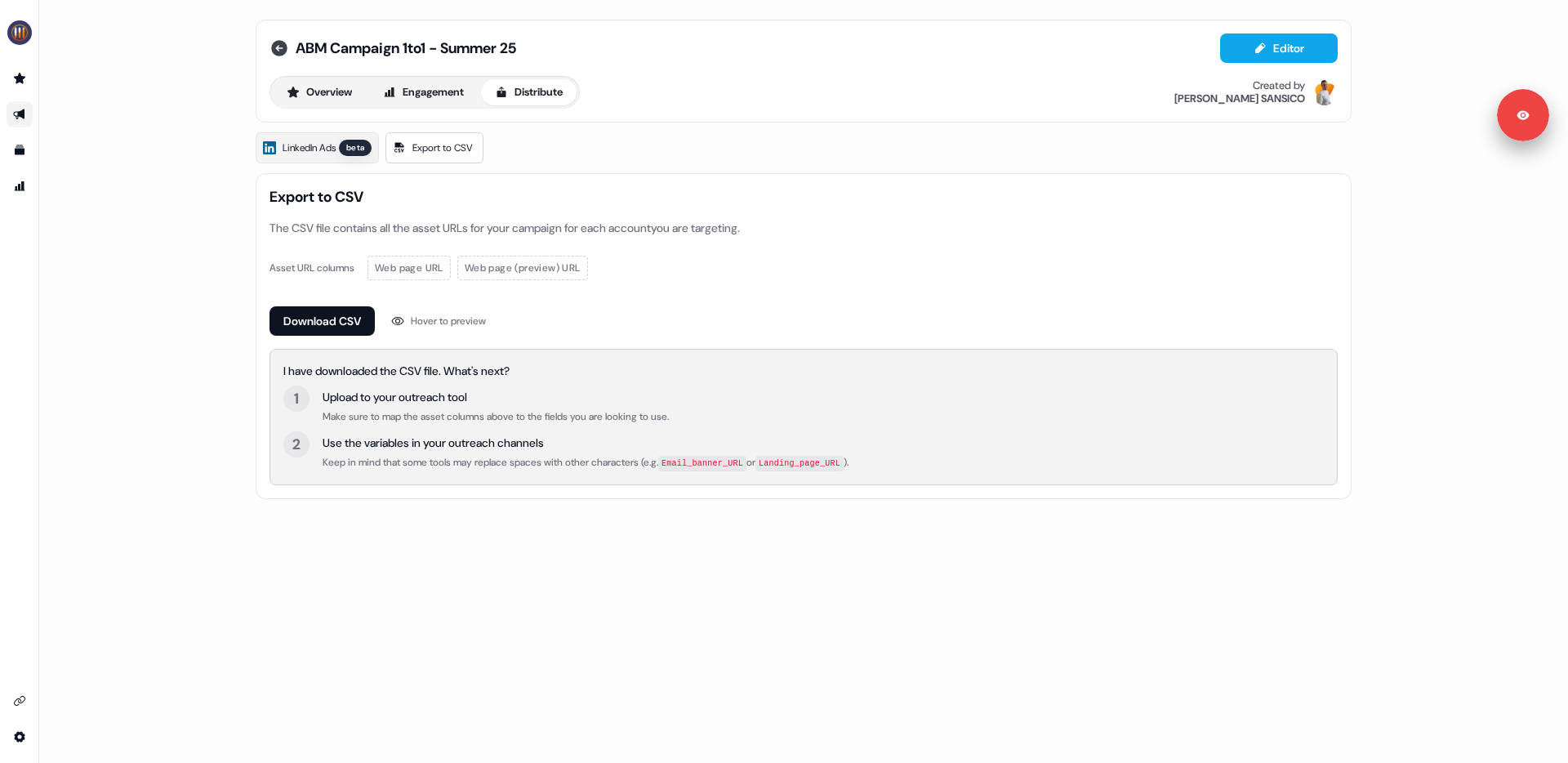
click at [278, 47] on icon at bounding box center [279, 48] width 19 height 19
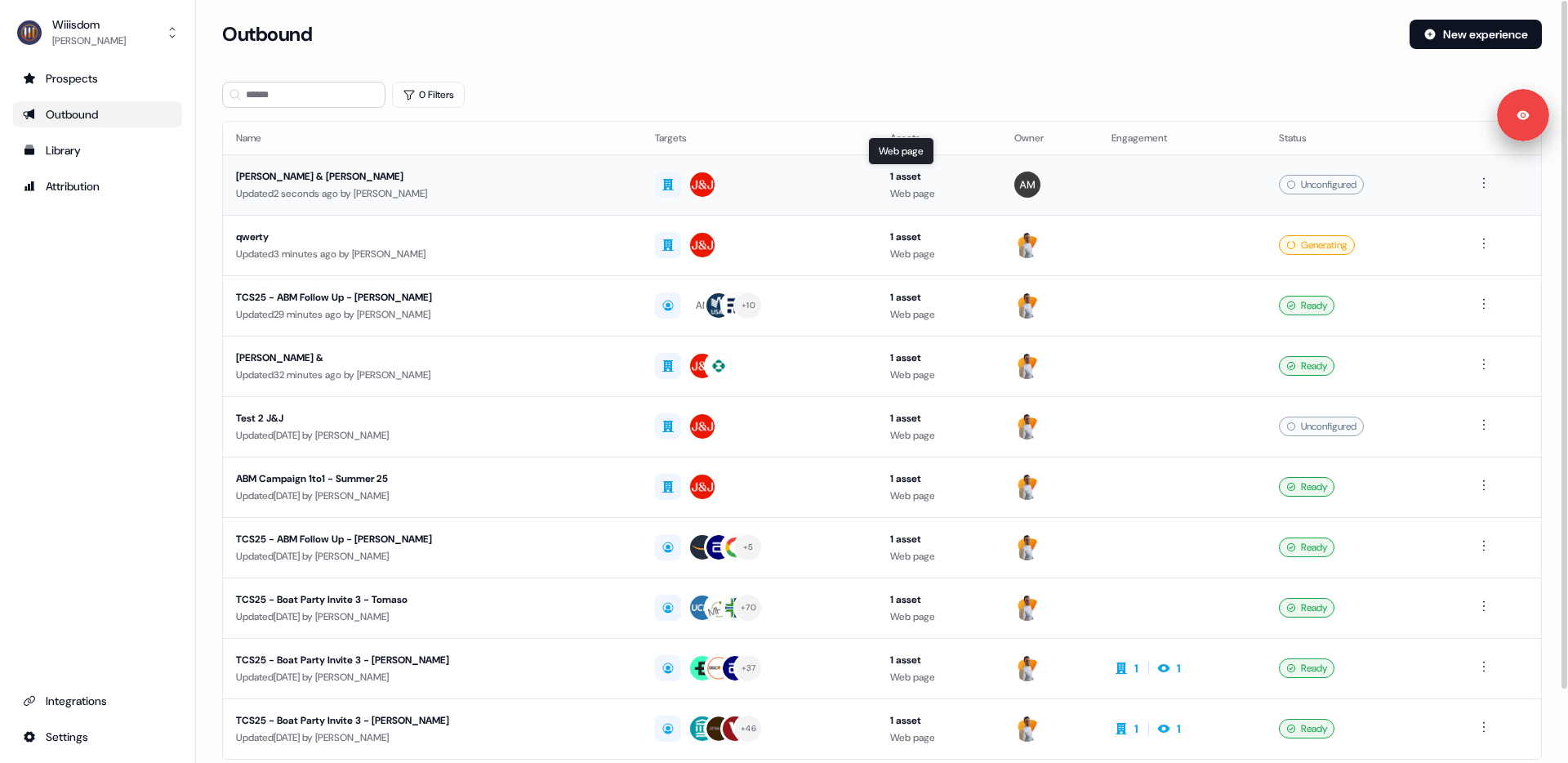
click at [966, 188] on div "Web page" at bounding box center [939, 193] width 98 height 16
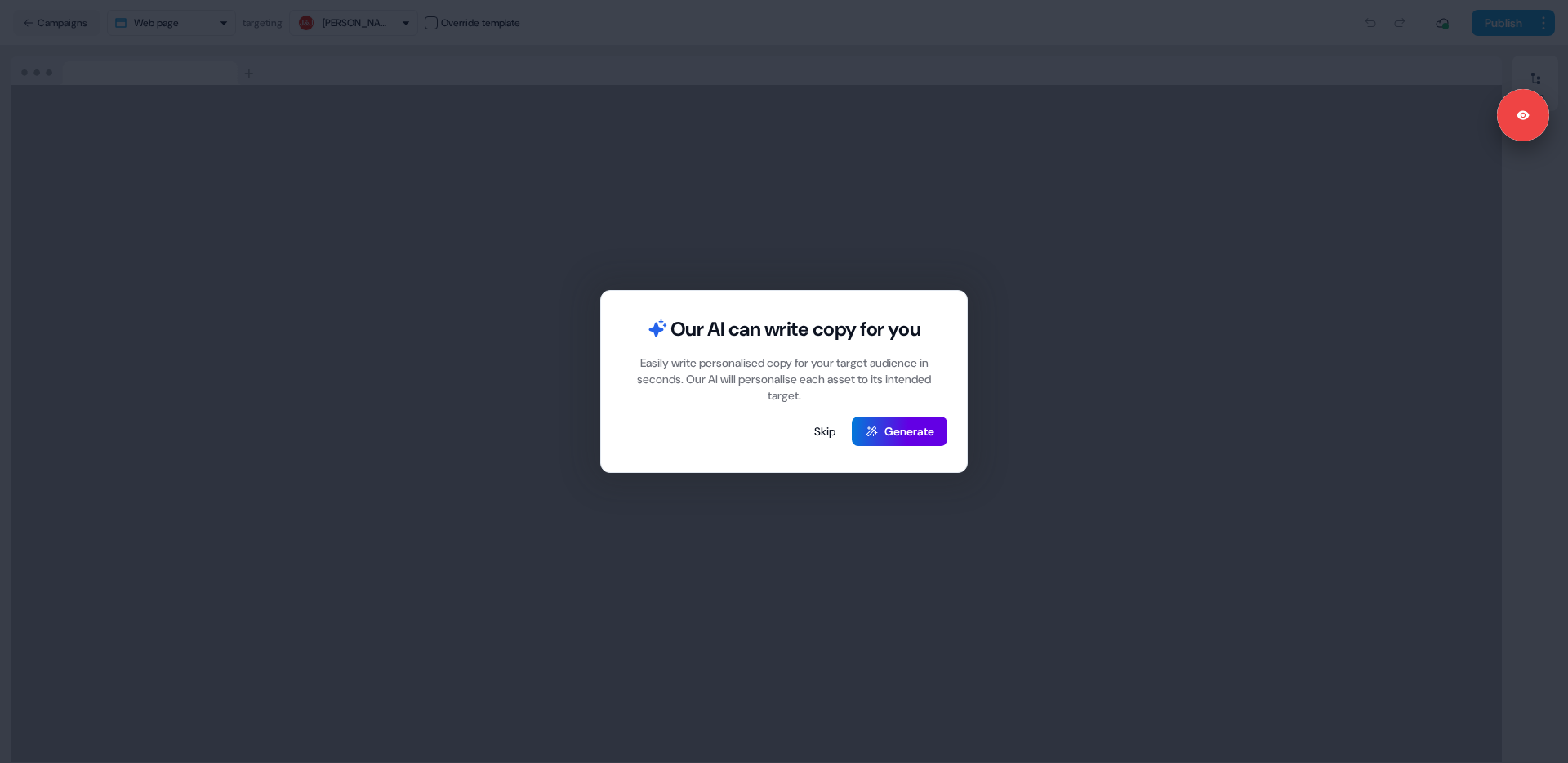
click at [804, 171] on div "Our AI can write copy for you Easily write personalised copy for your target au…" at bounding box center [784, 381] width 1568 height 763
click at [818, 433] on button "Skip" at bounding box center [825, 431] width 47 height 29
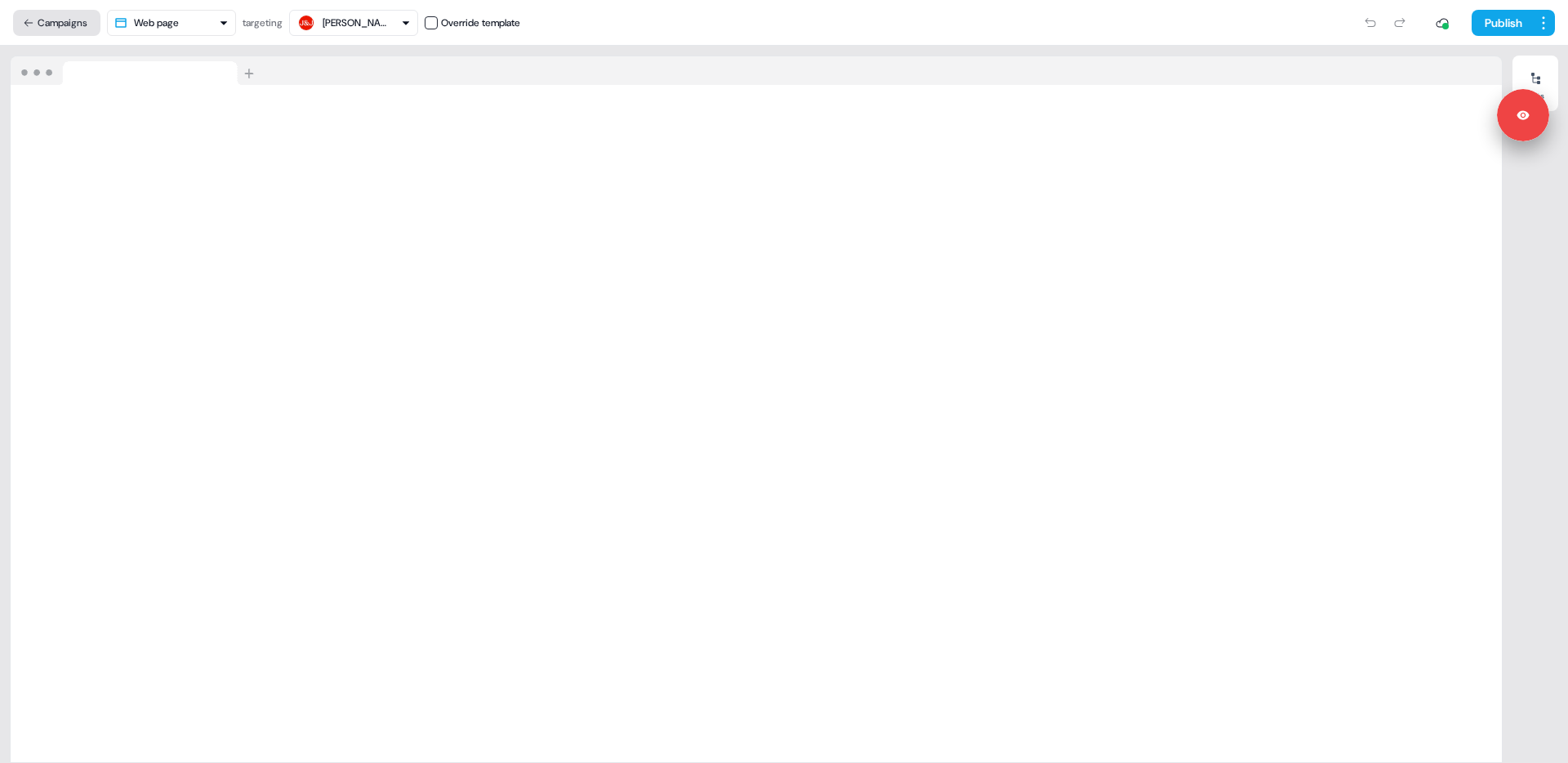
click at [25, 18] on icon at bounding box center [29, 23] width 12 height 12
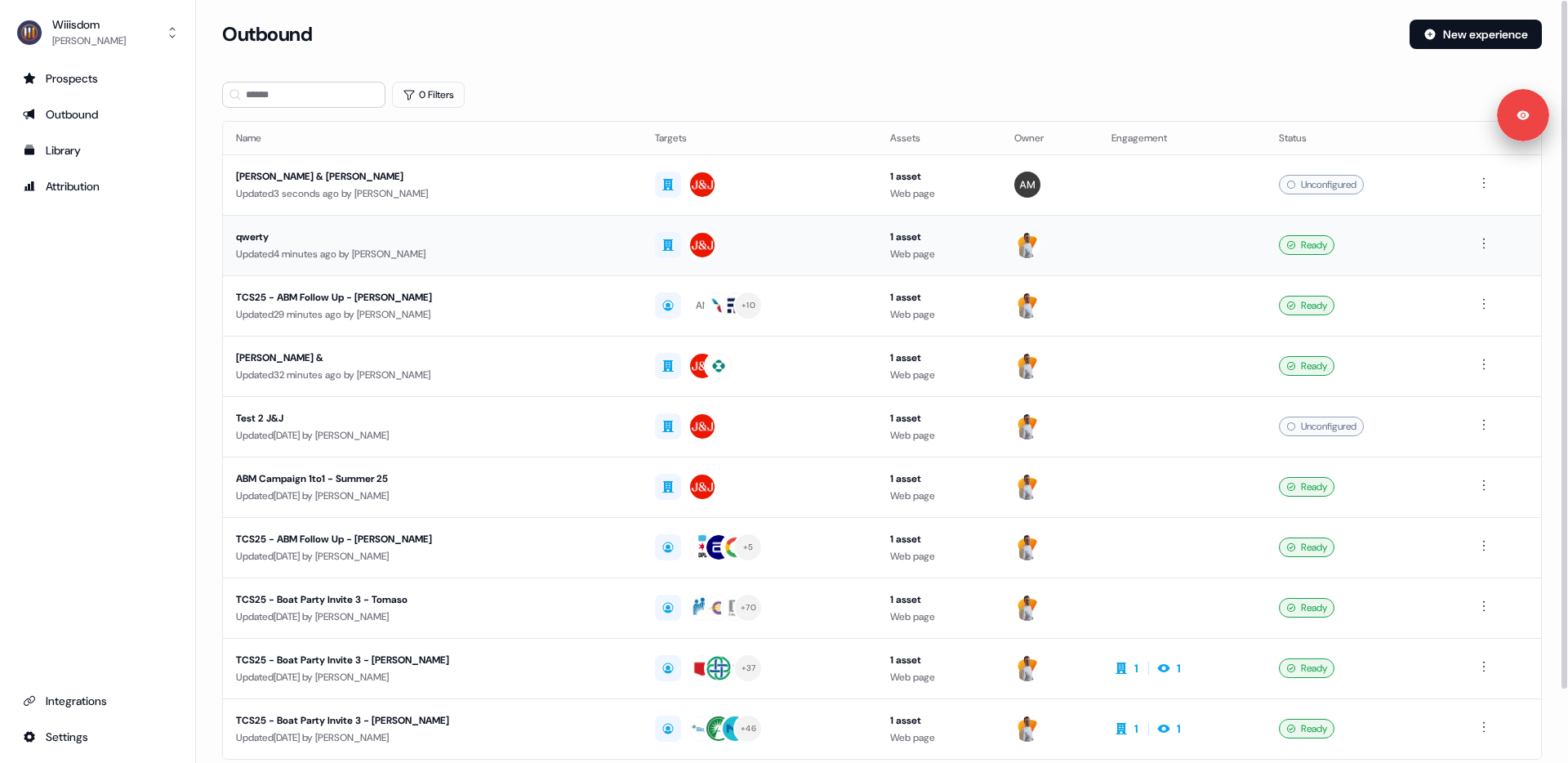
click at [438, 249] on div "Updated 4 minutes ago by [PERSON_NAME]" at bounding box center [432, 253] width 392 height 16
